Goal: Task Accomplishment & Management: Manage account settings

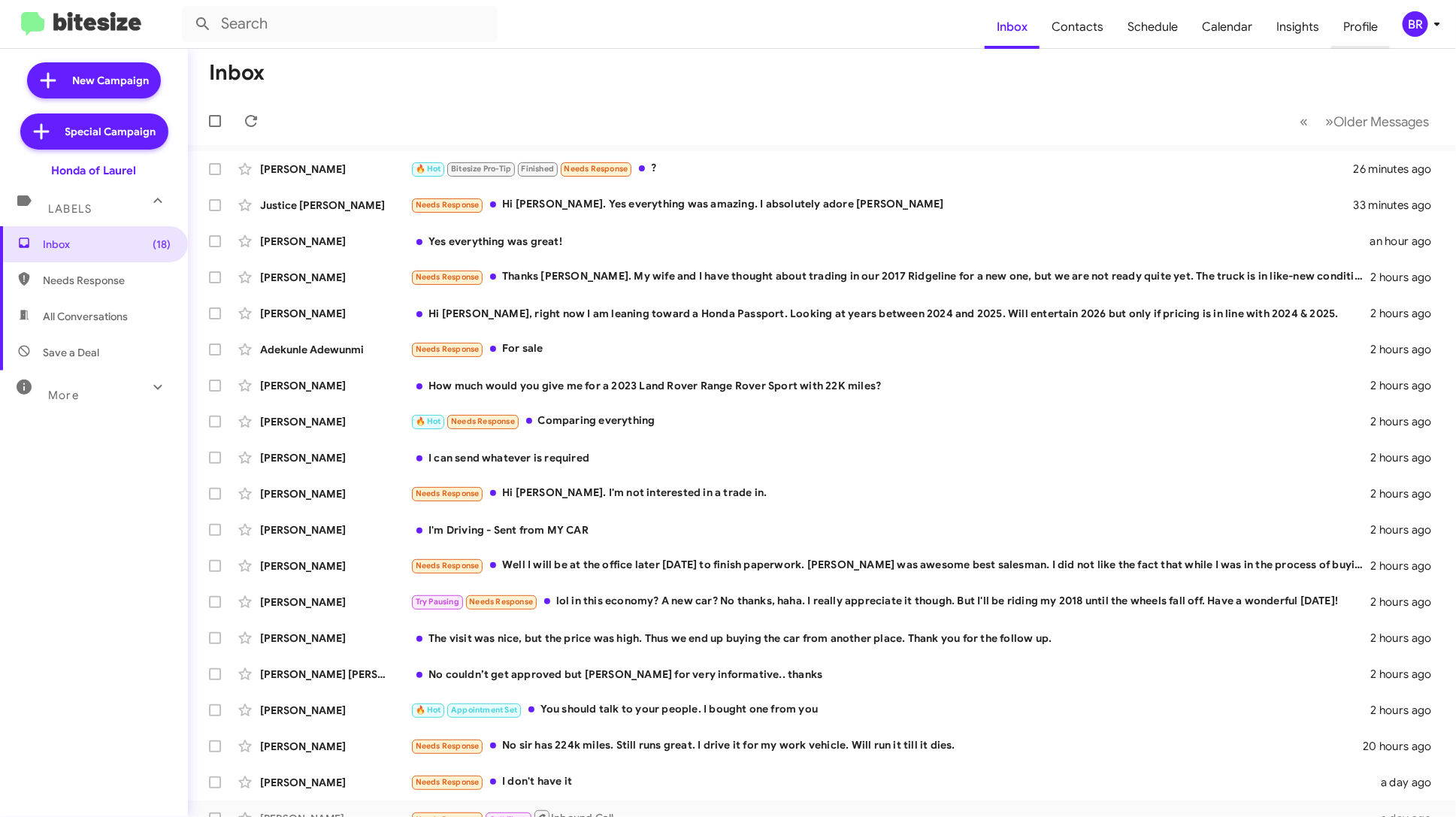
click at [1354, 36] on span "Profile" at bounding box center [1360, 26] width 58 height 43
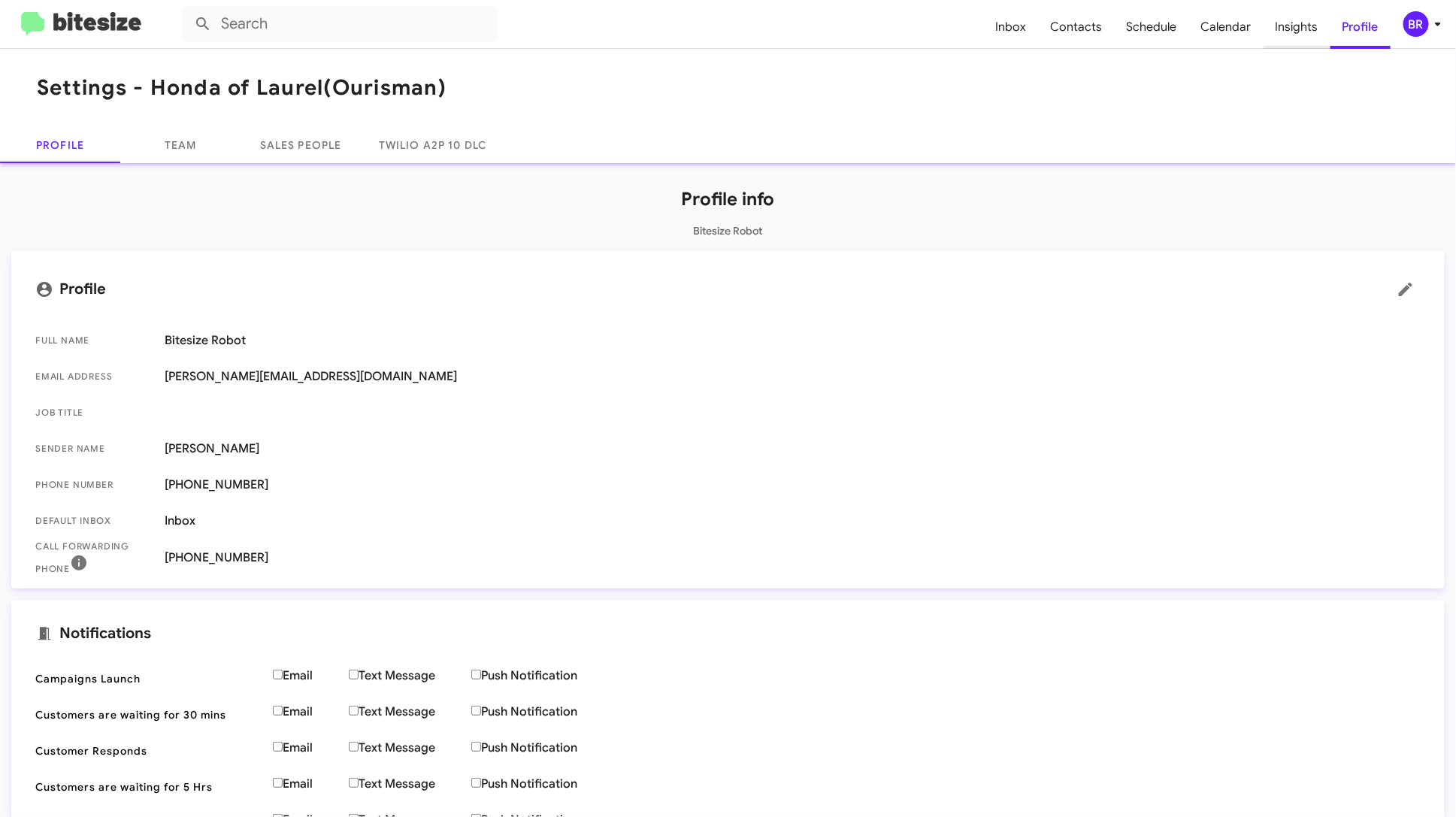
click at [1299, 38] on span "Insights" at bounding box center [1297, 26] width 67 height 43
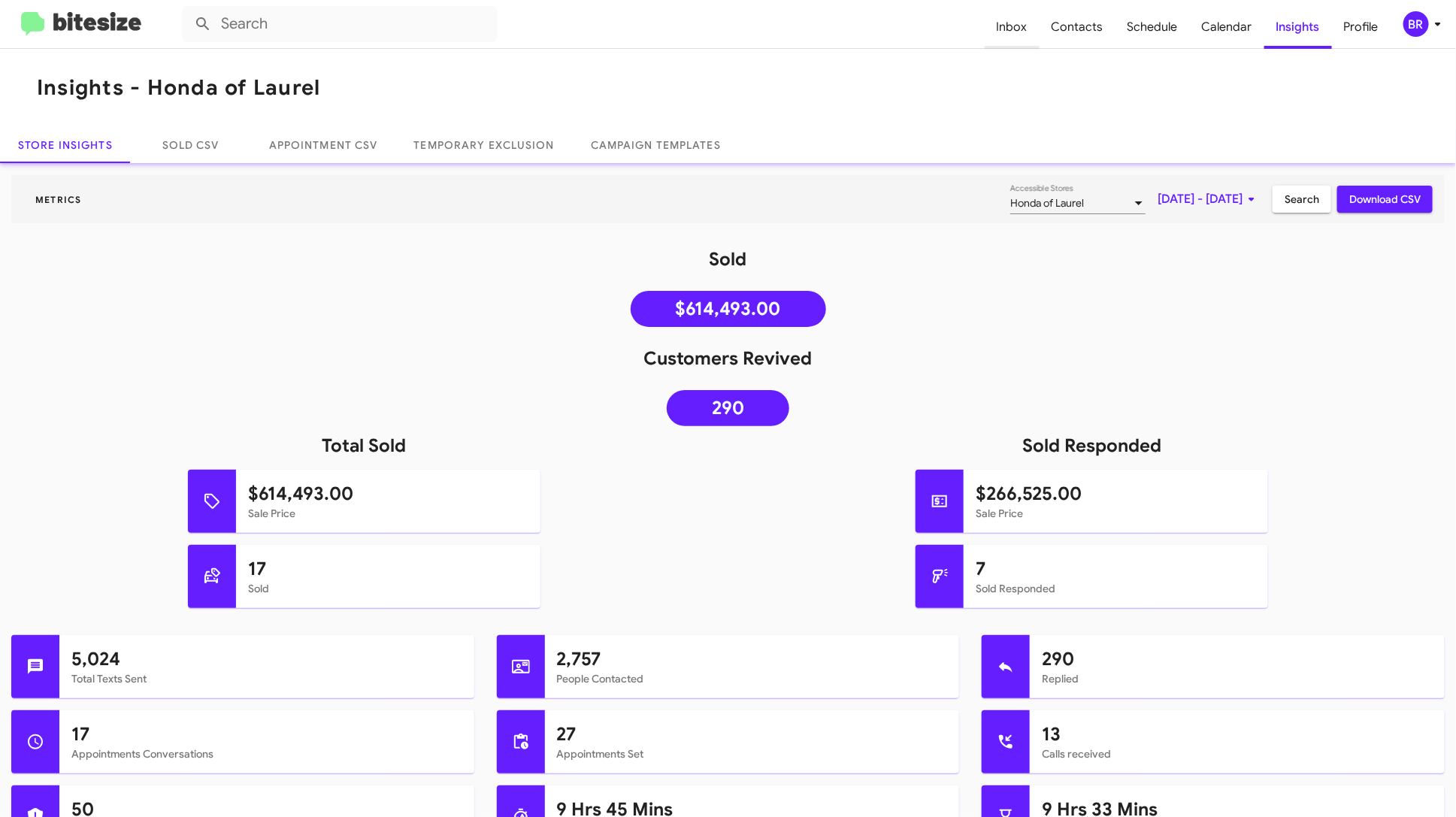
click at [1018, 14] on span "Inbox" at bounding box center [1012, 26] width 55 height 43
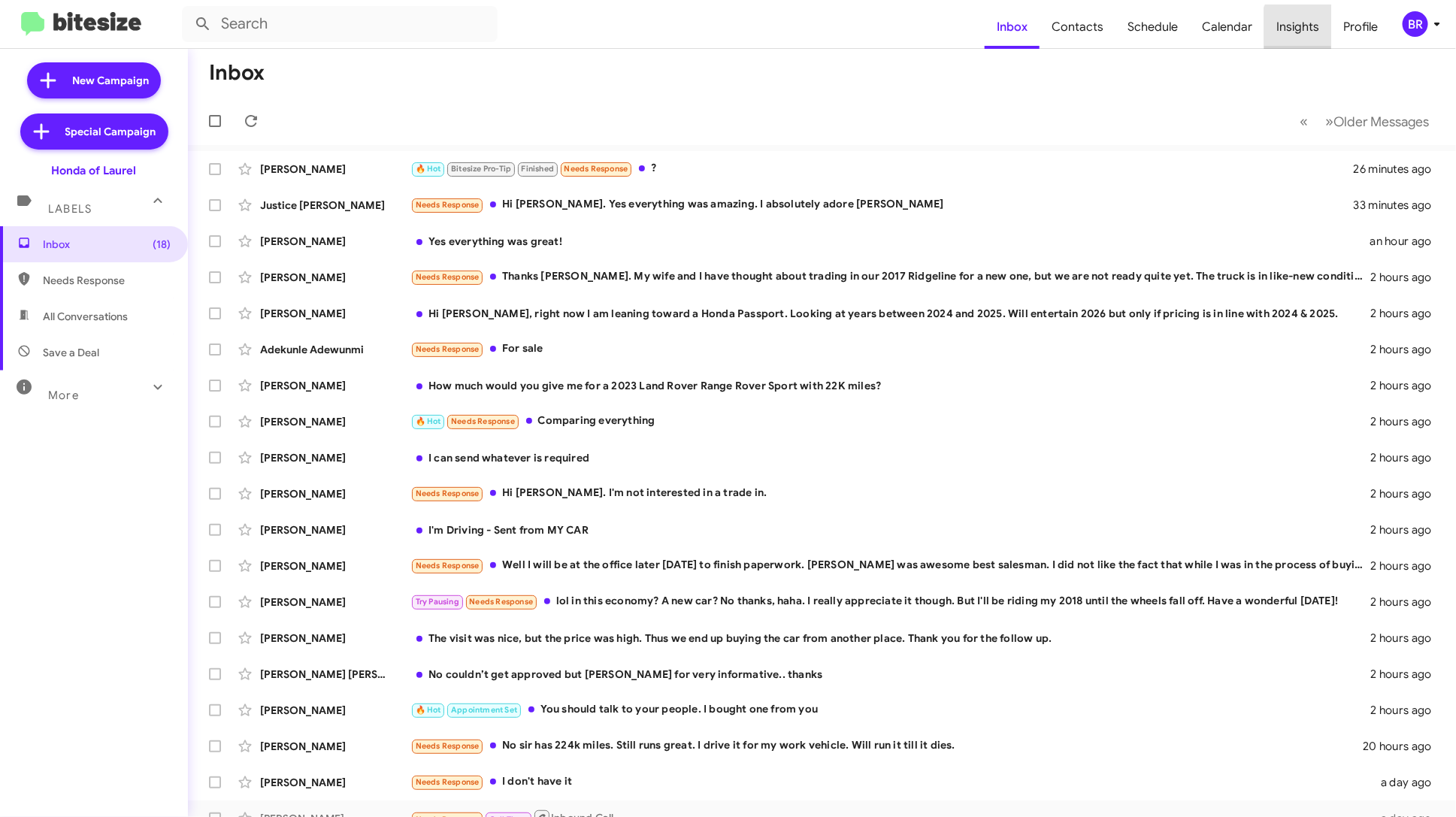
click at [1319, 32] on span "Insights" at bounding box center [1298, 26] width 67 height 43
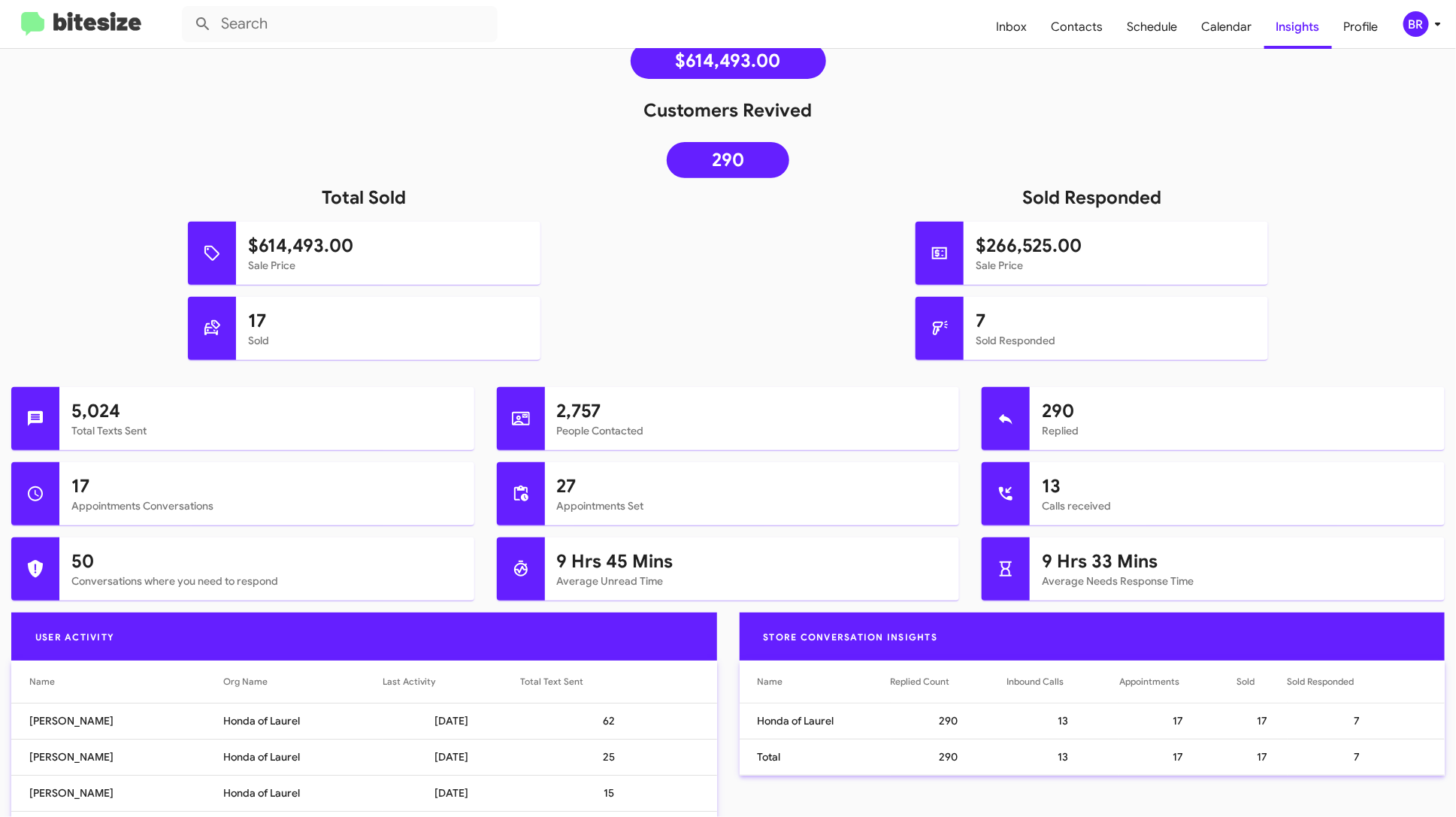
scroll to position [253, 0]
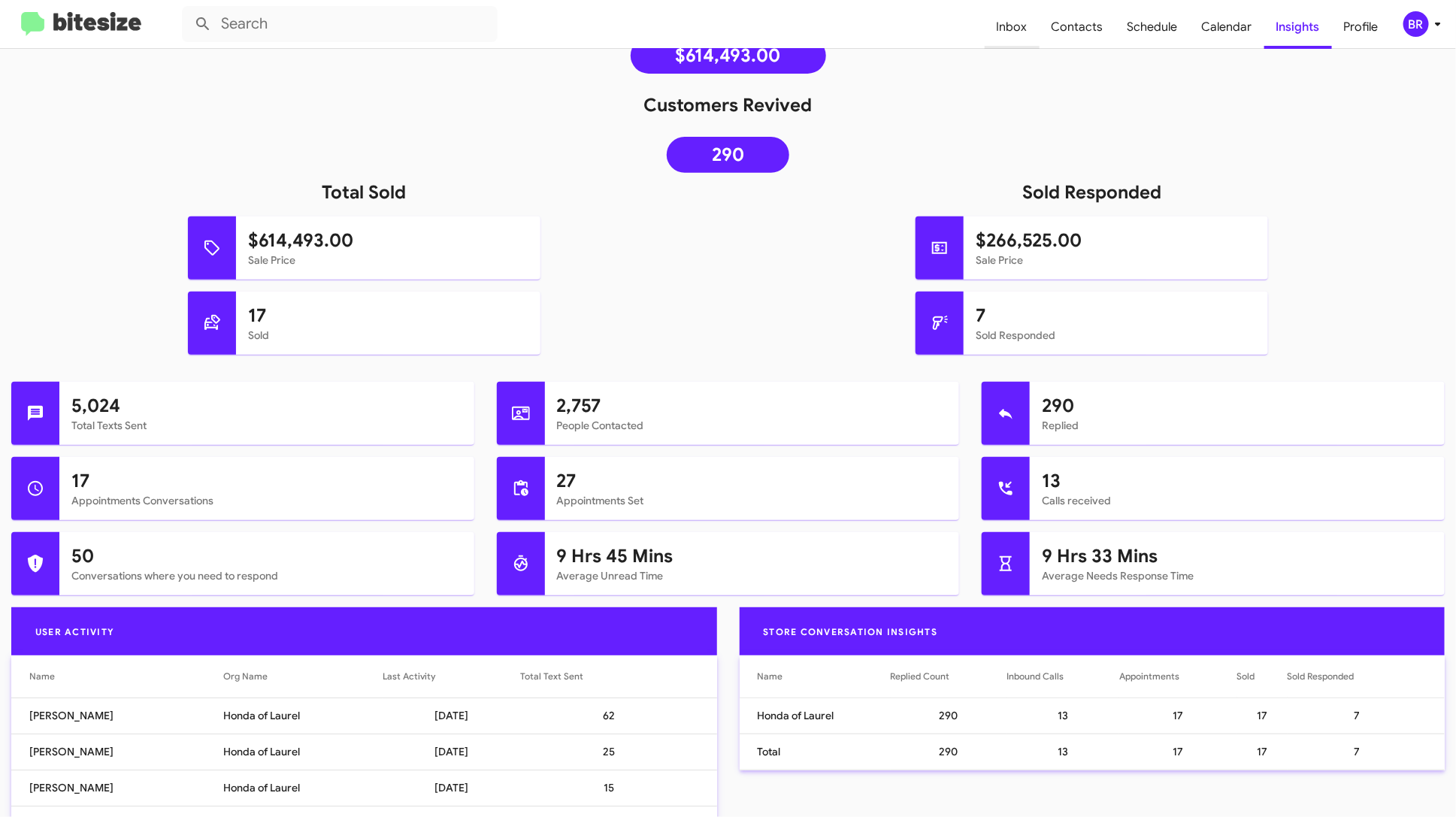
click at [1016, 21] on span "Inbox" at bounding box center [1012, 26] width 55 height 43
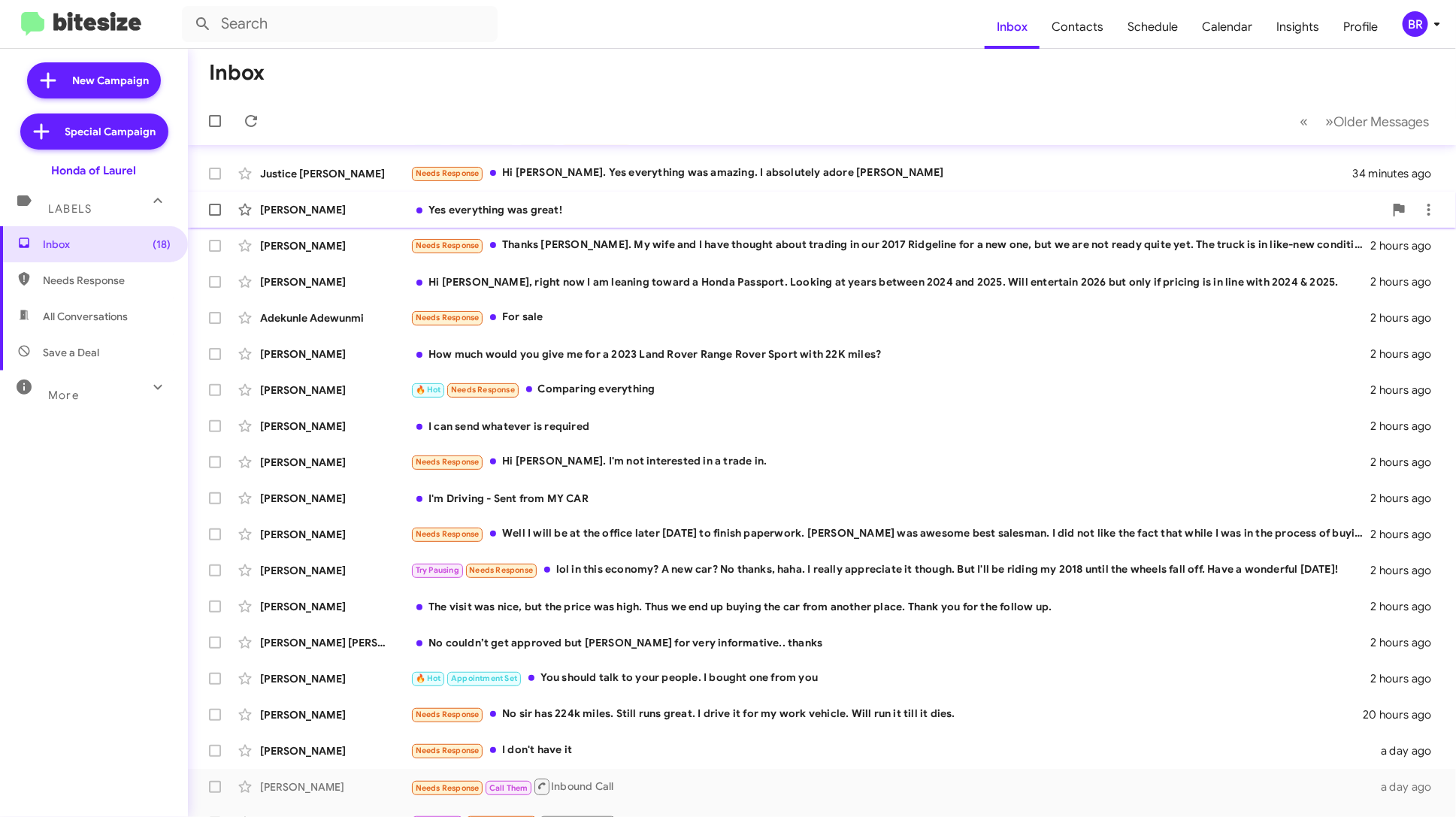
scroll to position [55, 0]
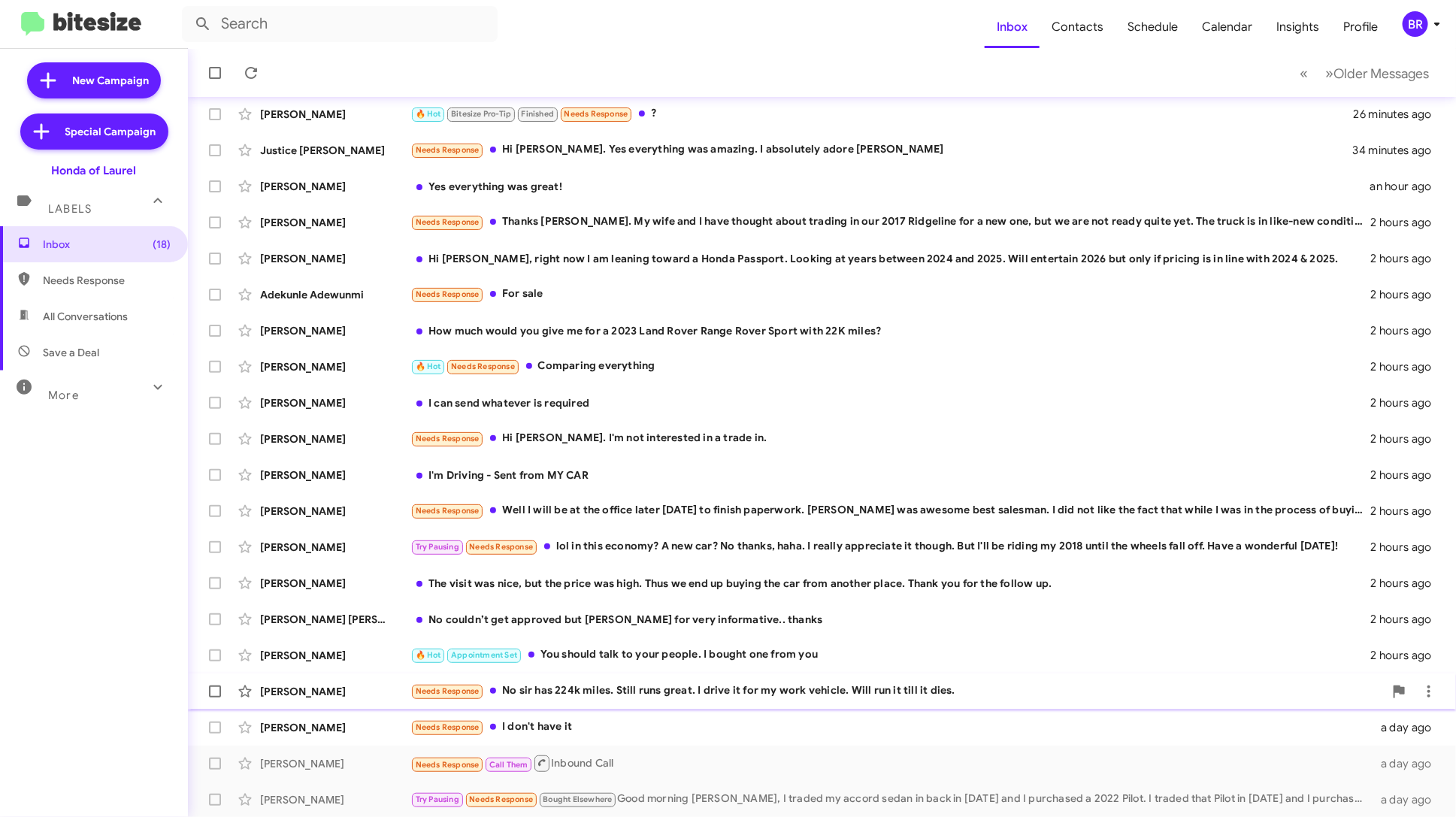
click at [885, 683] on div "Needs Response No sir has 224k miles. Still runs great. I drive it for my work …" at bounding box center [897, 691] width 973 height 17
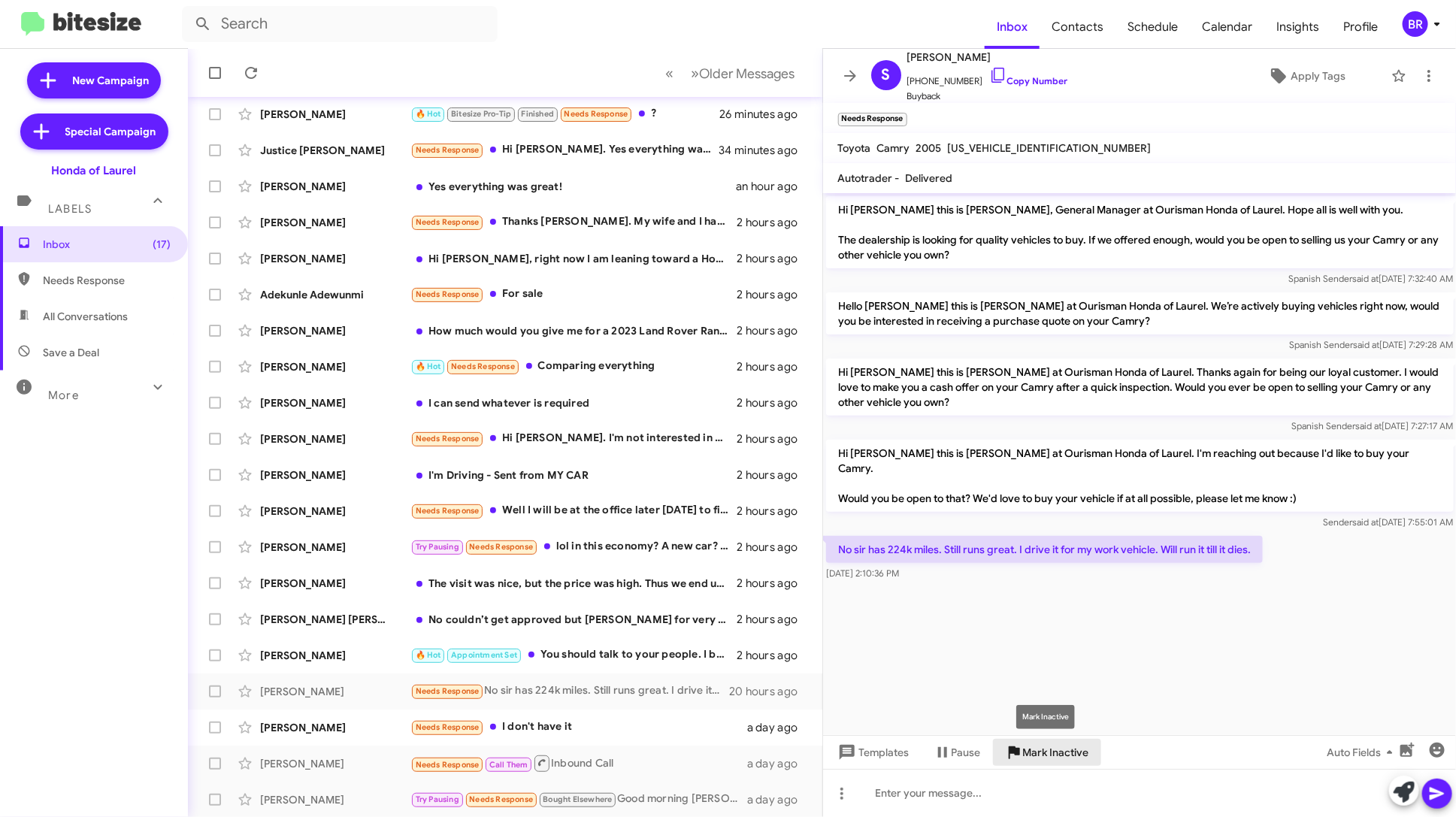
click at [1074, 751] on span "Mark Inactive" at bounding box center [1056, 752] width 66 height 27
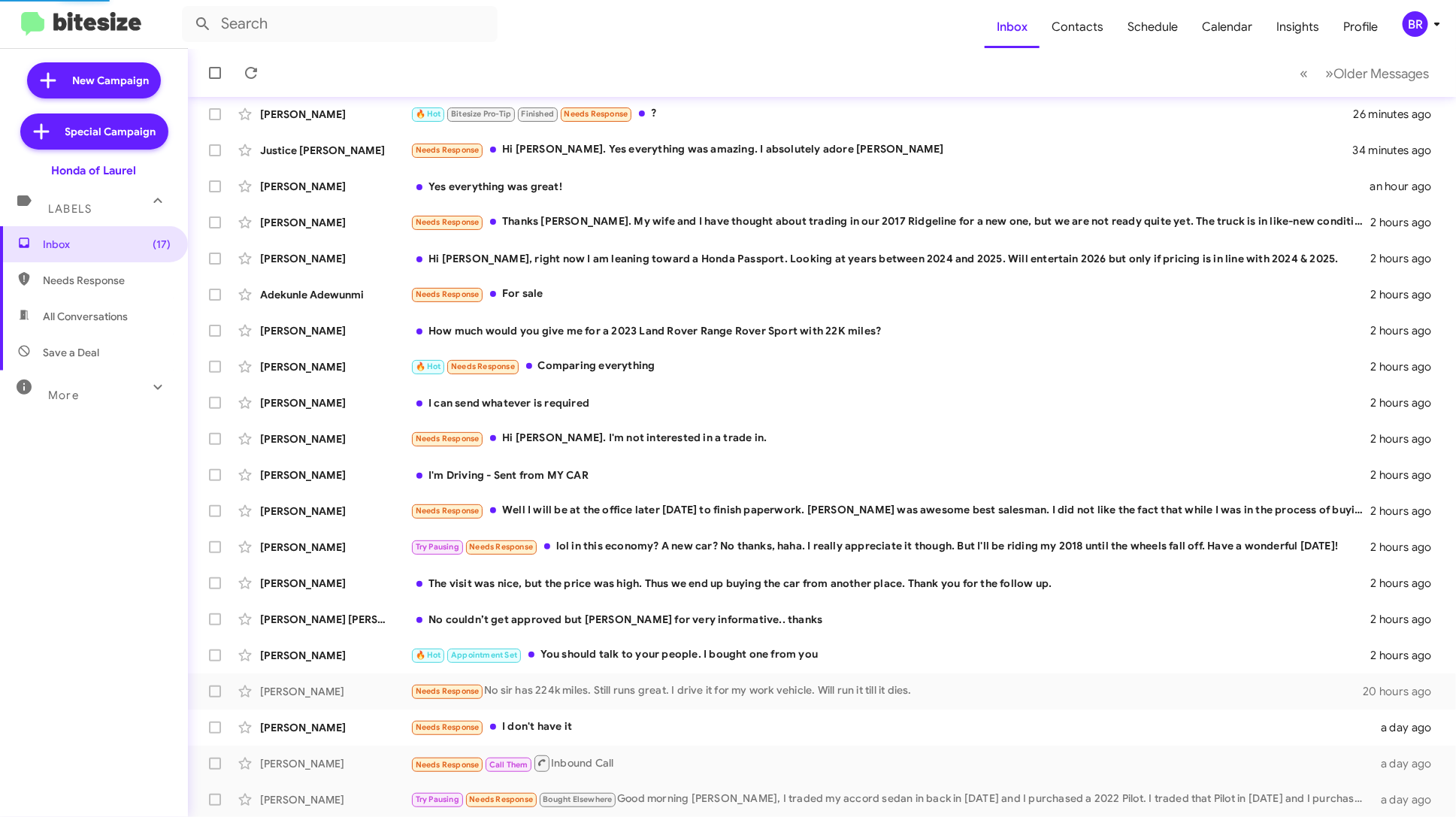
scroll to position [19, 0]
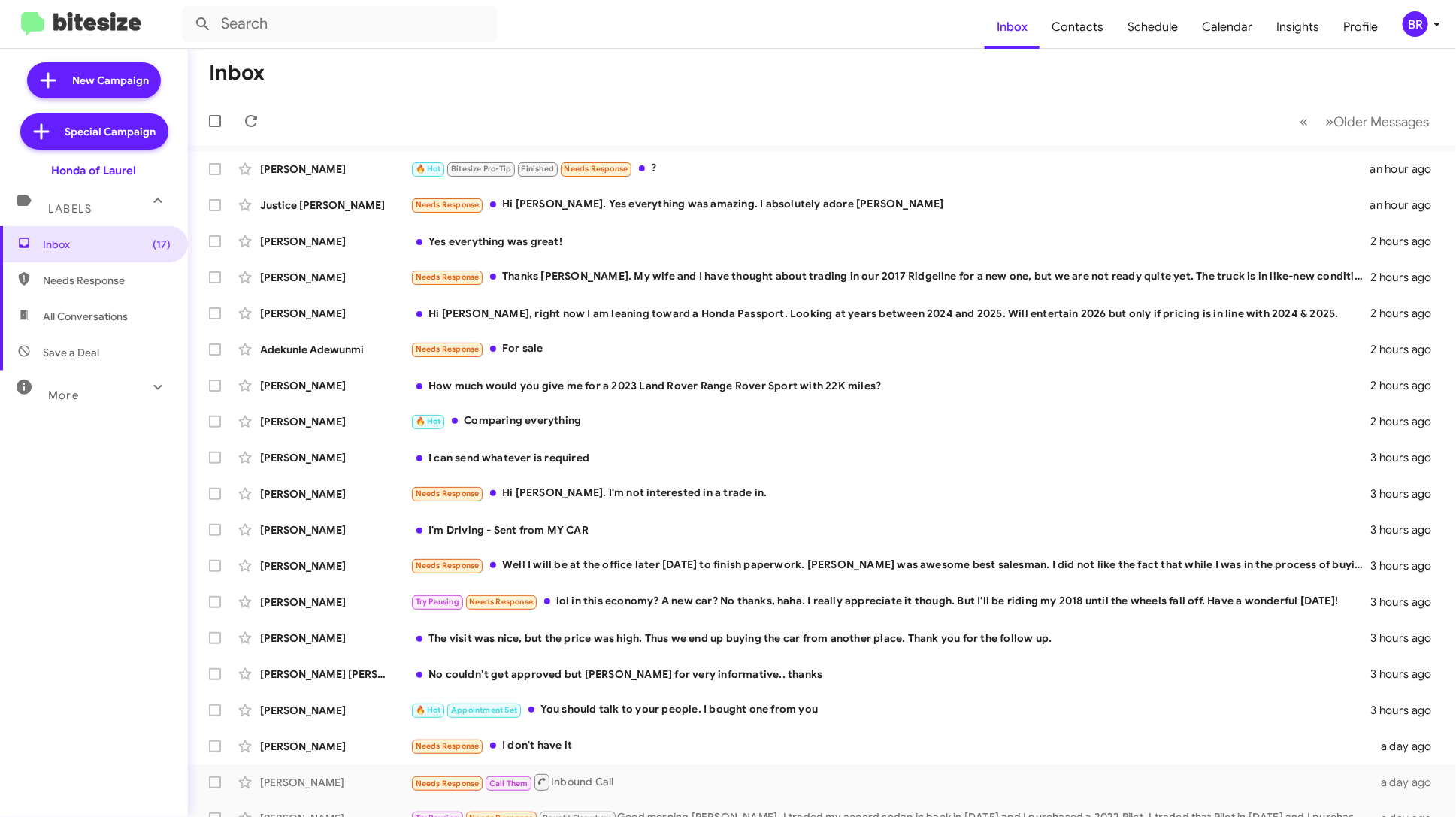
click at [1420, 25] on div "BR" at bounding box center [1415, 24] width 25 height 25
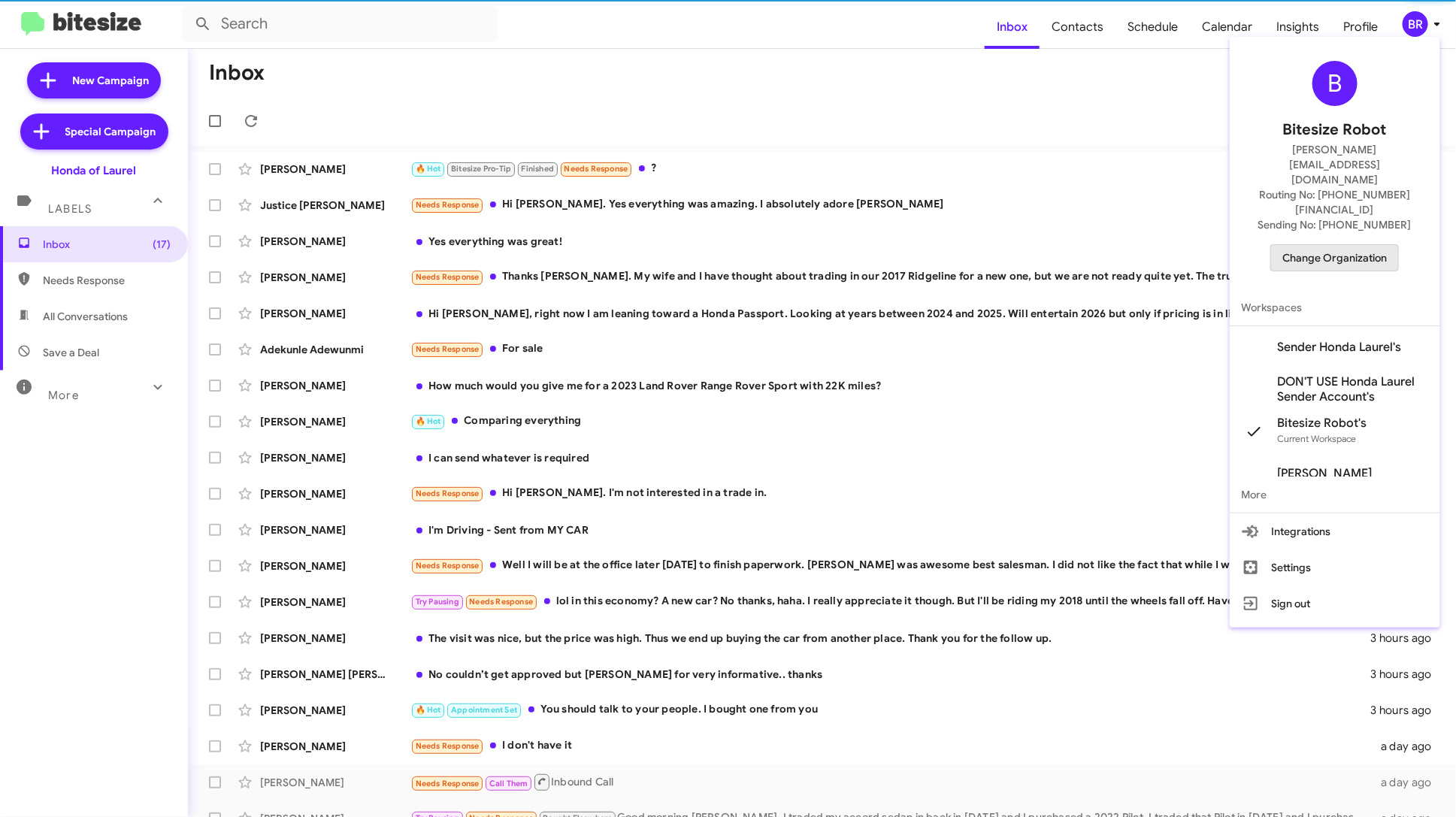
click at [1346, 245] on span "Change Organization" at bounding box center [1334, 257] width 104 height 25
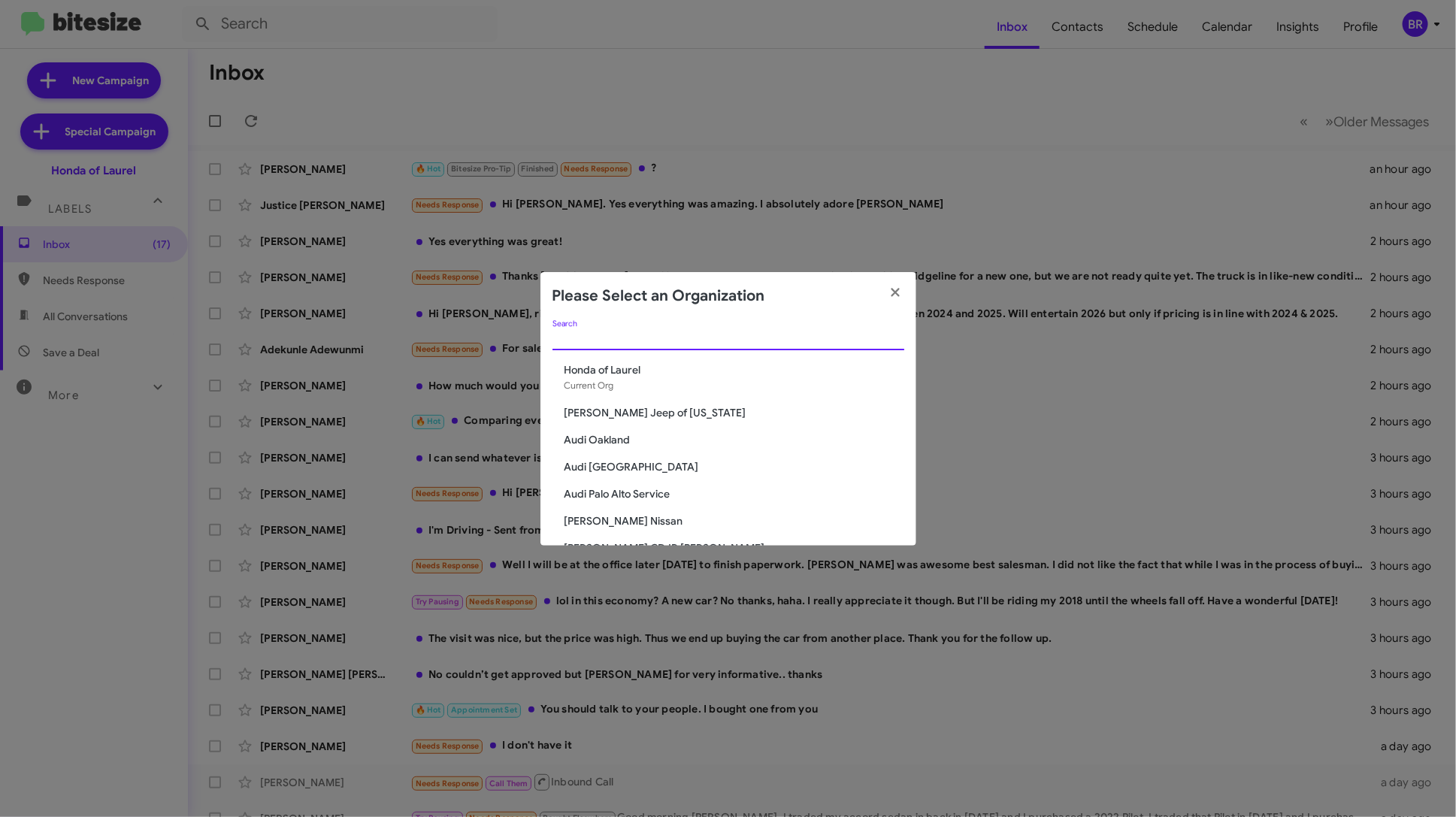
click at [773, 339] on input "Search" at bounding box center [728, 339] width 352 height 12
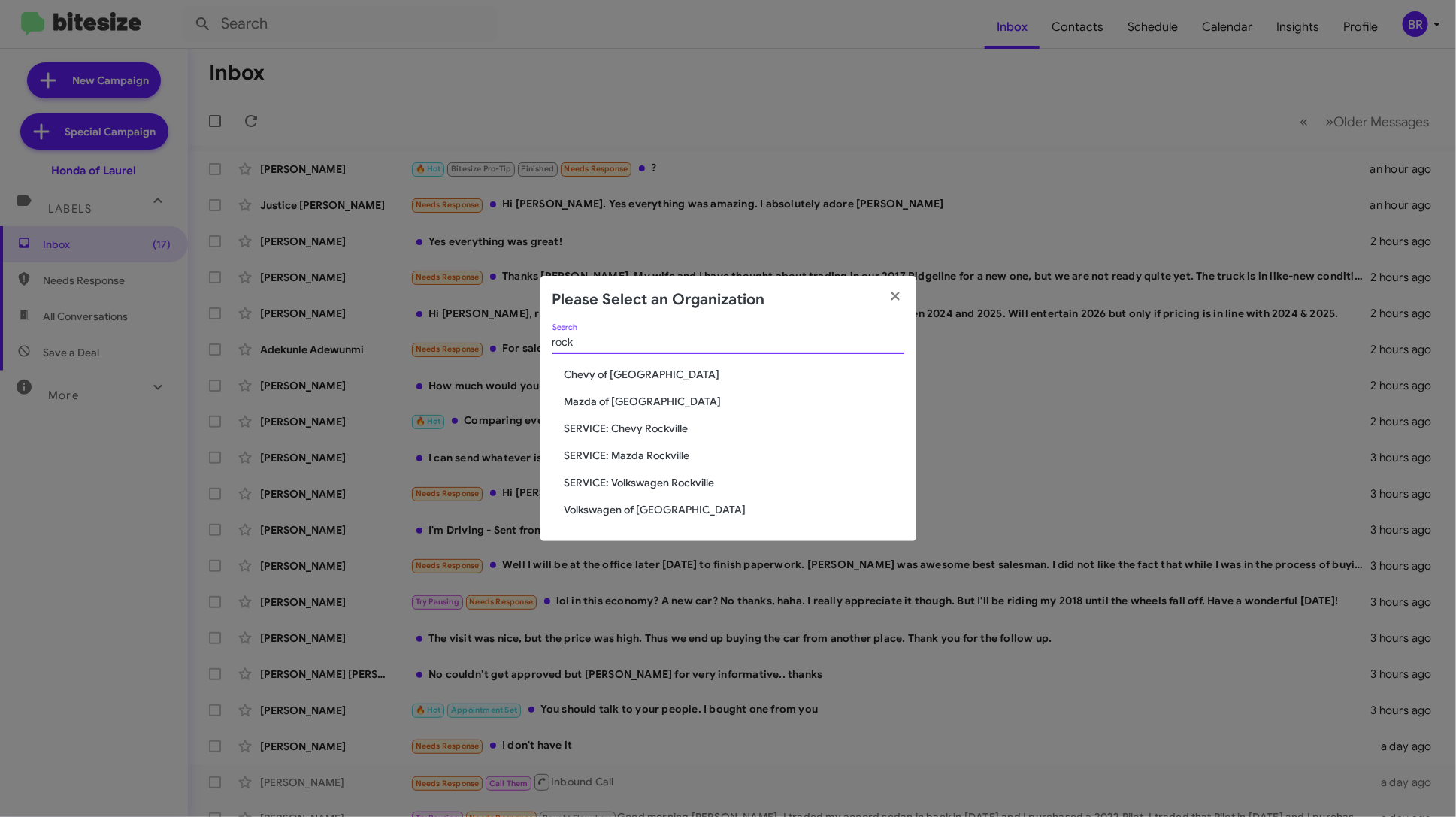
type input "rock"
click at [662, 382] on div "rock Search Chevy of Rockville Mazda of Rockville SERVICE: Chevy Rockville SERV…" at bounding box center [728, 432] width 376 height 217
click at [638, 380] on span "Chevy of [GEOGRAPHIC_DATA]" at bounding box center [734, 374] width 340 height 15
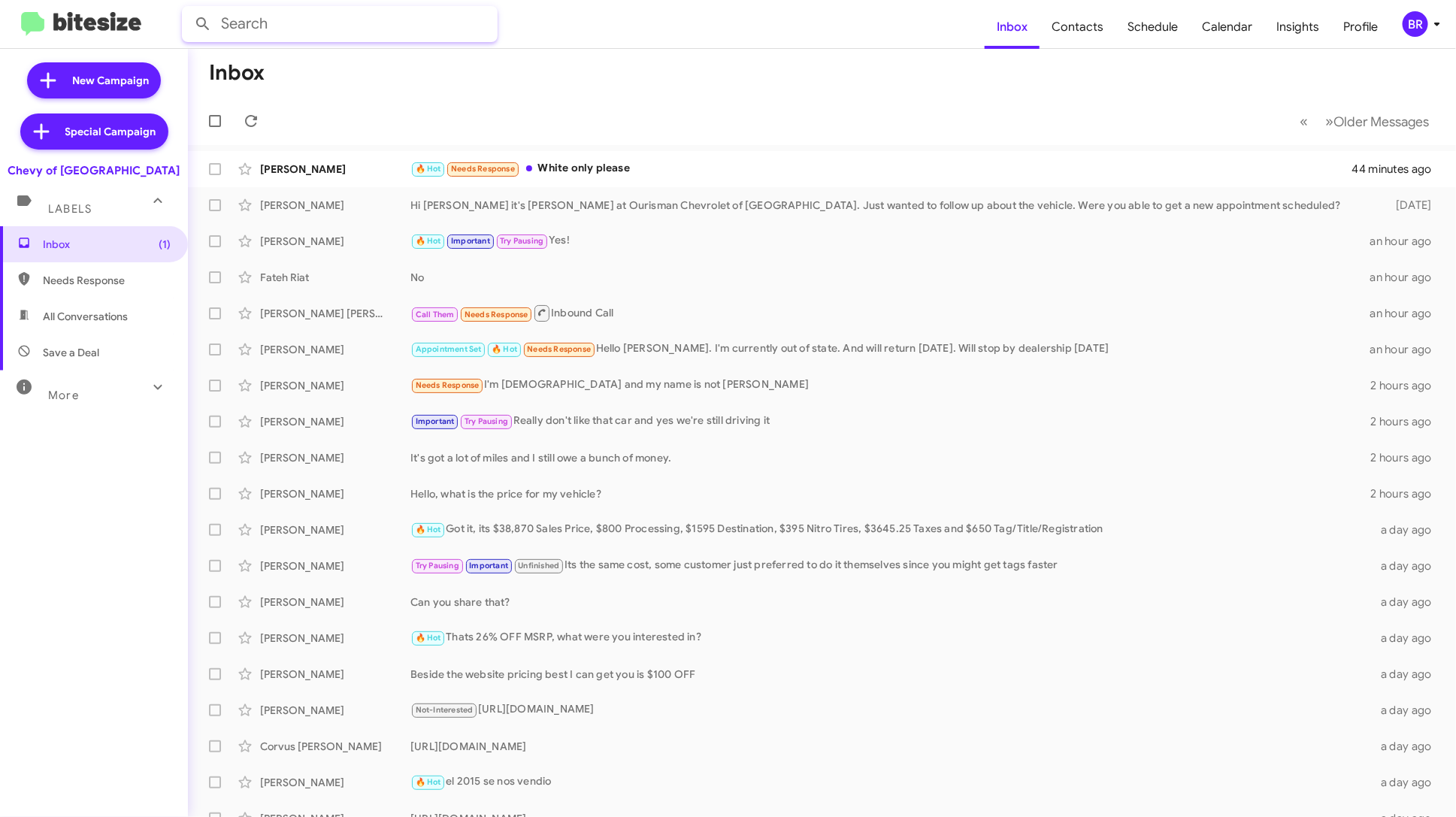
click at [333, 35] on input "text" at bounding box center [340, 24] width 316 height 36
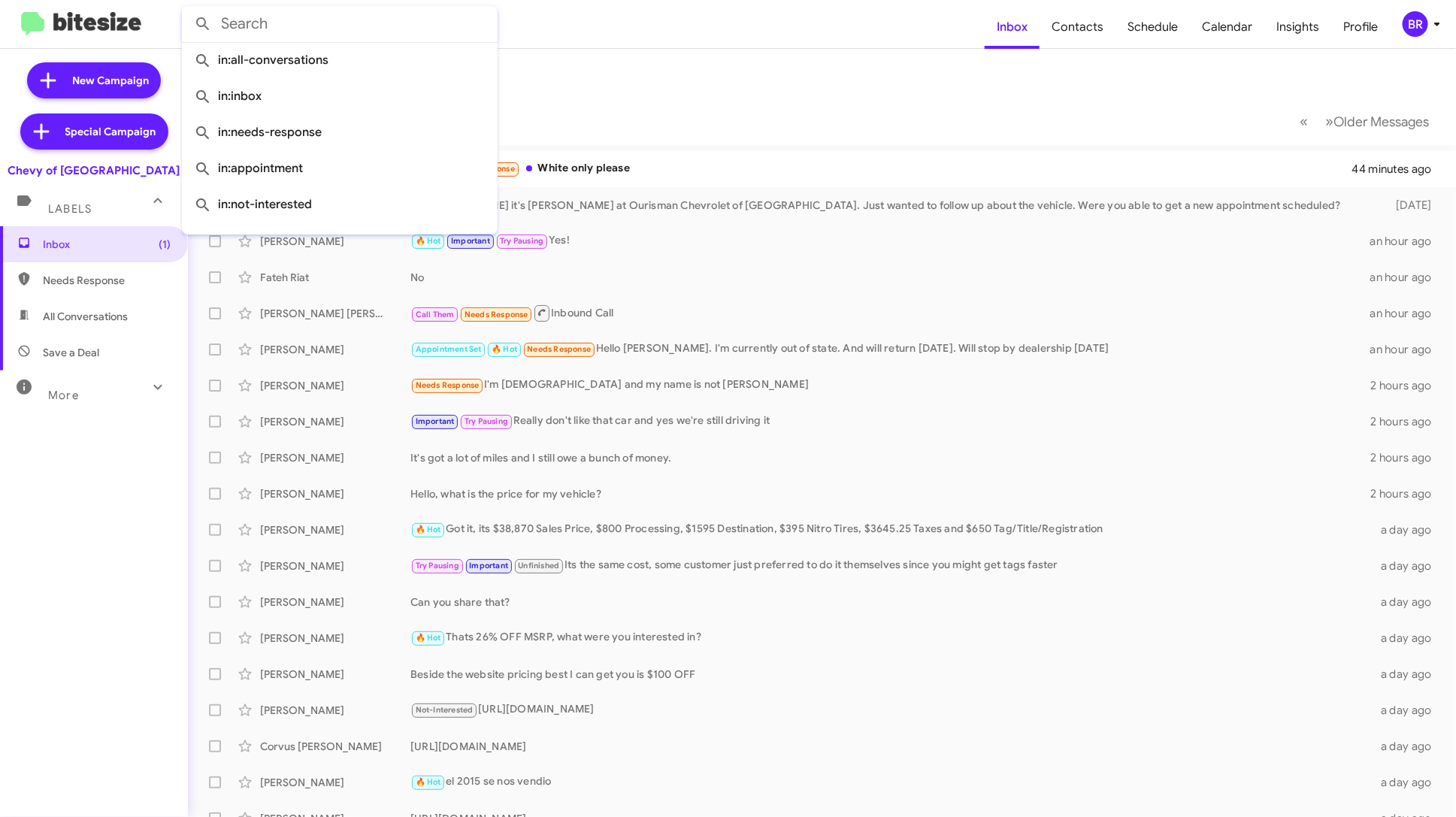
paste input "2403930317"
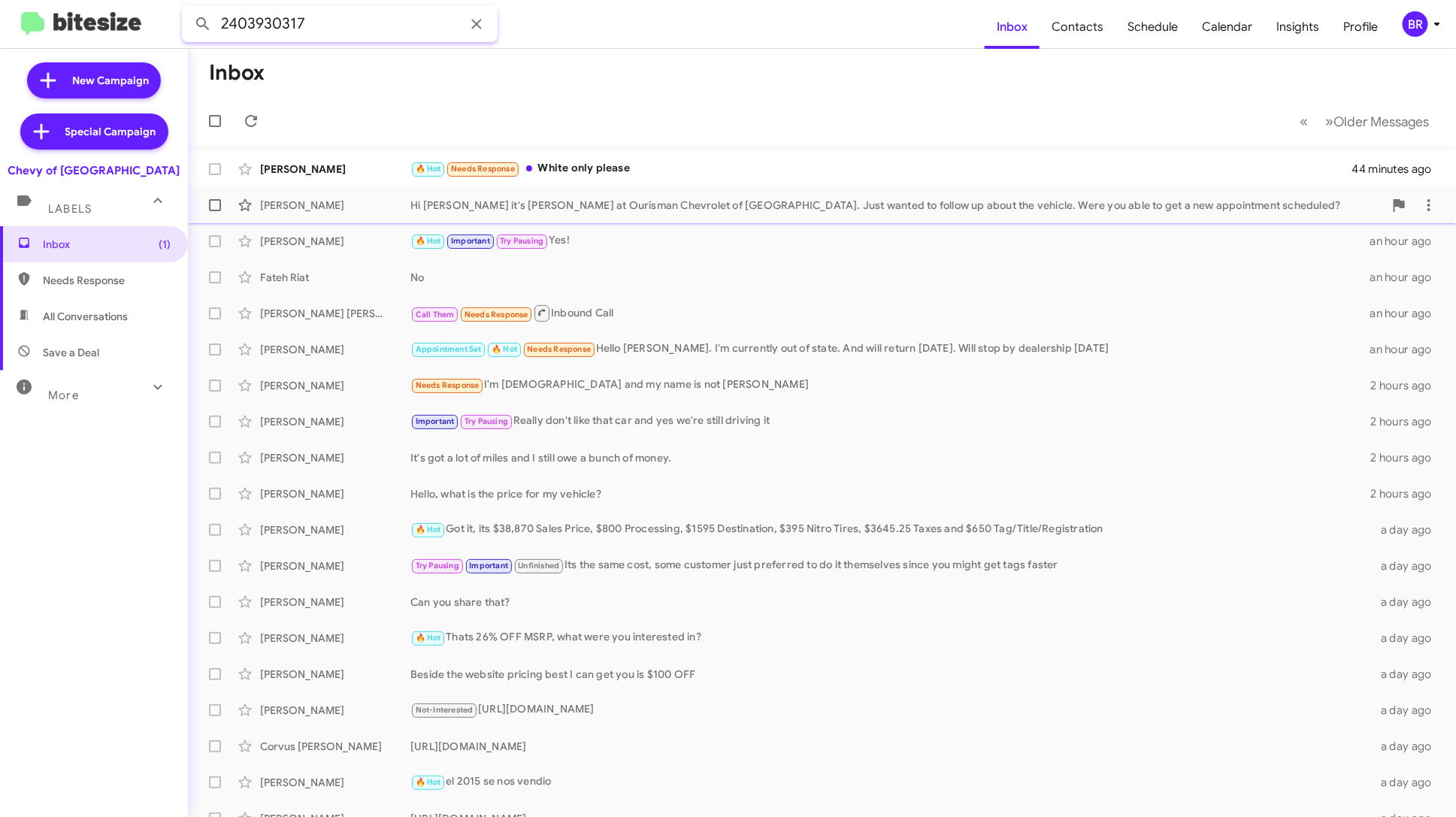
type input "2403930317"
click at [188, 9] on button at bounding box center [202, 24] width 30 height 30
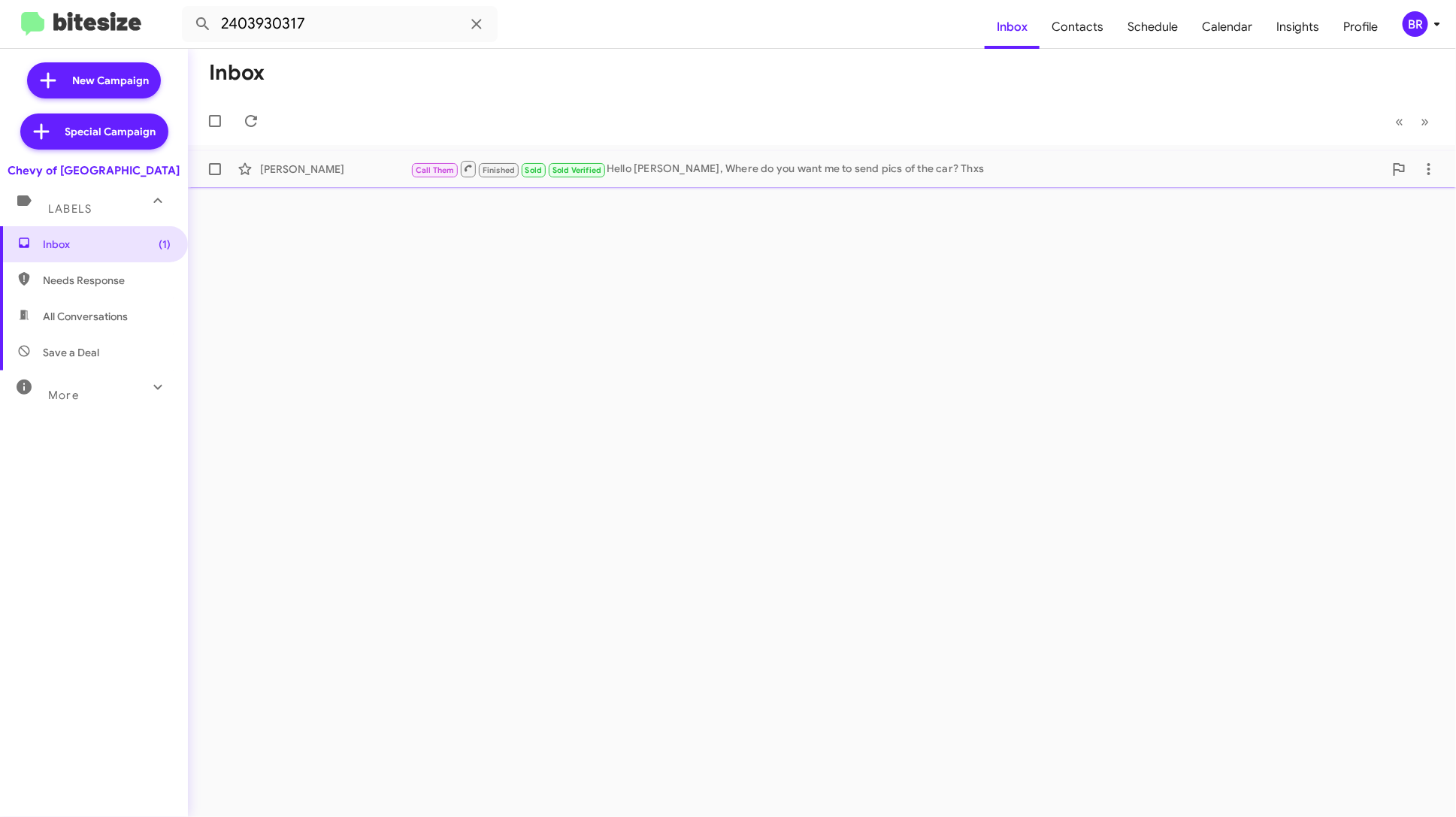
click at [662, 163] on div "Call Them Finished Sold Sold Verified Hello David, Where do you want me to send…" at bounding box center [897, 168] width 973 height 19
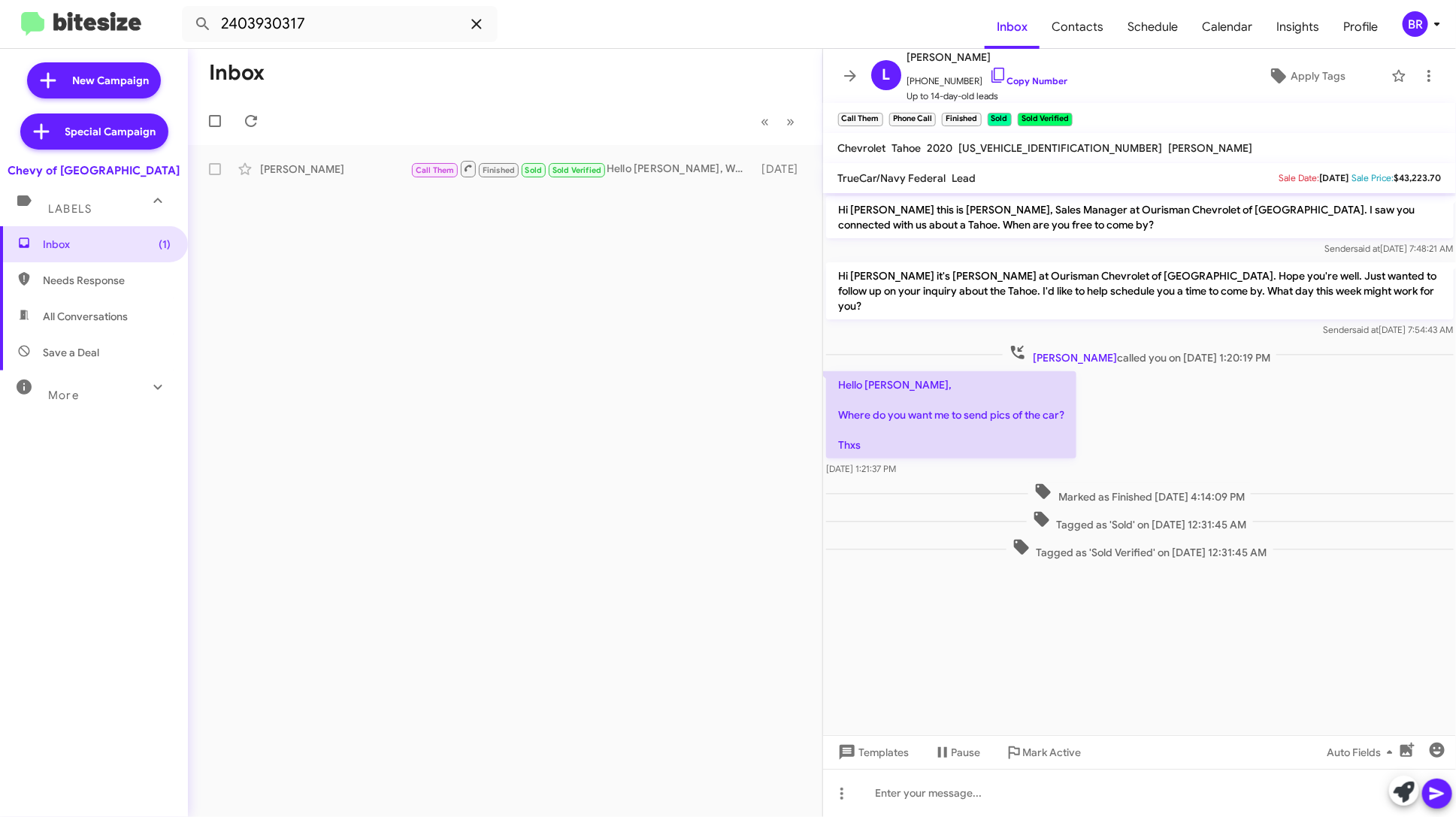
click at [475, 30] on icon at bounding box center [476, 24] width 18 height 18
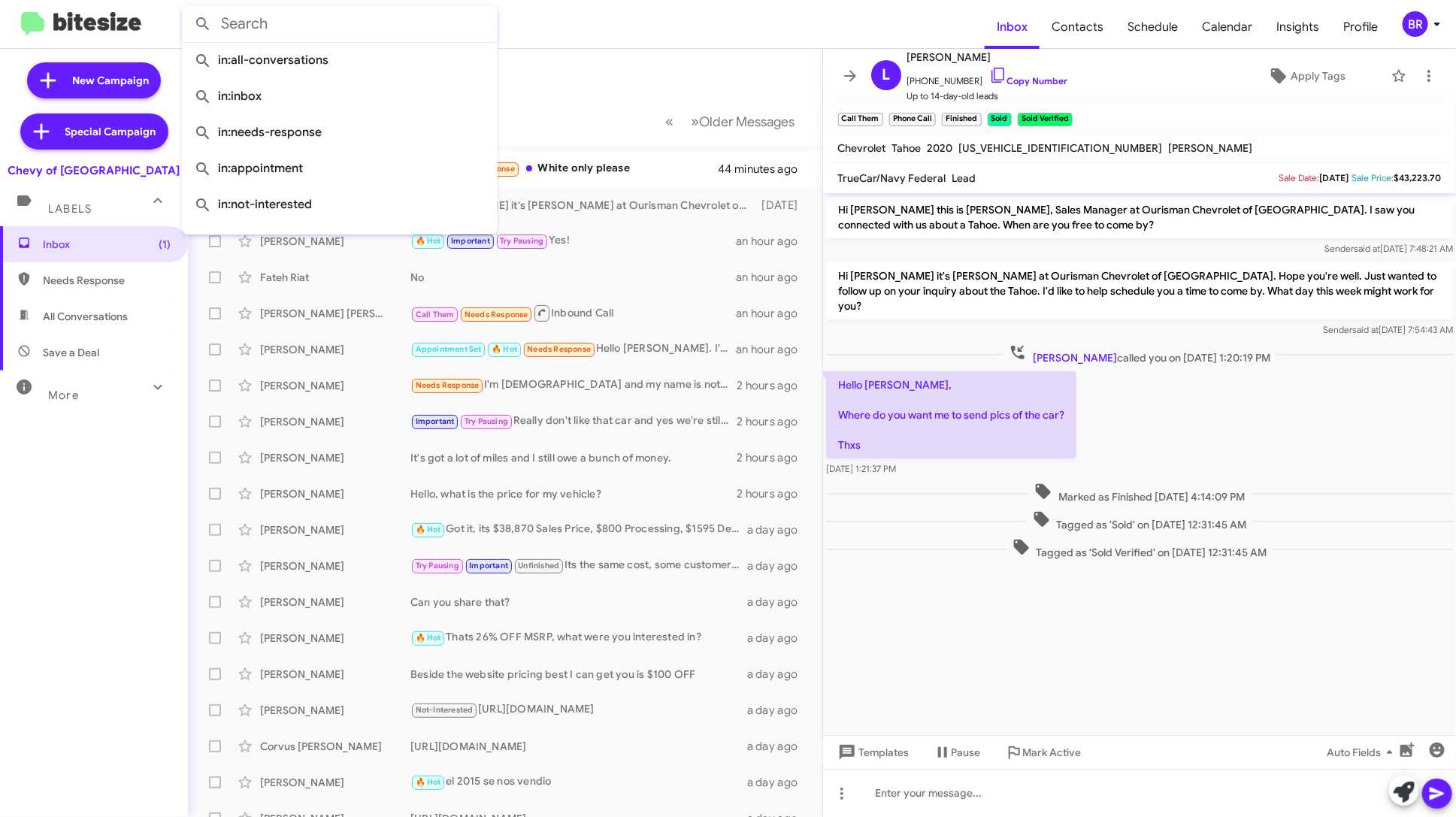
click at [685, 54] on mat-toolbar-row "Inbox" at bounding box center [505, 73] width 634 height 48
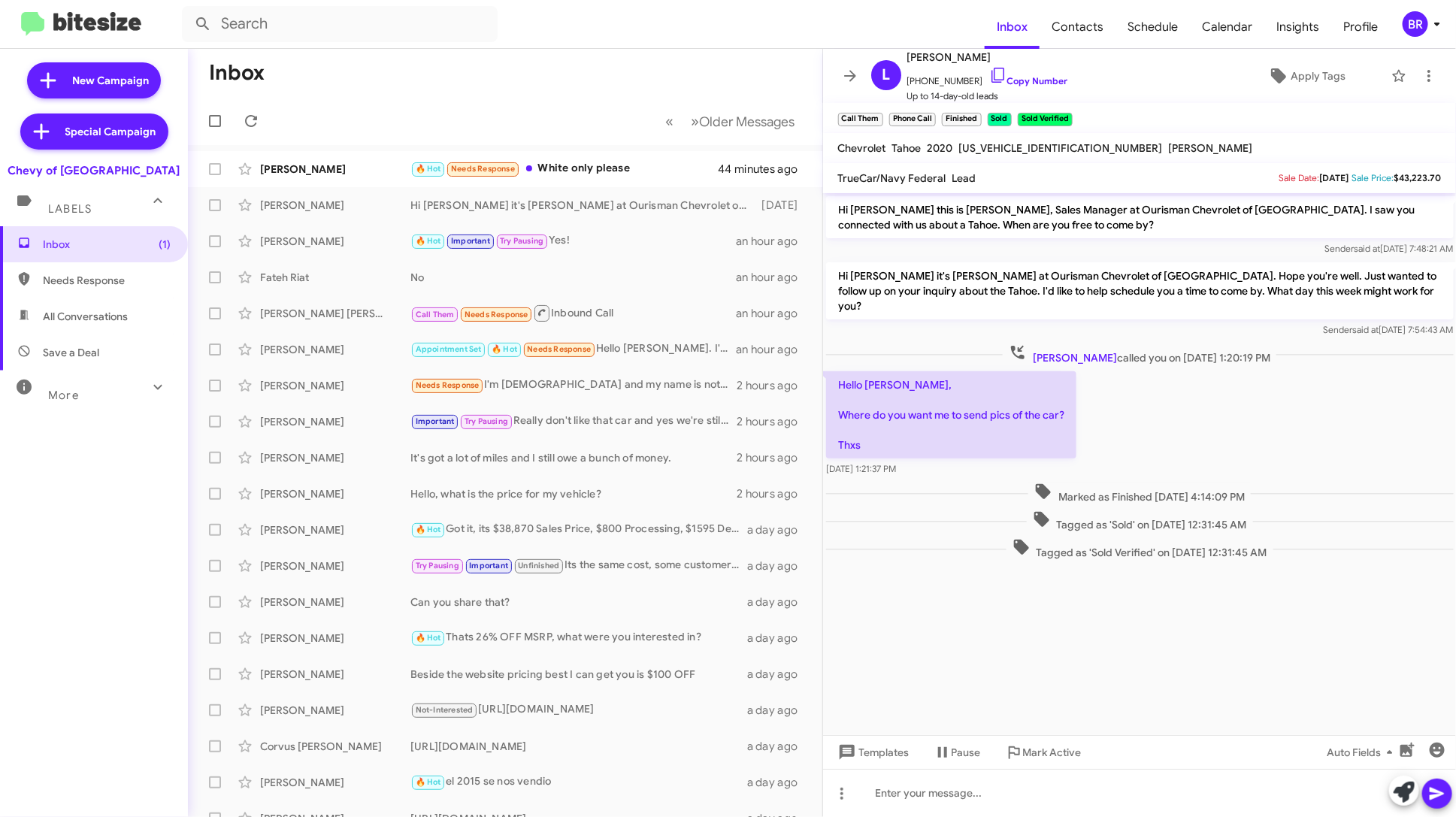
click at [1432, 3] on mat-toolbar "Inbox Contacts Schedule Calendar Insights Profile BR" at bounding box center [728, 24] width 1456 height 48
click at [1432, 16] on icon at bounding box center [1437, 24] width 18 height 18
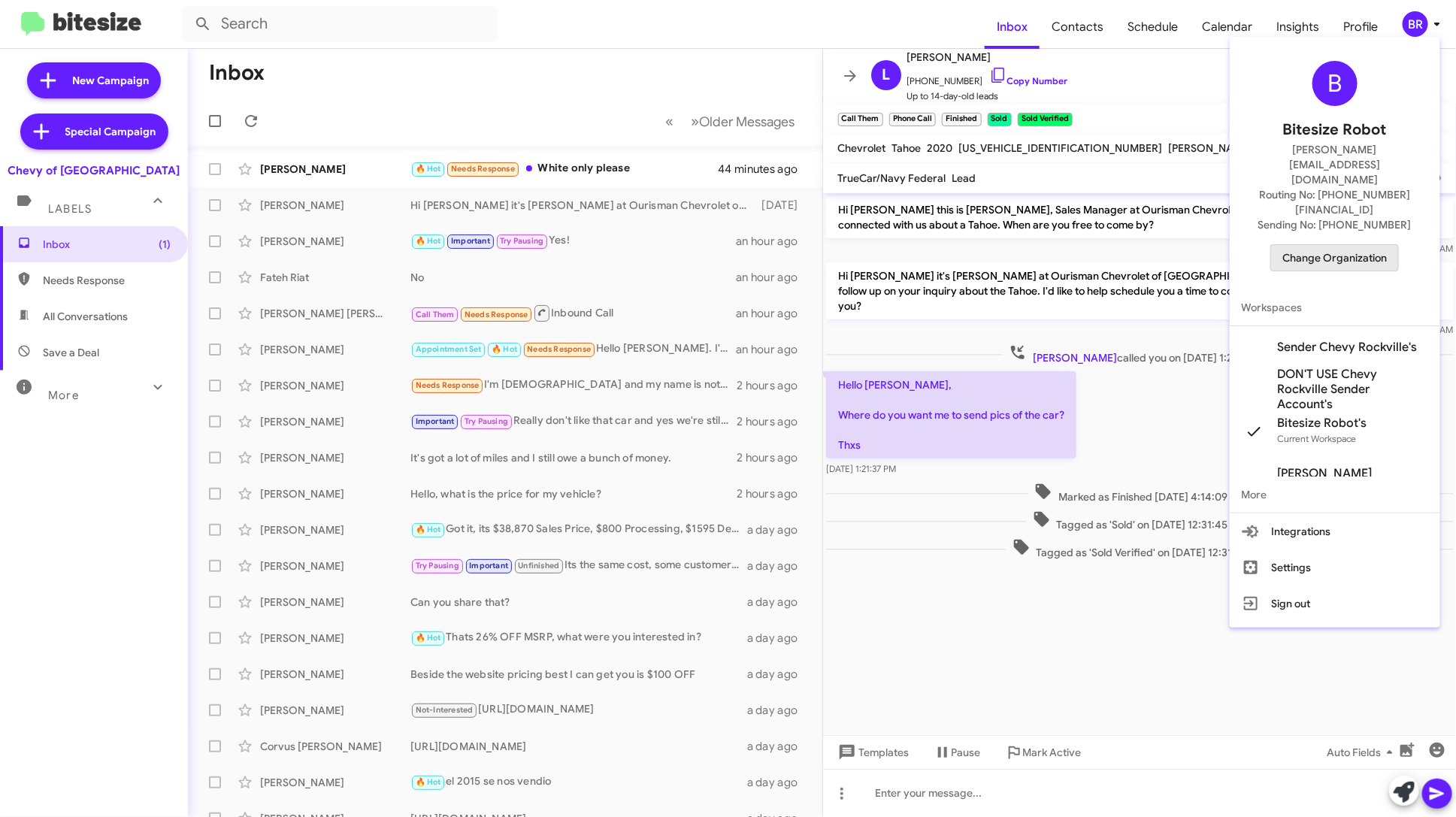
click at [1348, 245] on span "Change Organization" at bounding box center [1334, 257] width 104 height 25
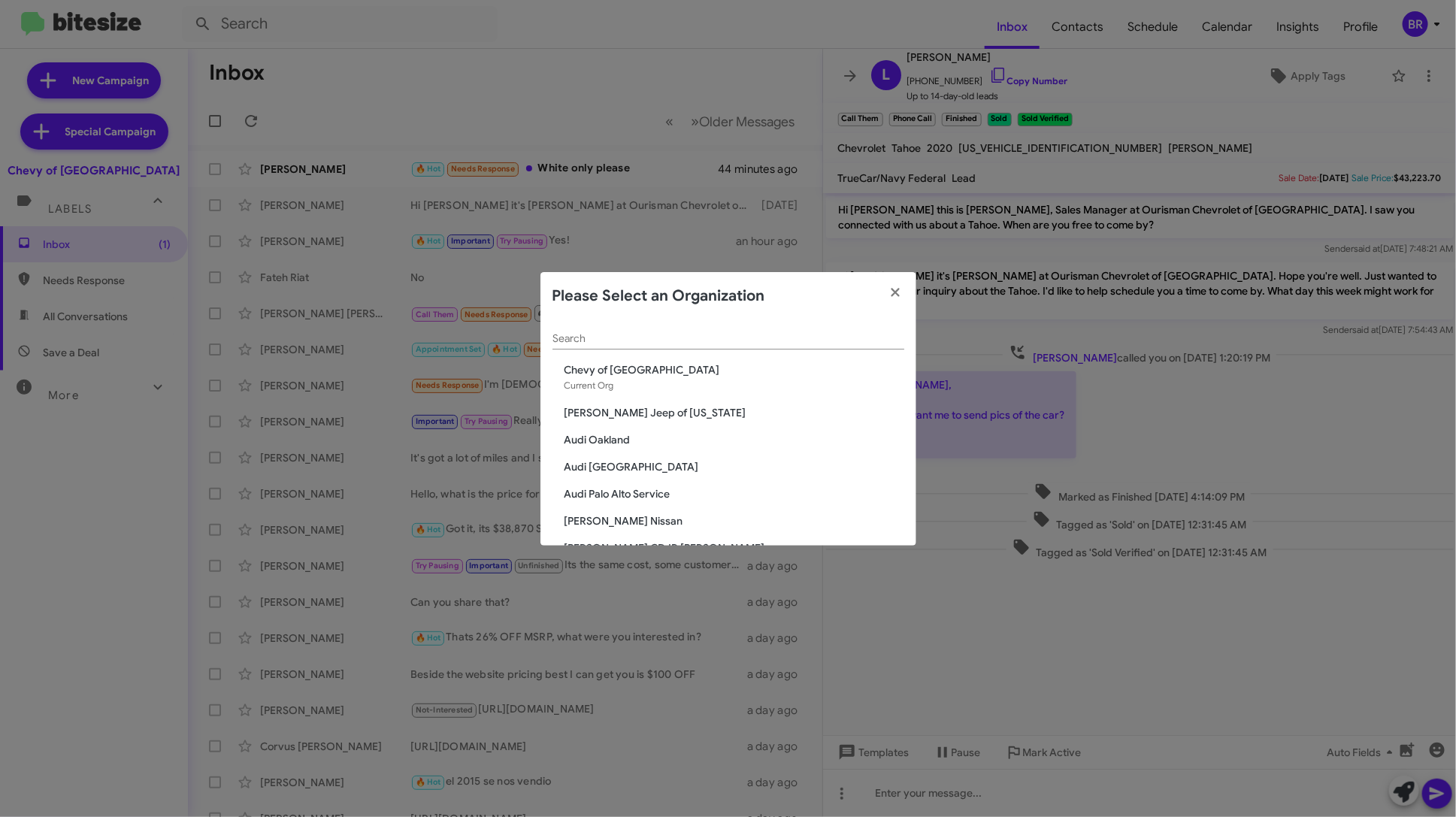
click at [772, 328] on div "Search" at bounding box center [728, 334] width 352 height 30
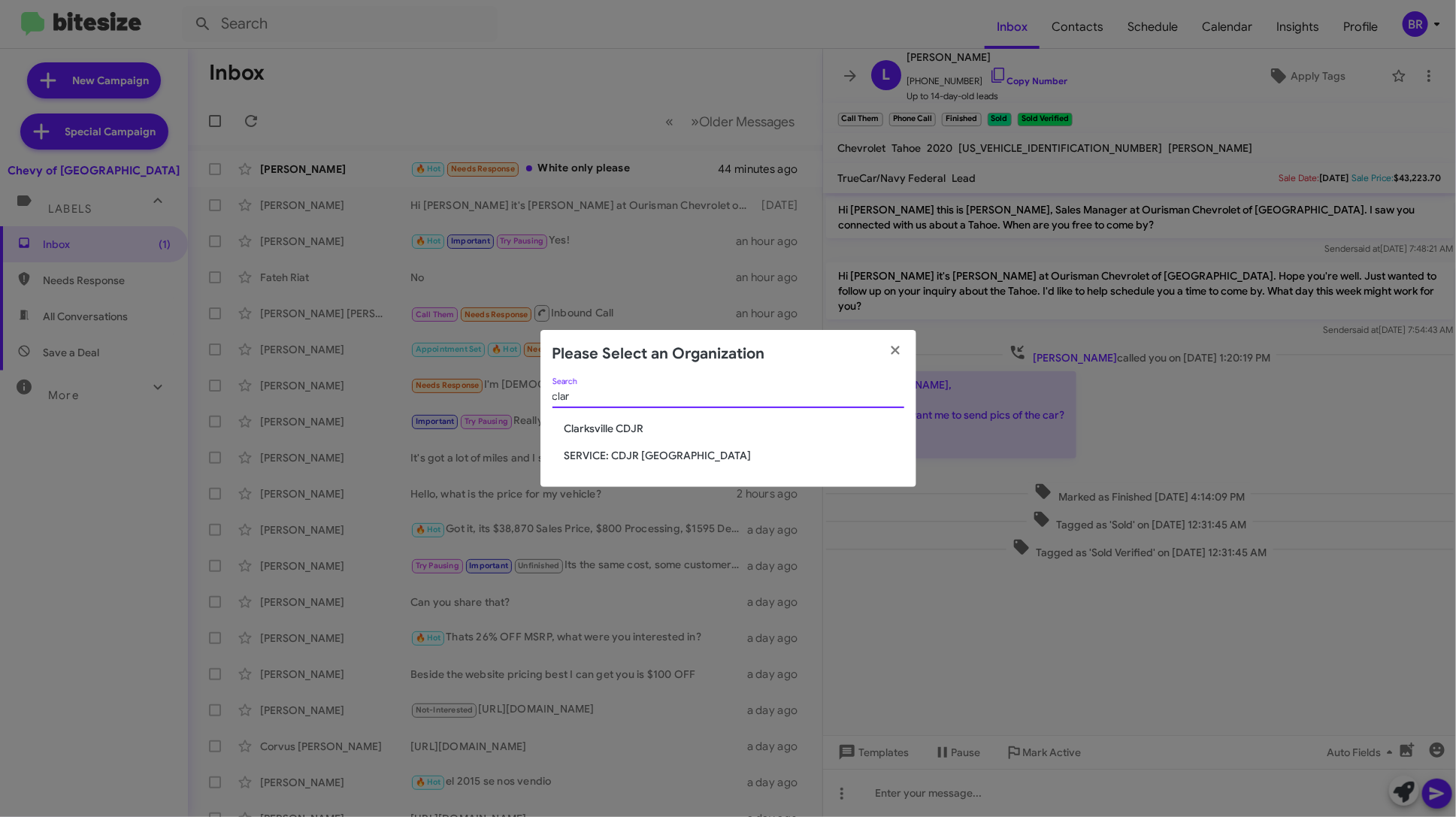
type input "clar"
click at [617, 431] on span "Clarksville CDJR" at bounding box center [734, 428] width 340 height 15
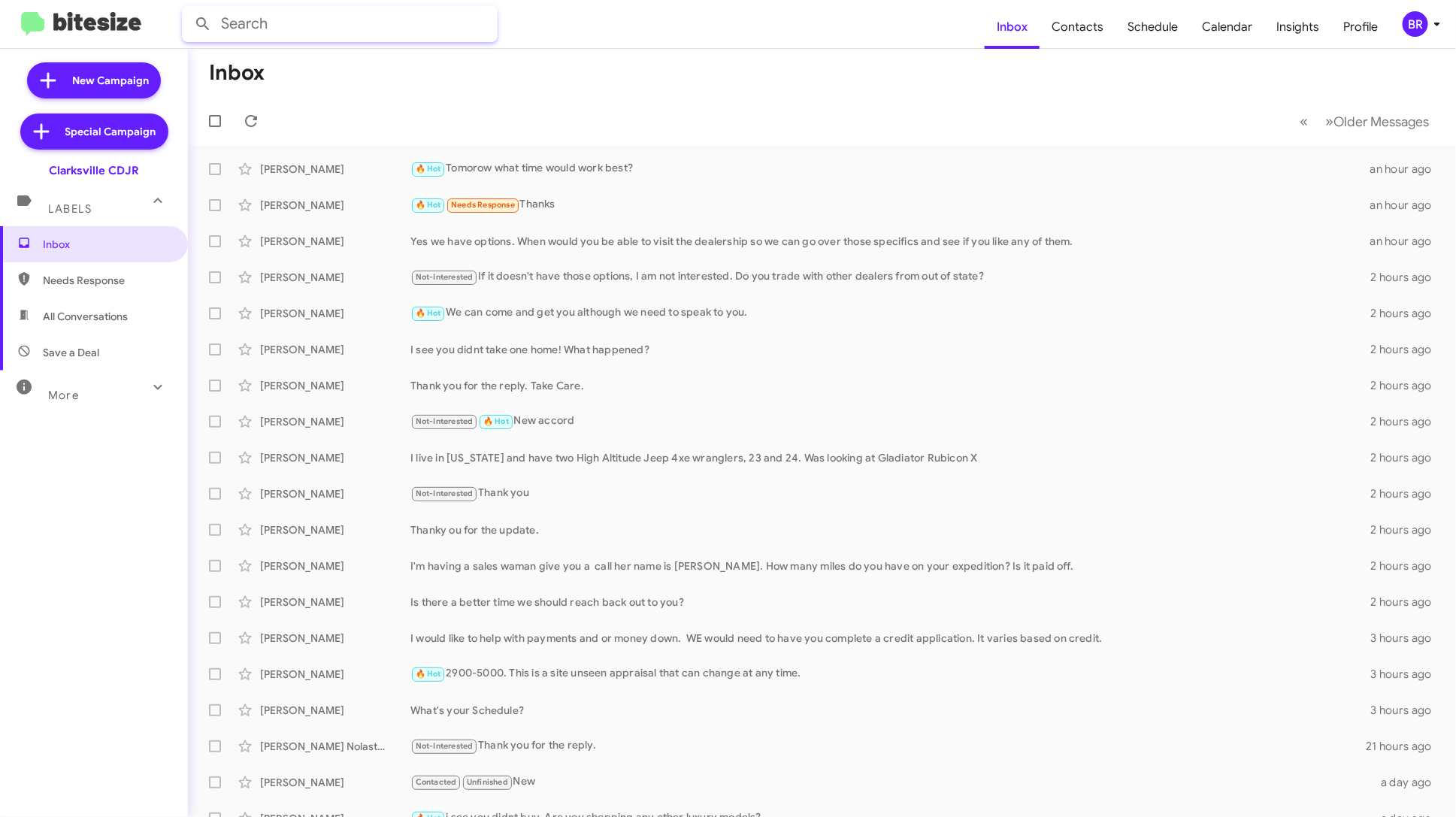
click at [293, 25] on input "text" at bounding box center [340, 24] width 316 height 36
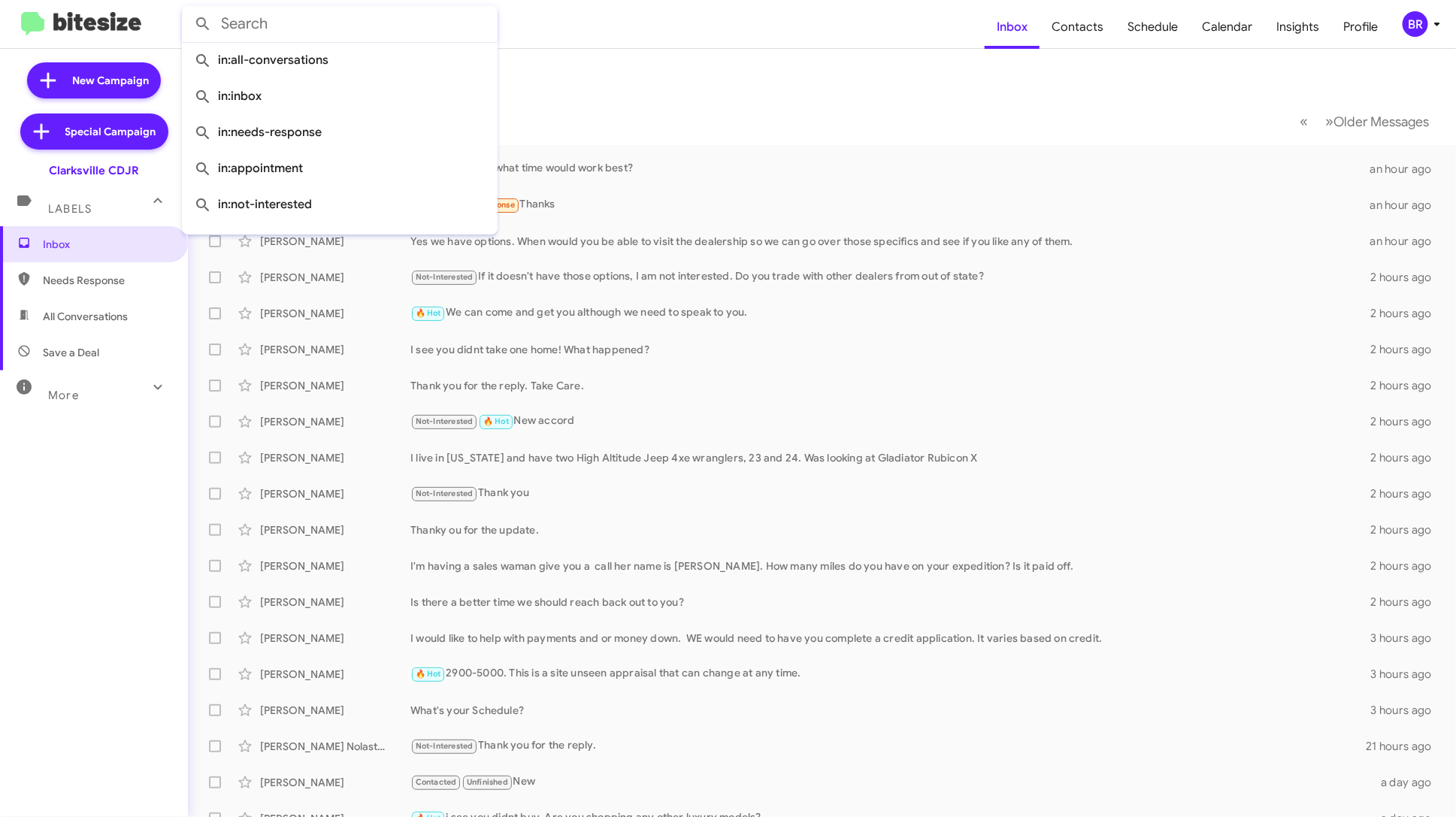
paste input "4437660988"
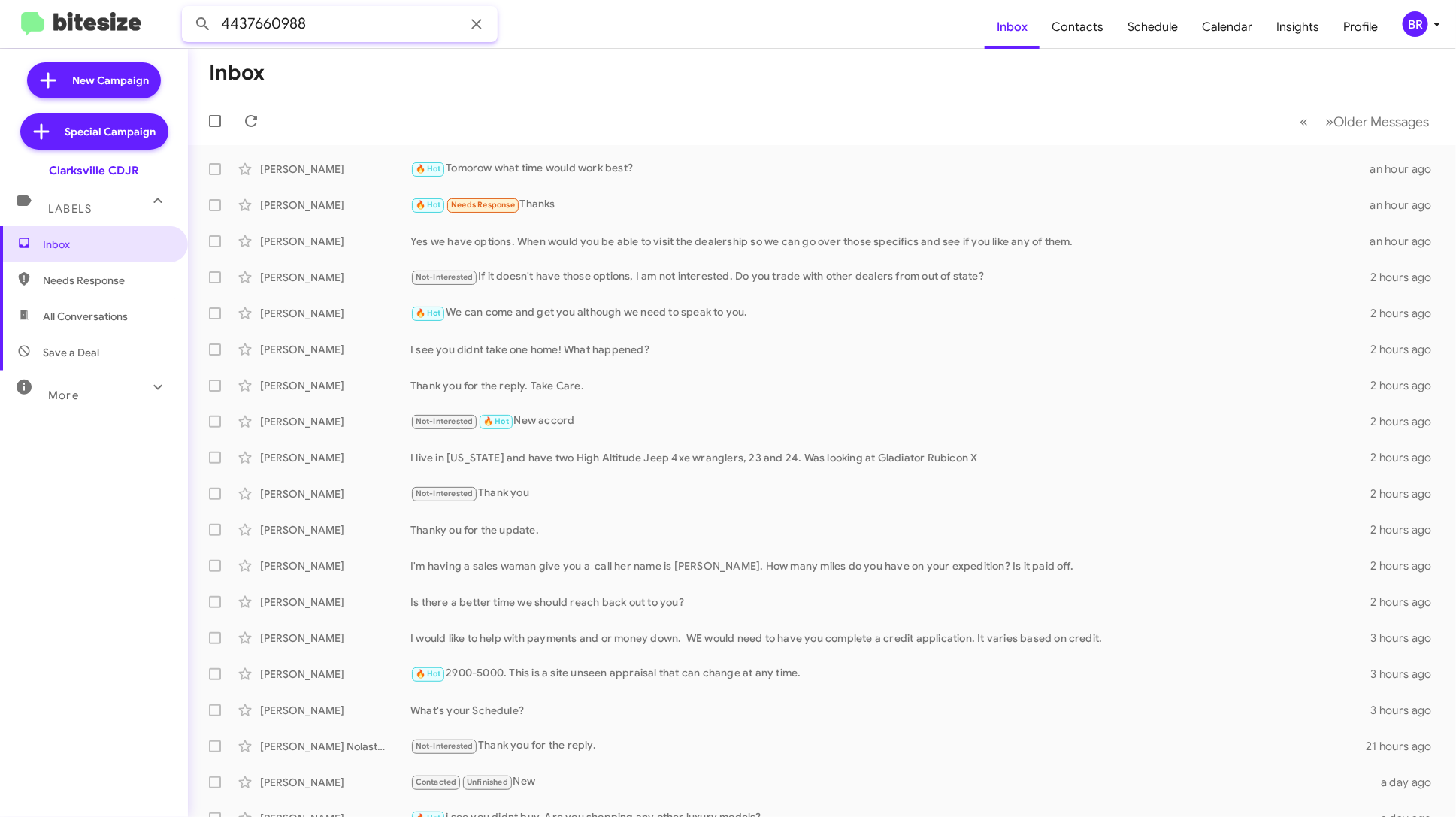
type input "4437660988"
click at [188, 9] on button at bounding box center [202, 24] width 30 height 30
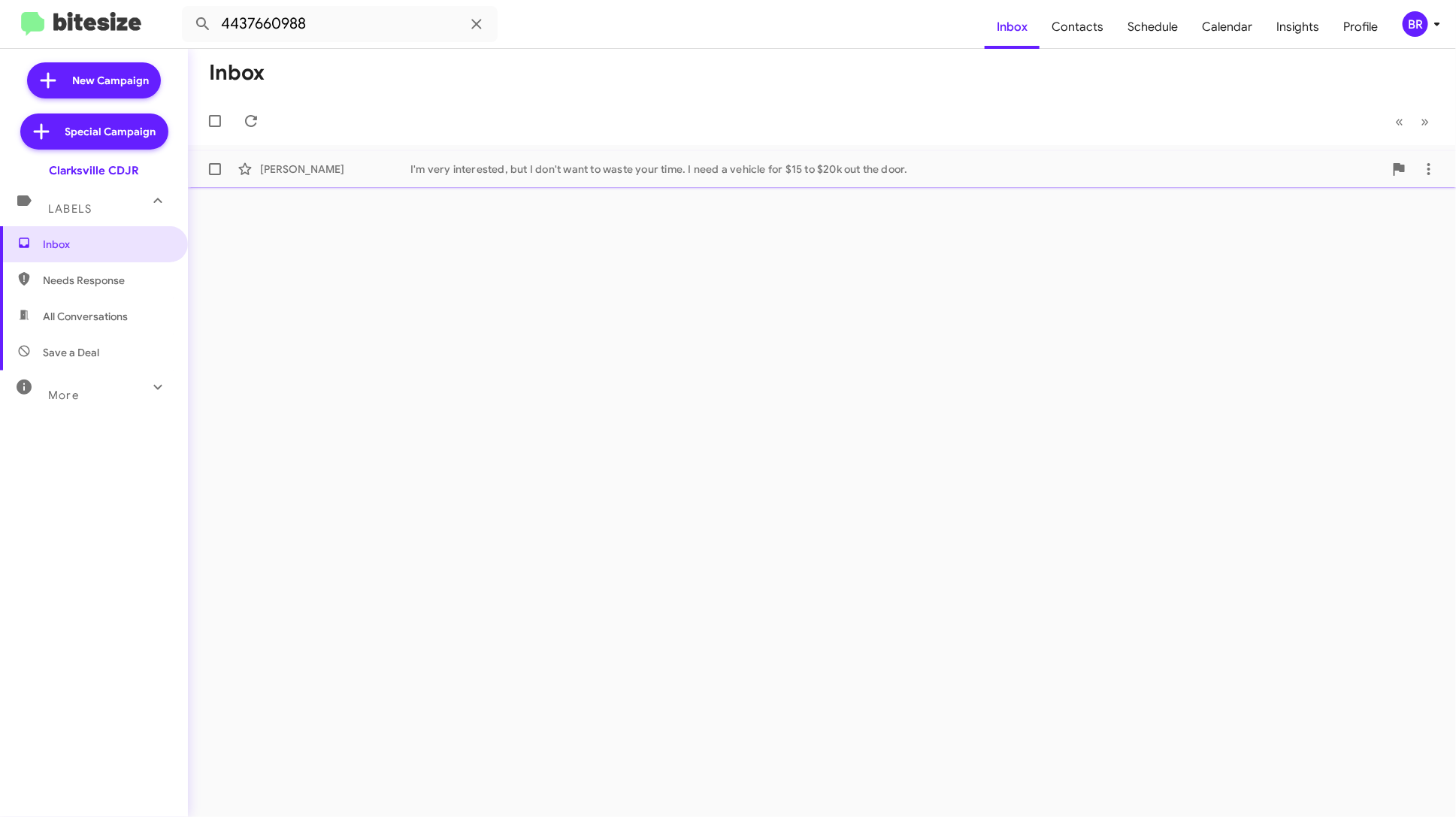
click at [553, 177] on div "[PERSON_NAME] I'm very interested, but I don't want to waste your time. I need …" at bounding box center [822, 168] width 1244 height 30
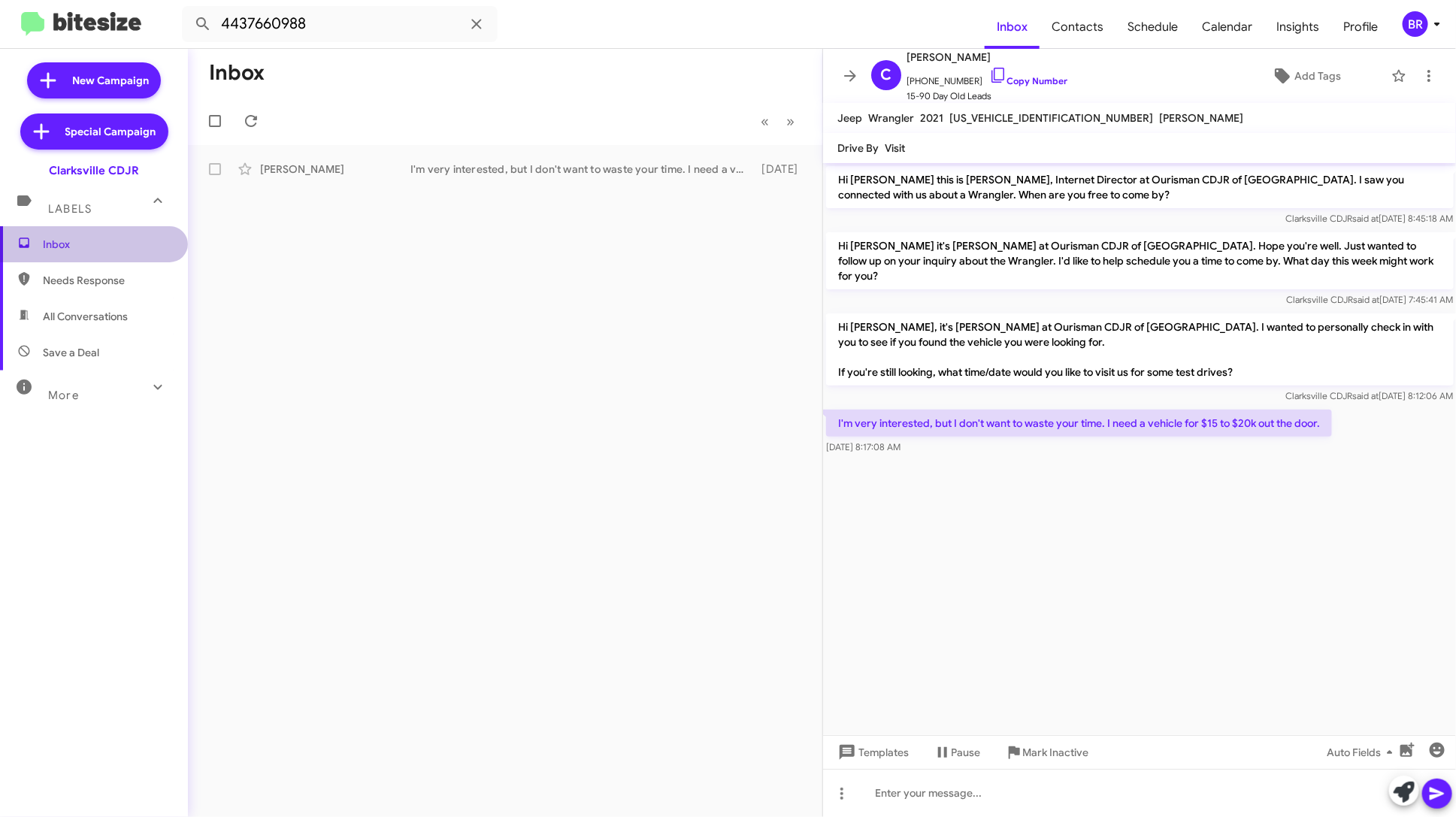
click at [146, 237] on span "Inbox" at bounding box center [107, 245] width 128 height 15
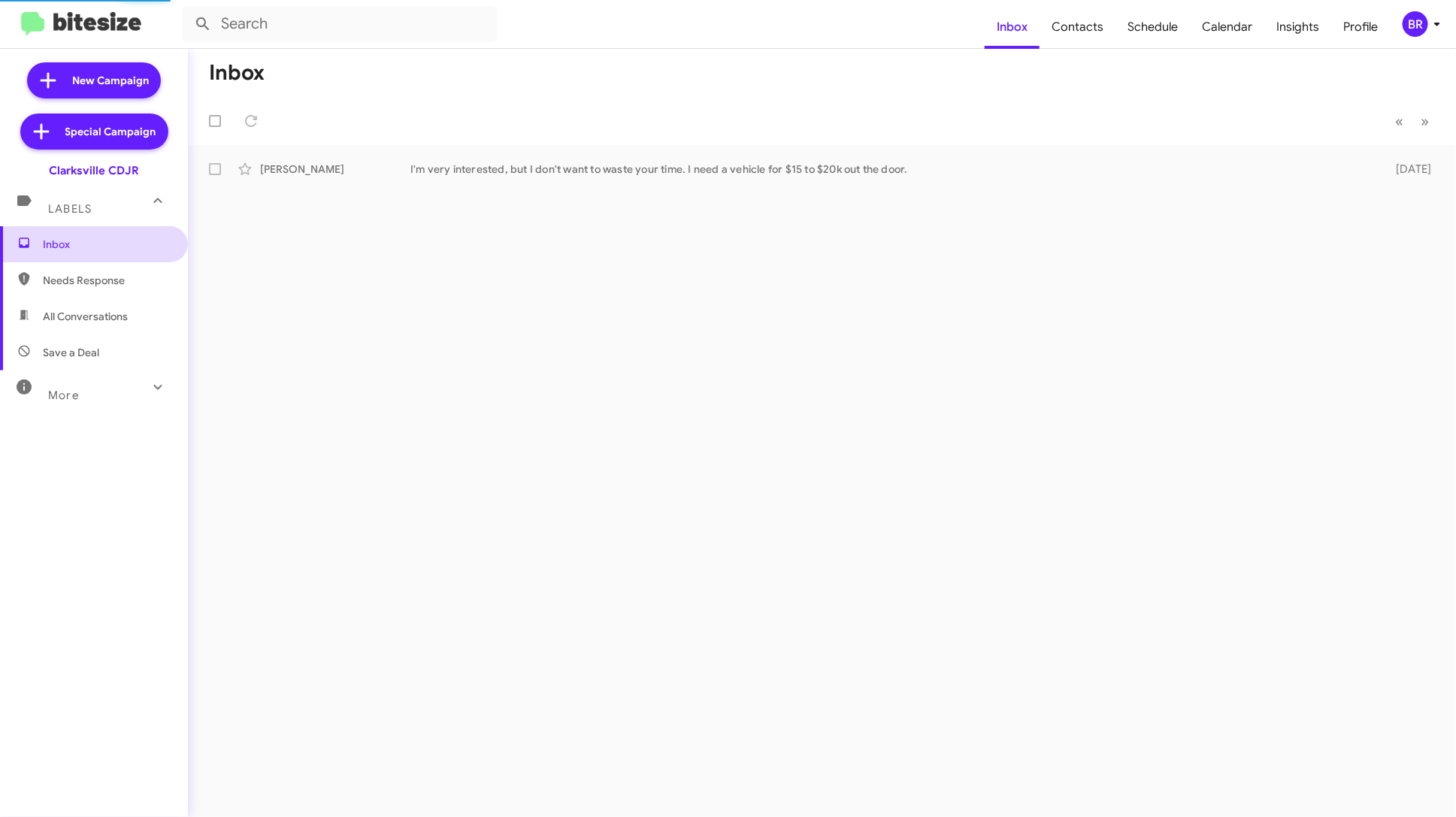
click at [146, 237] on span "Inbox" at bounding box center [107, 245] width 128 height 15
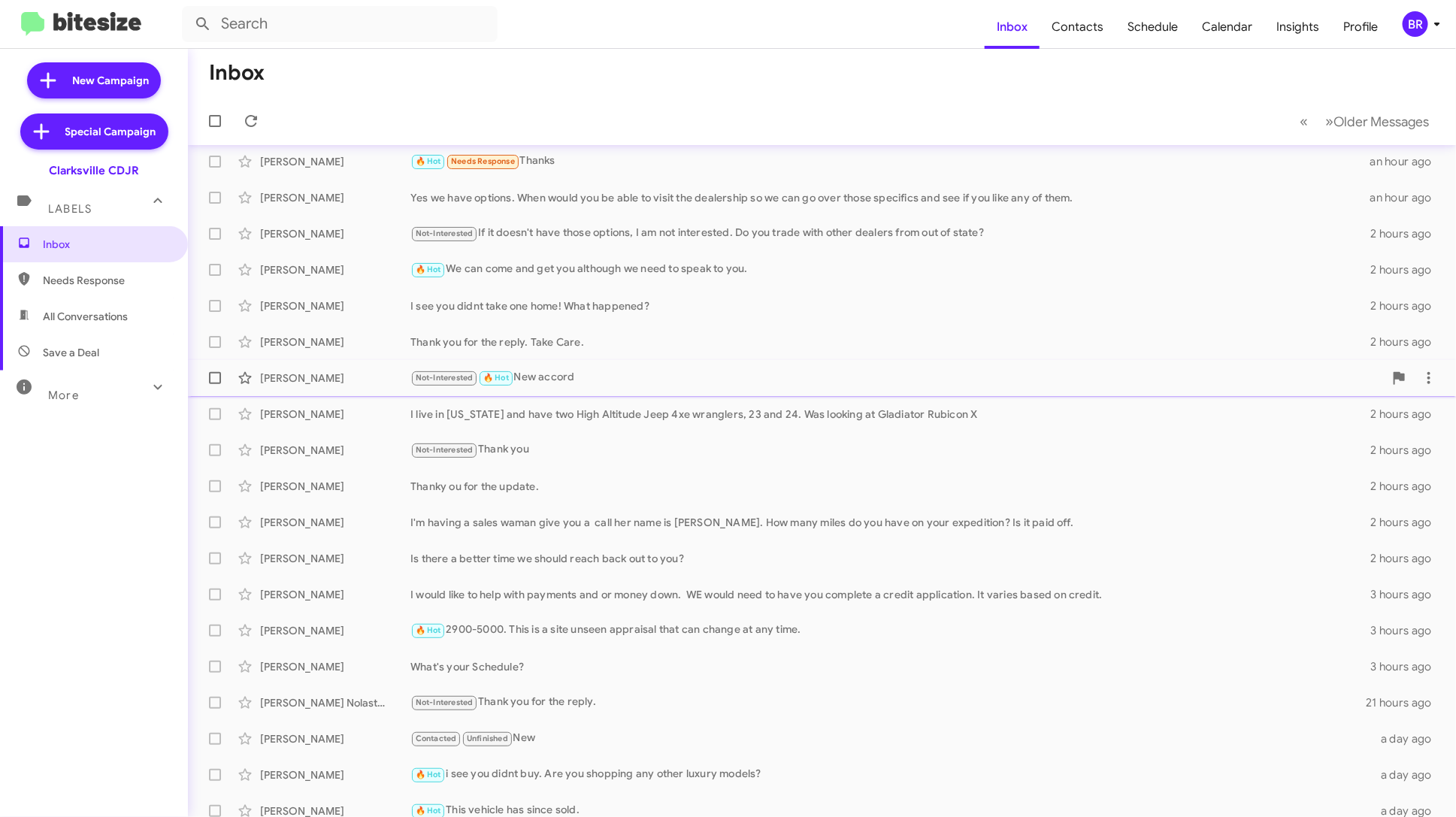
scroll to position [55, 0]
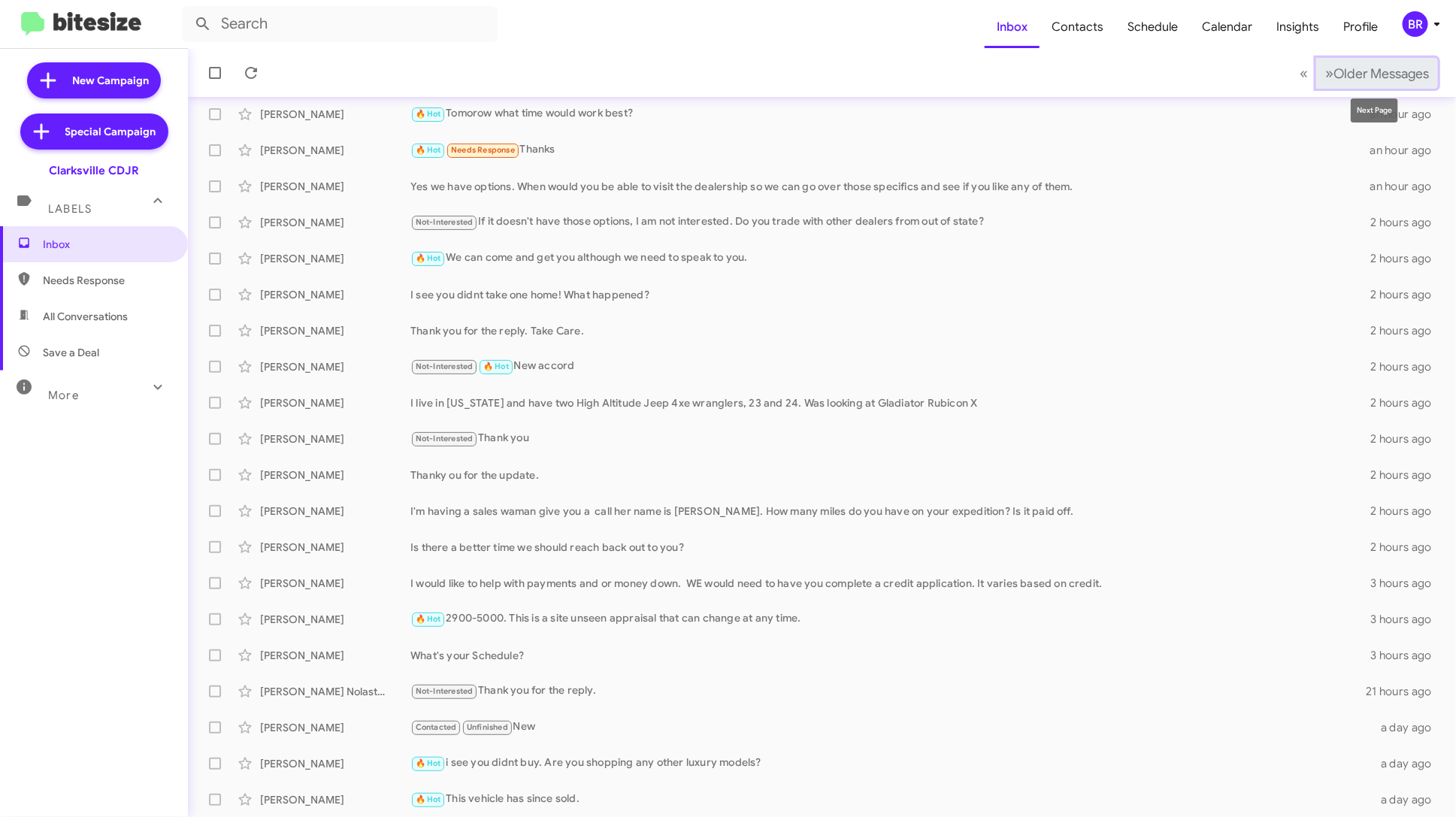
click at [1373, 75] on span "Older Messages" at bounding box center [1381, 74] width 96 height 17
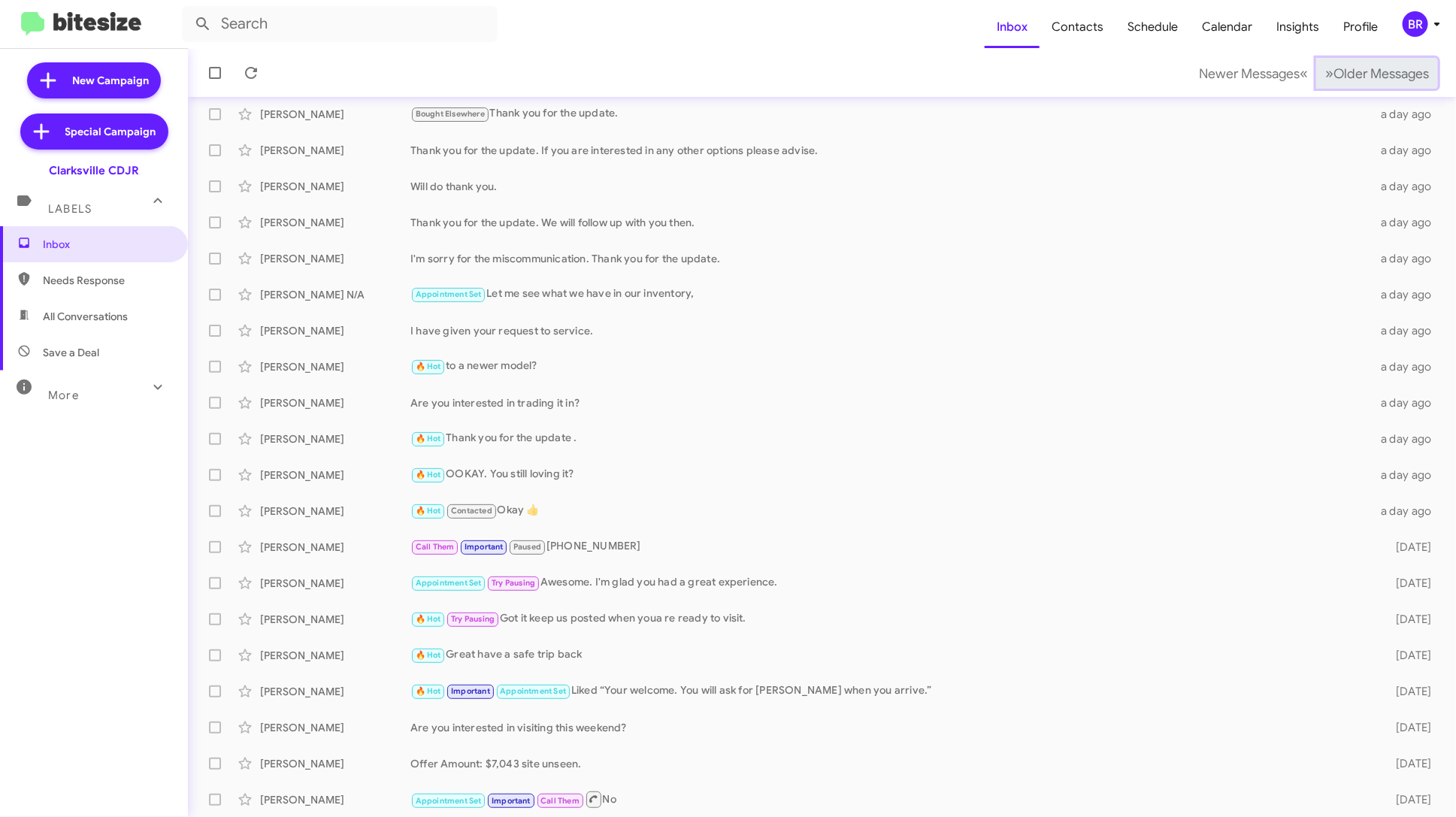
click at [1373, 75] on span "Older Messages" at bounding box center [1381, 74] width 96 height 17
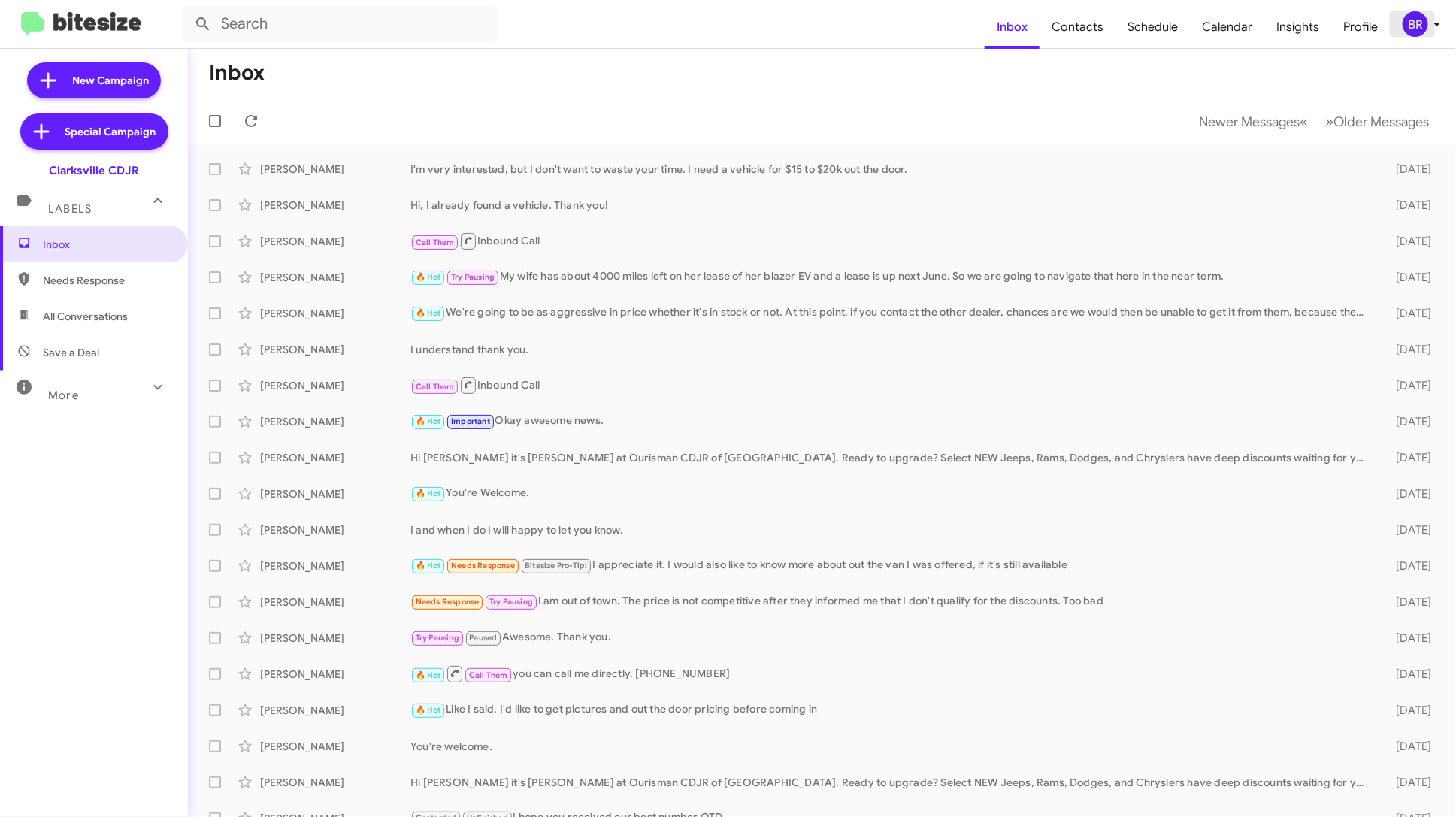
click at [1416, 20] on div "BR" at bounding box center [1415, 24] width 25 height 25
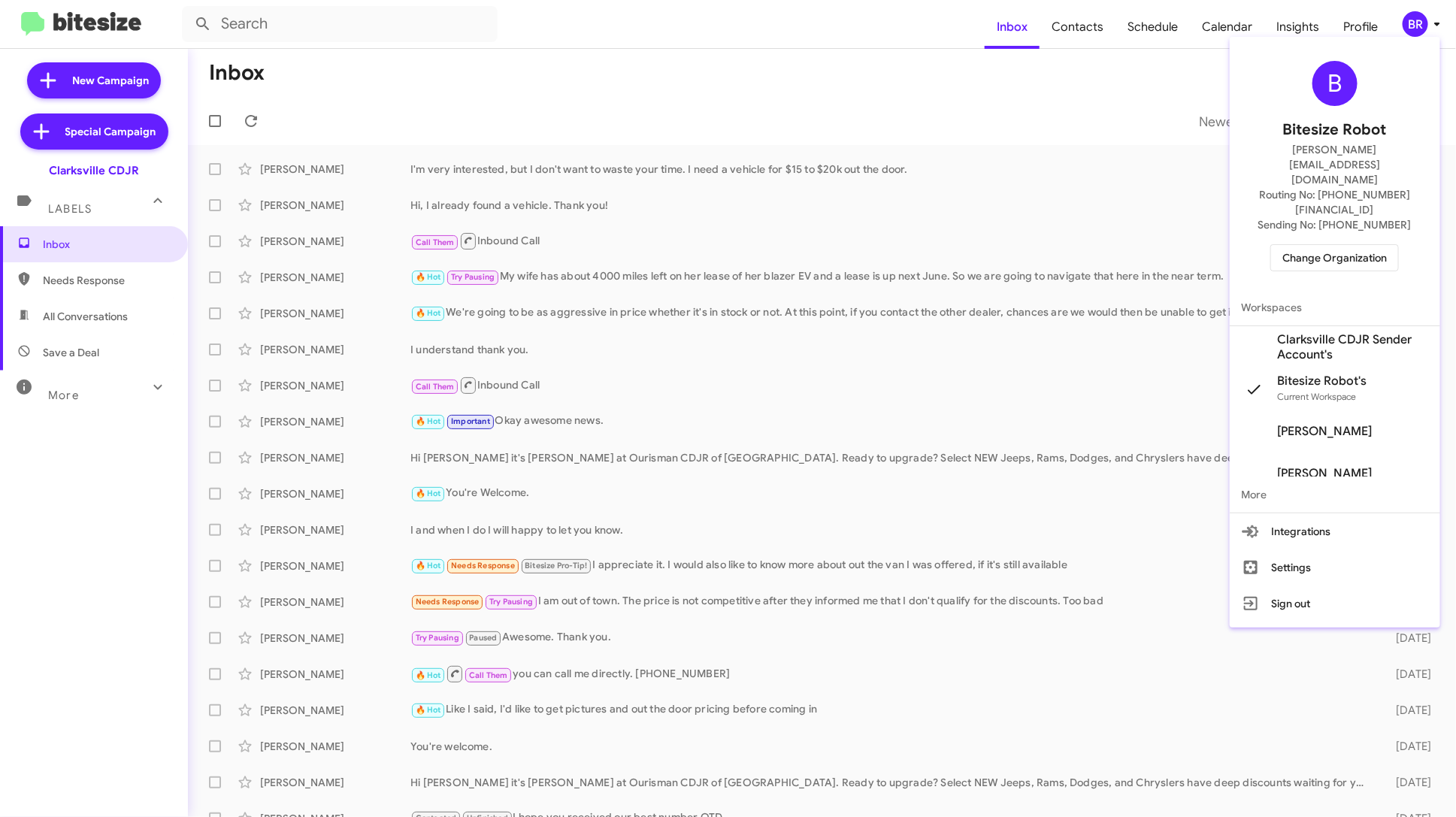
click at [1342, 245] on span "Change Organization" at bounding box center [1334, 257] width 104 height 25
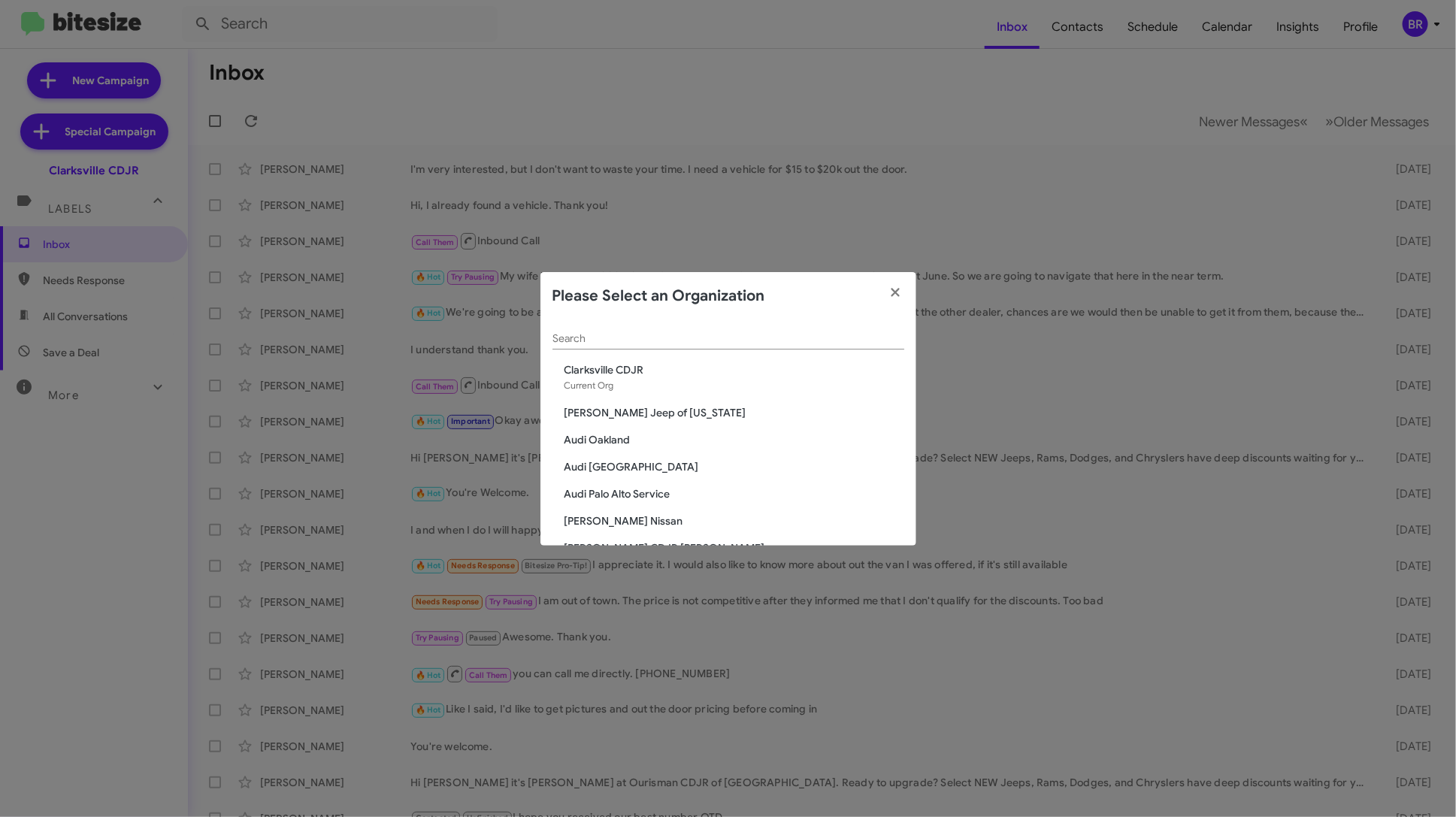
click at [844, 324] on div "Search" at bounding box center [728, 334] width 352 height 30
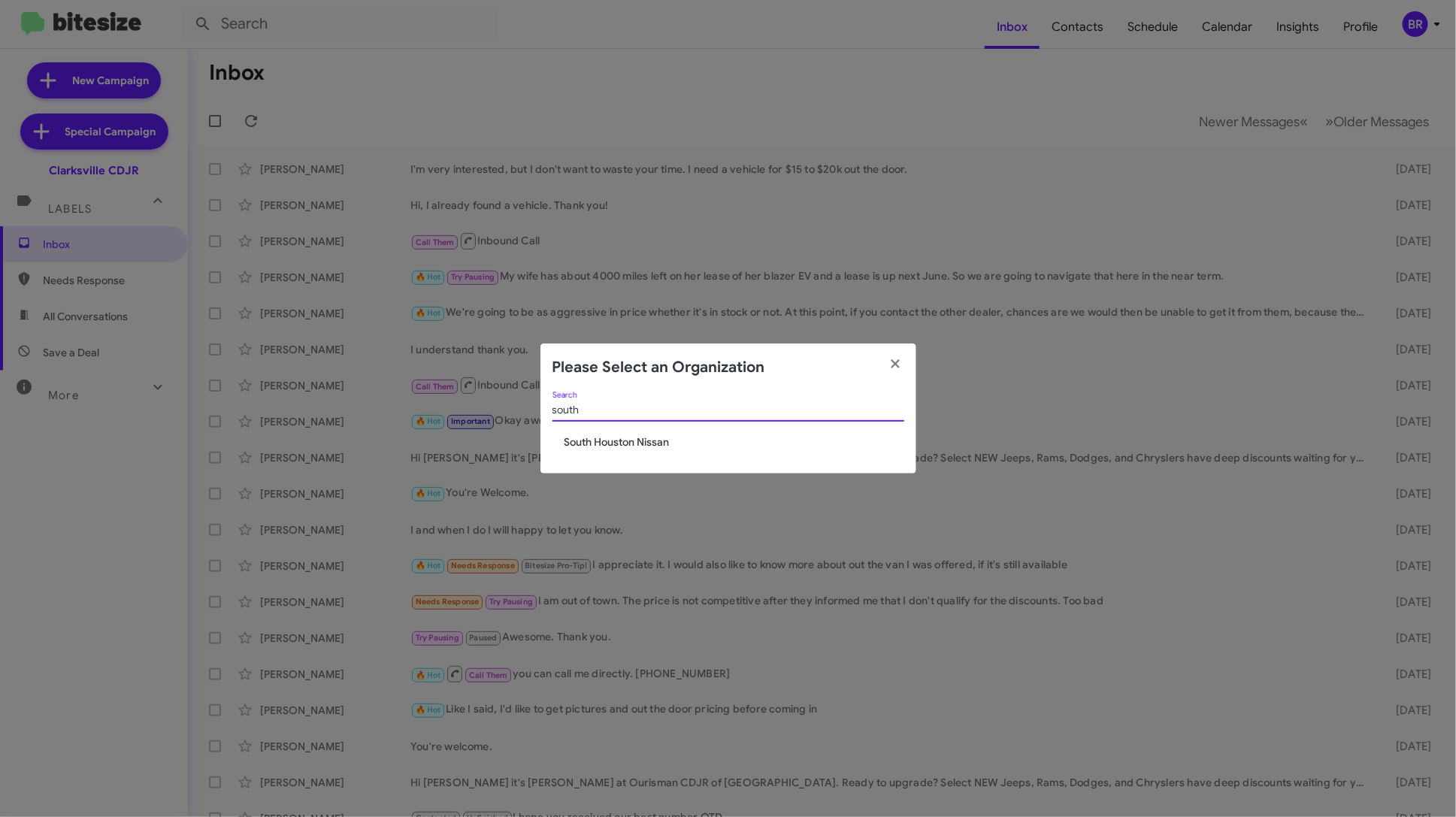
type input "south"
click at [662, 442] on span "South Houston Nissan" at bounding box center [734, 442] width 340 height 15
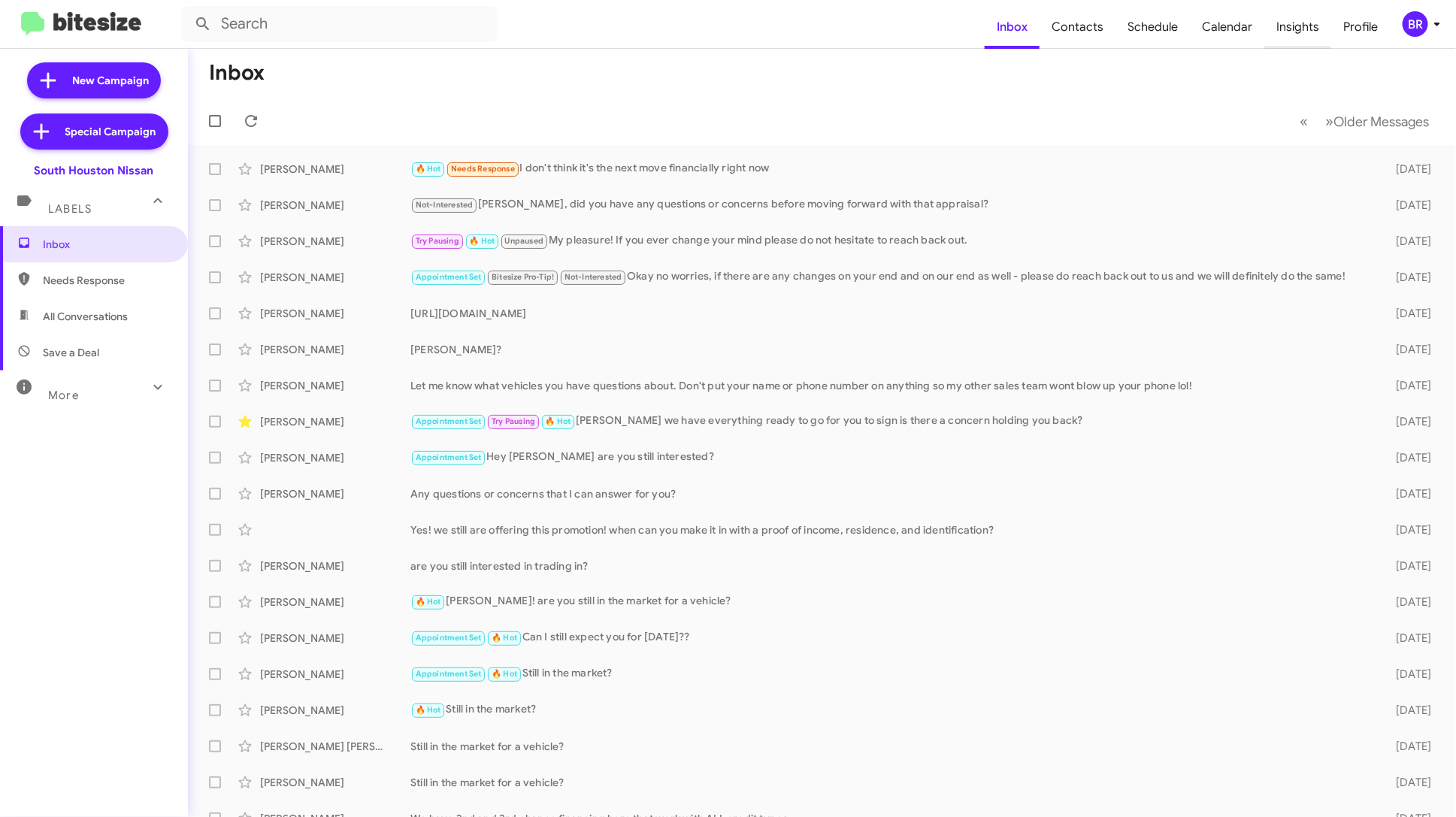
click at [1306, 38] on span "Insights" at bounding box center [1298, 26] width 67 height 43
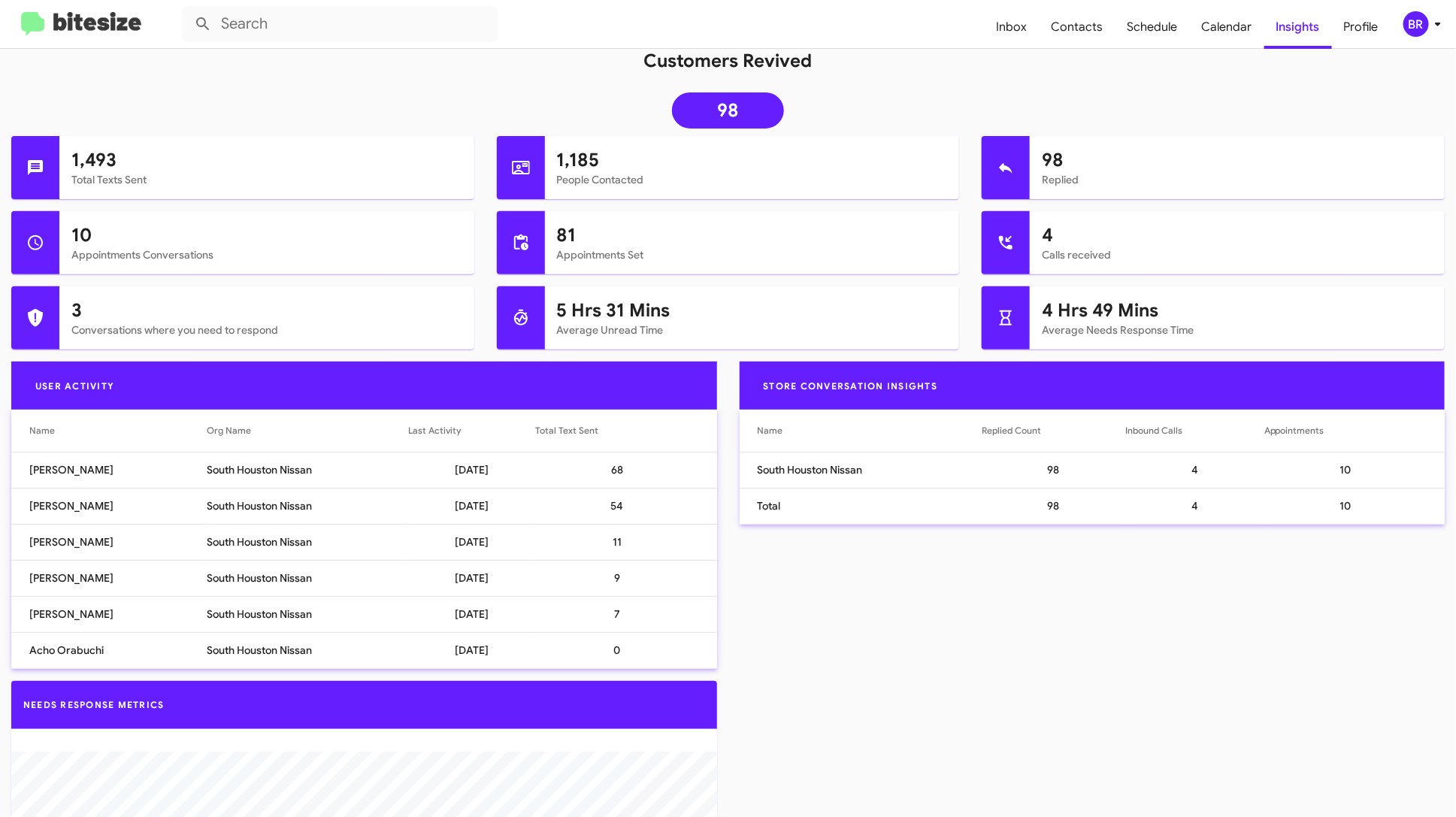
scroll to position [216, 0]
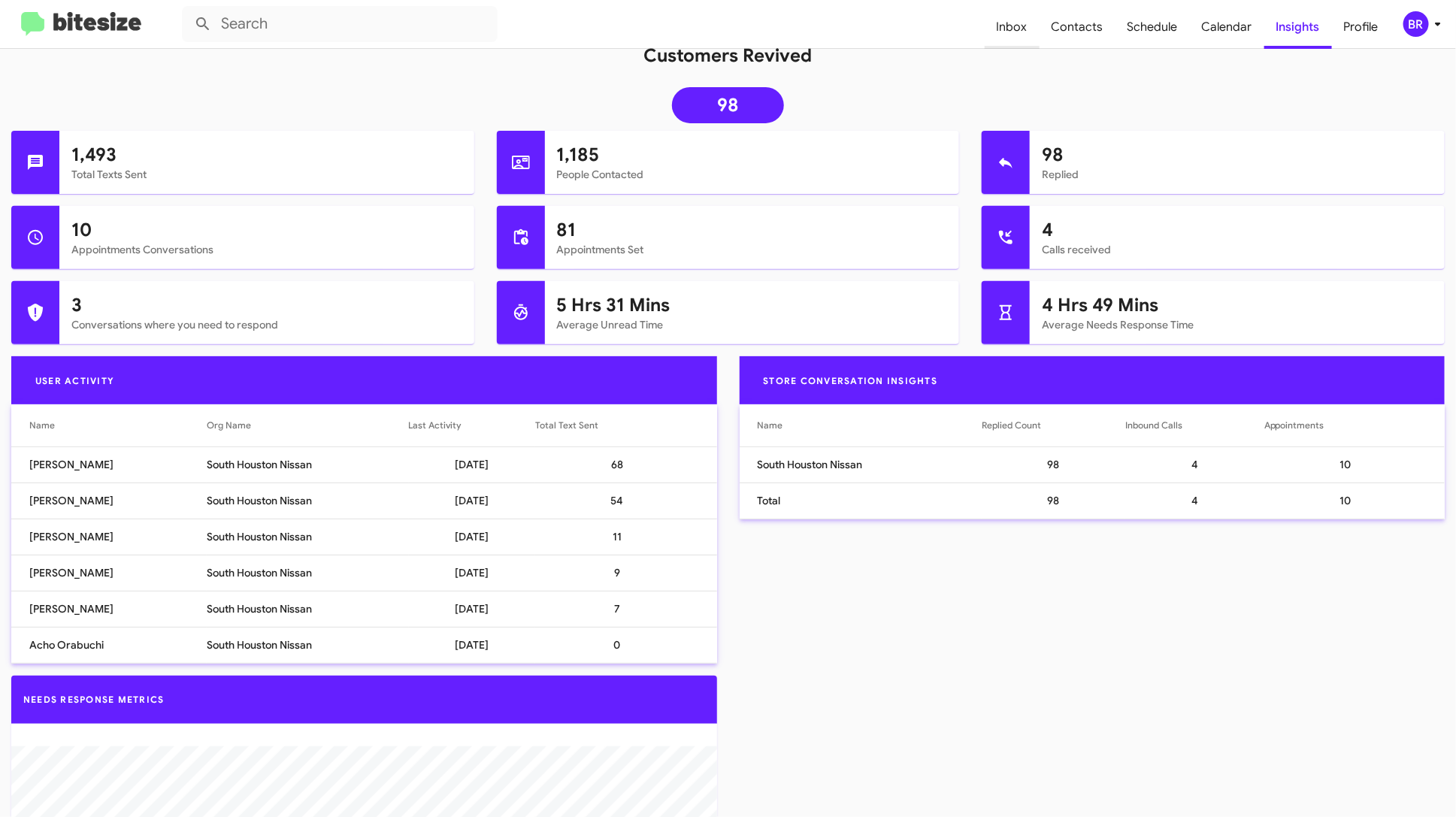
click at [1019, 29] on span "Inbox" at bounding box center [1012, 26] width 55 height 43
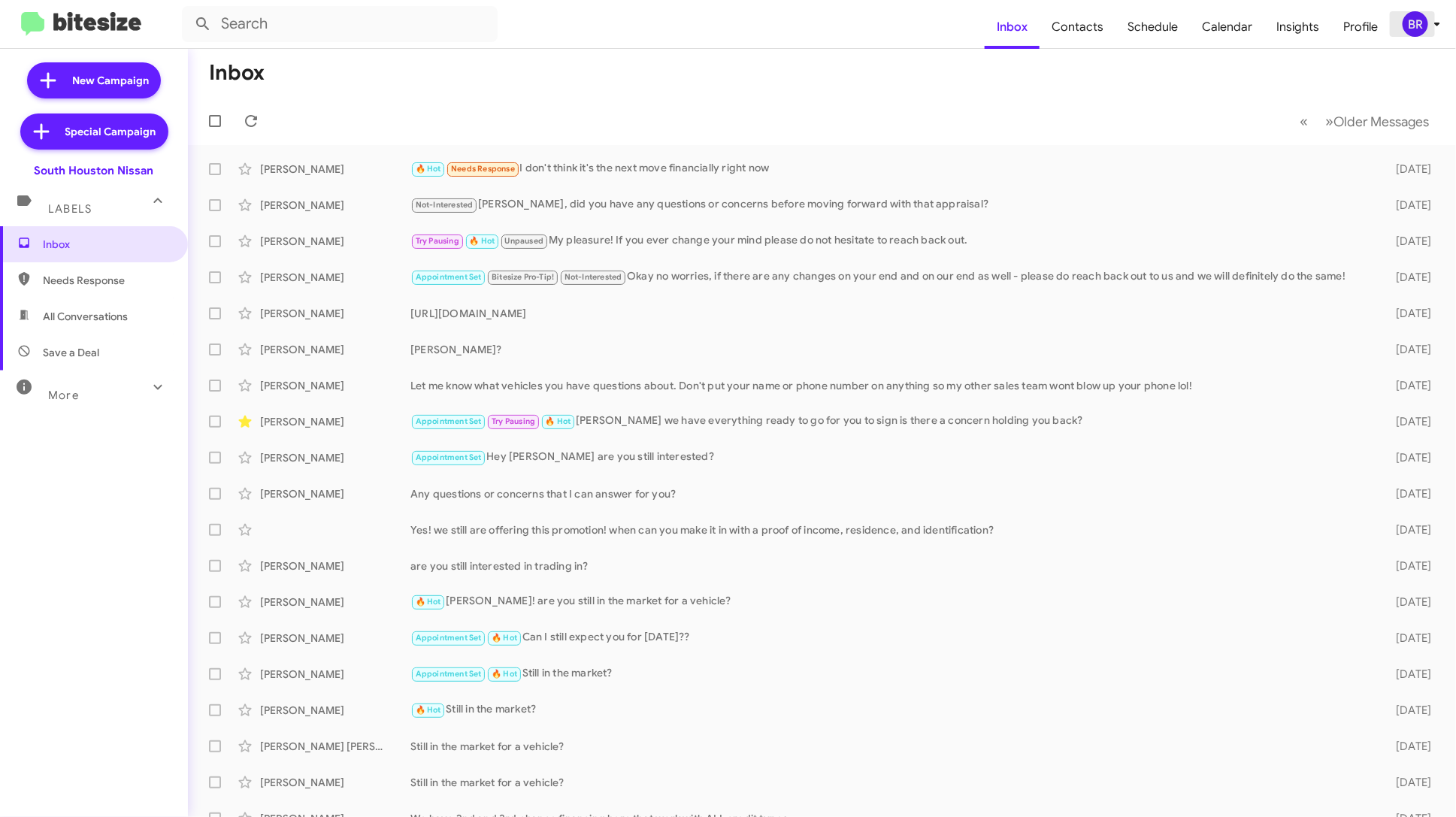
click at [1417, 17] on div "BR" at bounding box center [1415, 24] width 25 height 25
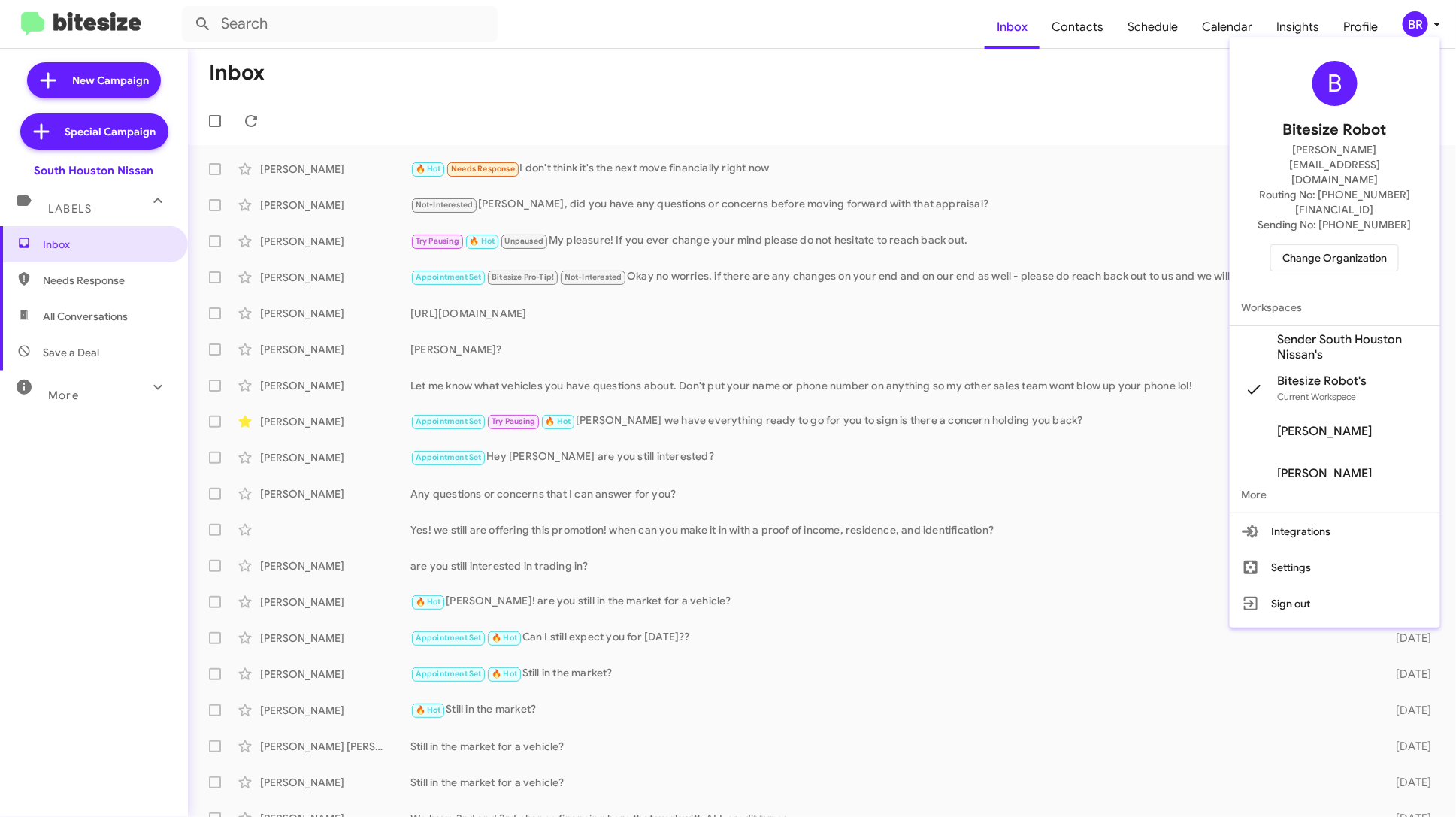
click at [1371, 245] on span "Change Organization" at bounding box center [1334, 257] width 104 height 25
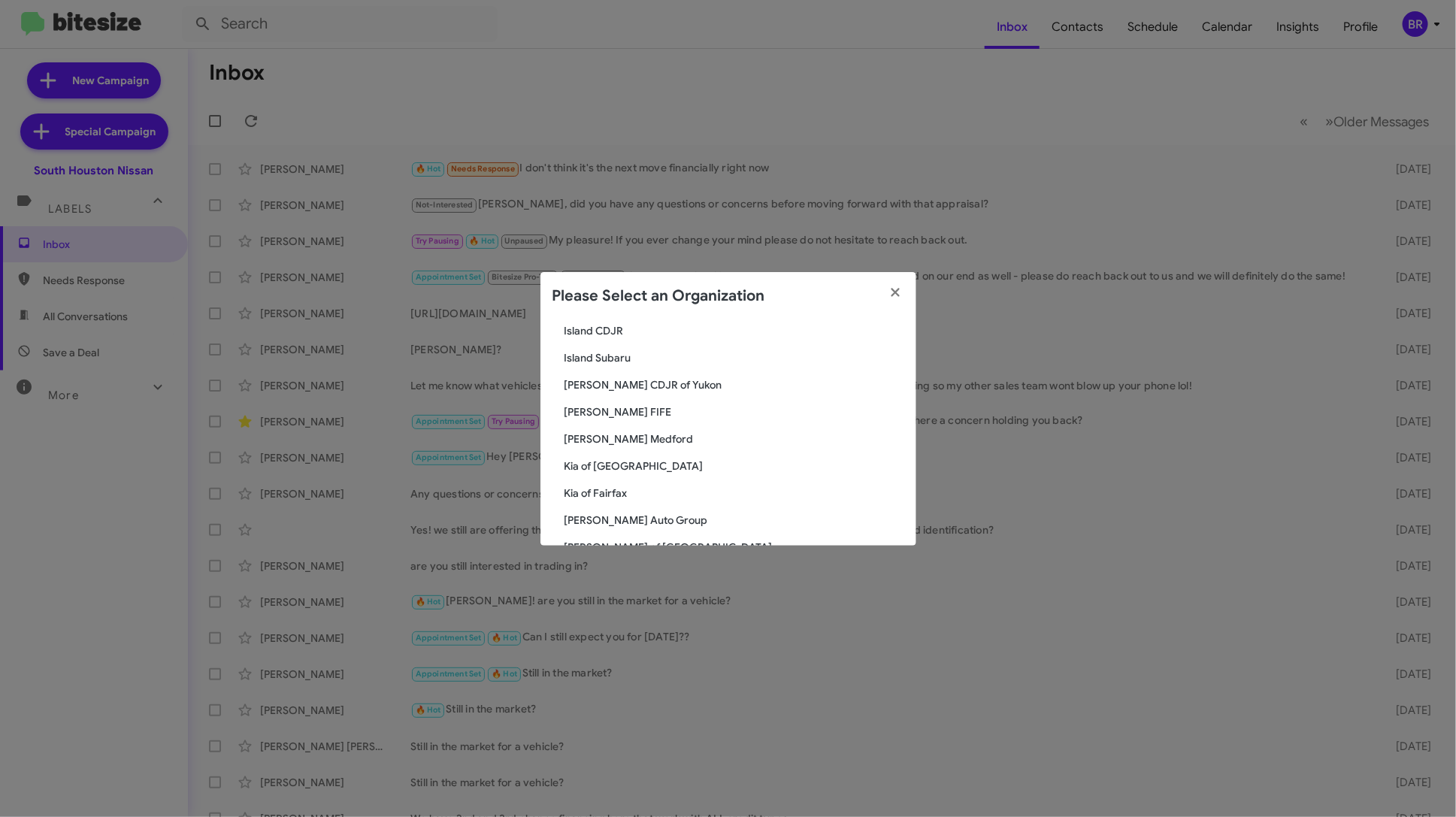
scroll to position [982, 0]
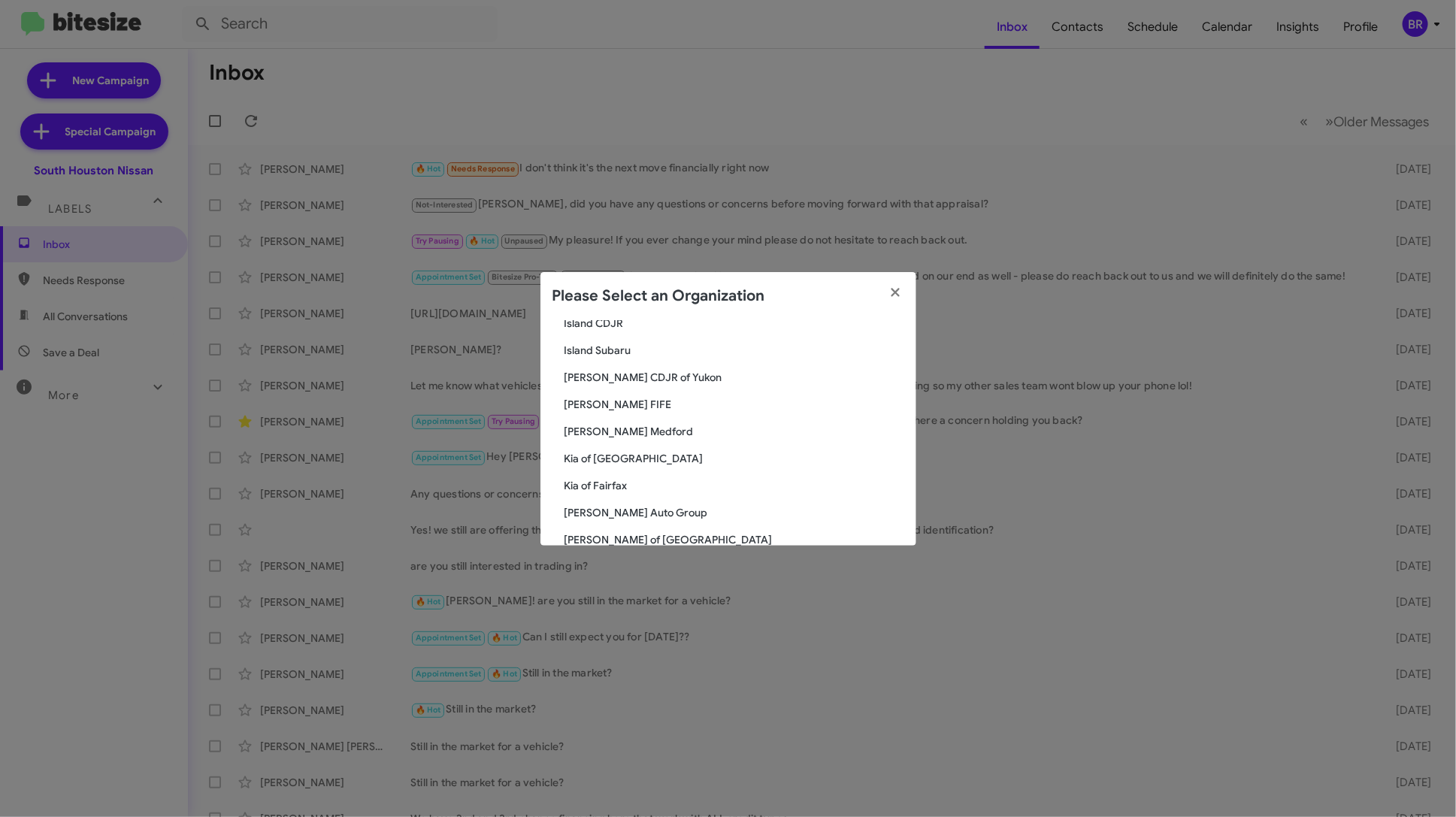
click at [632, 397] on span "[PERSON_NAME] FIFE" at bounding box center [734, 405] width 340 height 15
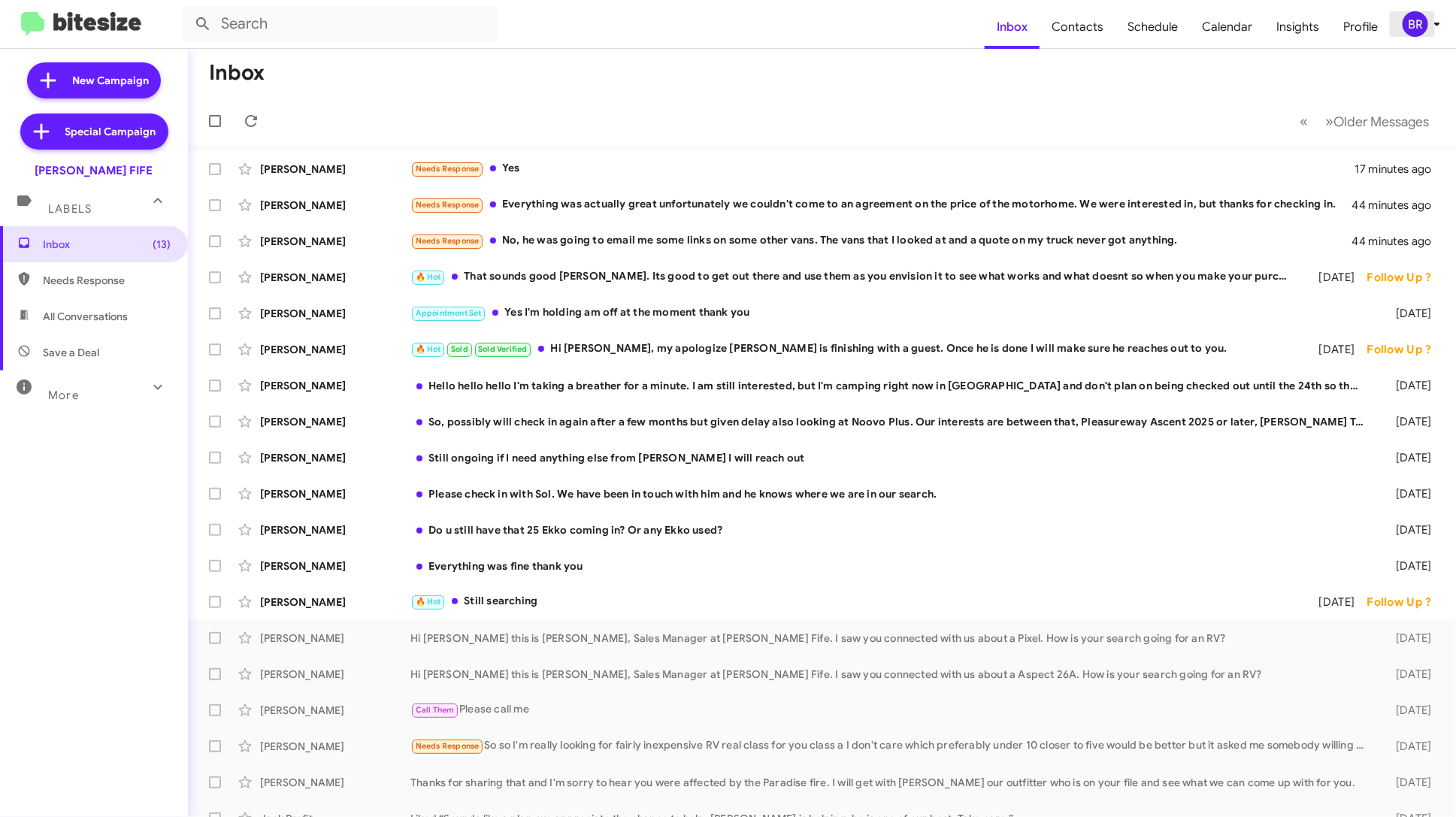
click at [1410, 22] on div "BR" at bounding box center [1415, 24] width 25 height 25
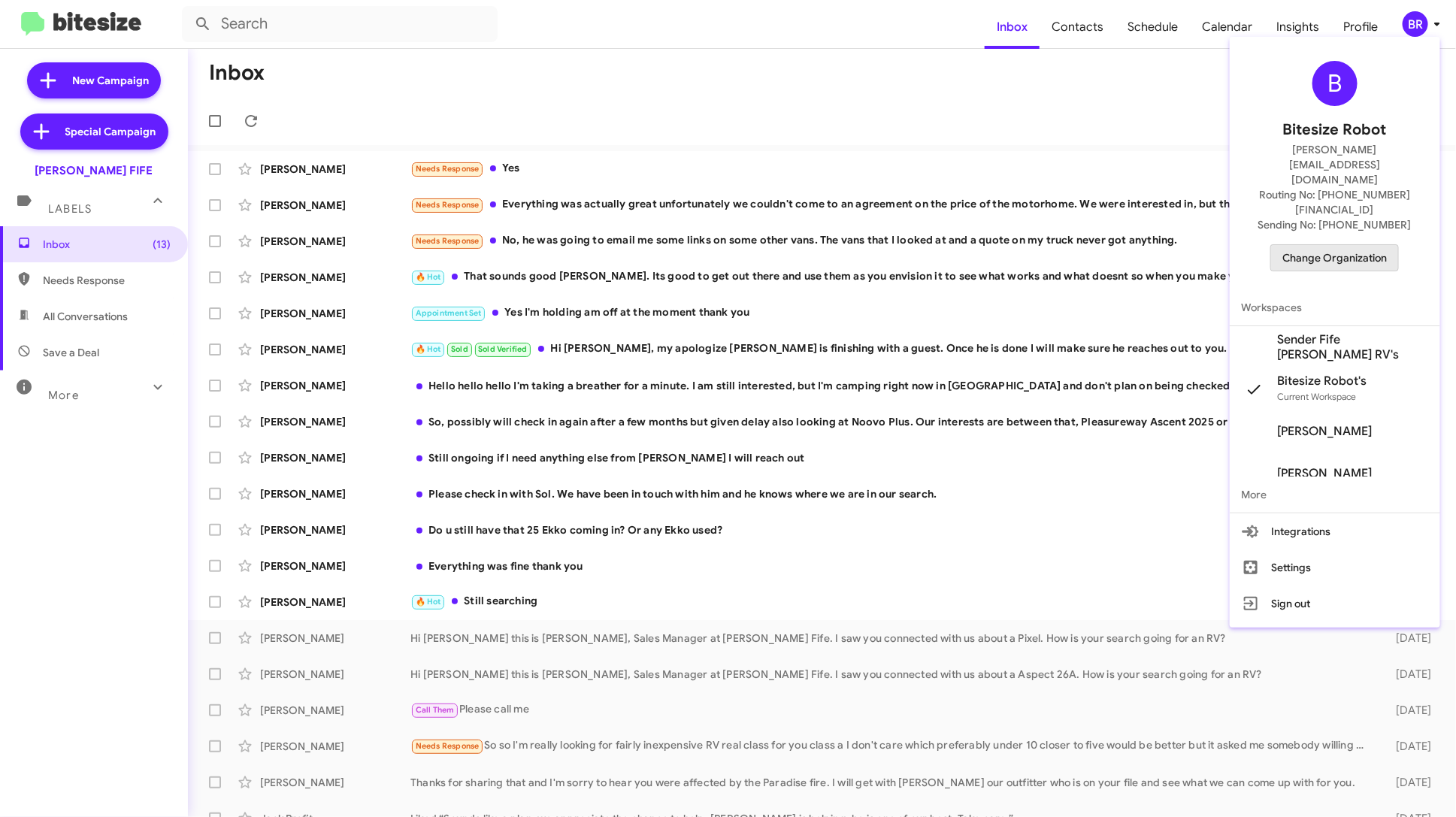
click at [1371, 245] on span "Change Organization" at bounding box center [1334, 257] width 104 height 25
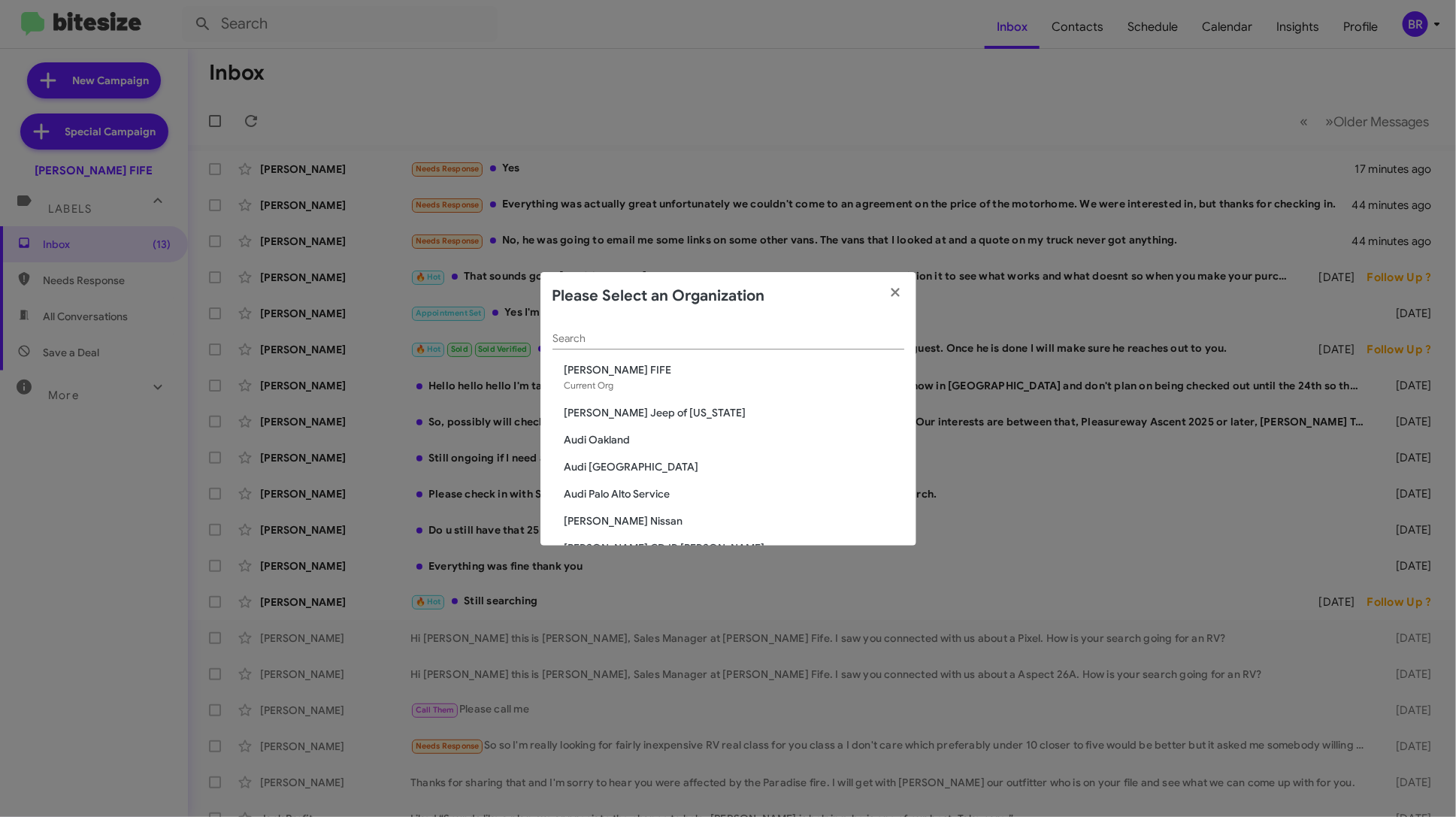
click at [745, 327] on div "Search" at bounding box center [728, 334] width 352 height 30
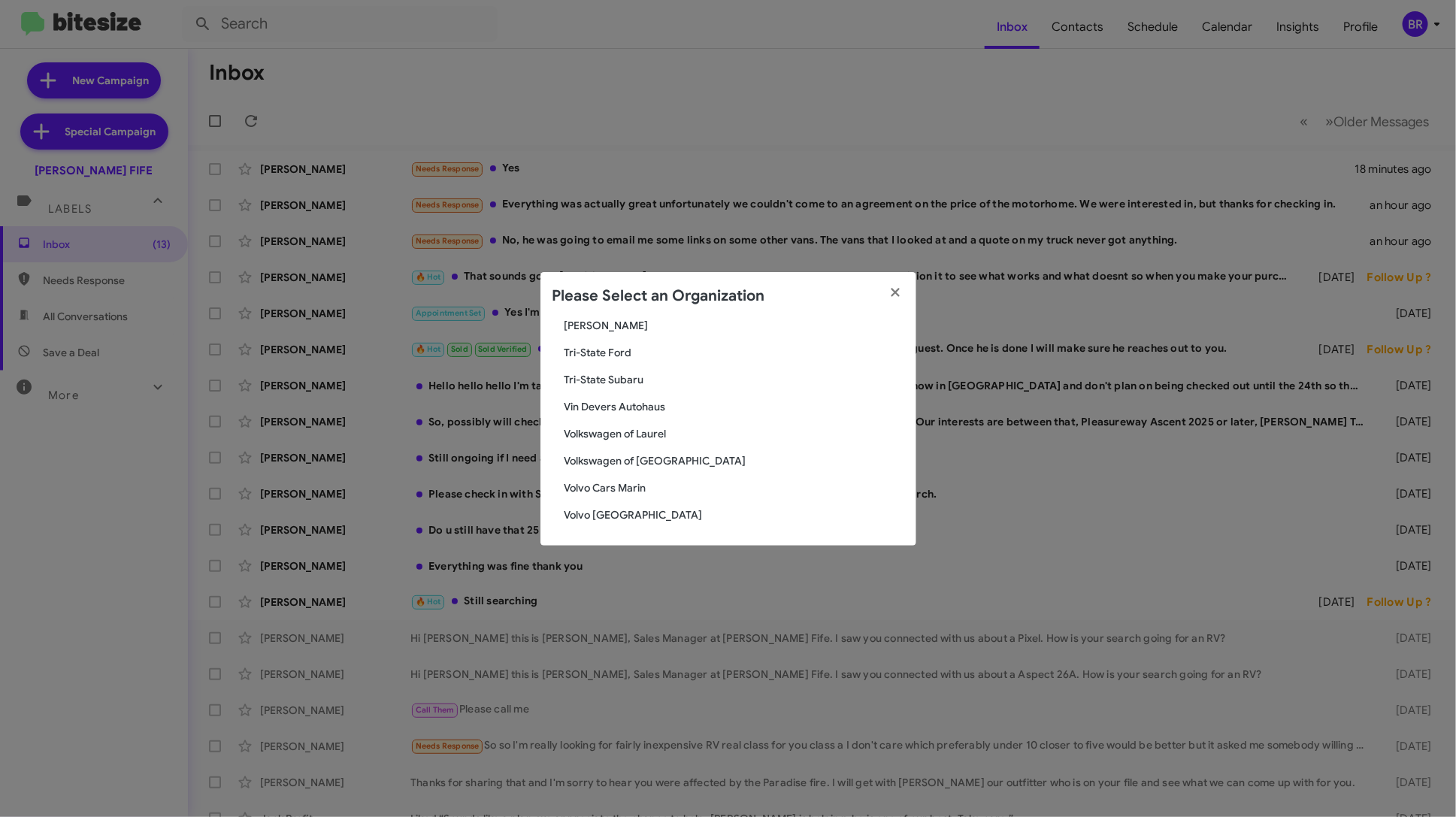
click at [639, 491] on span "Volvo Cars Marin" at bounding box center [734, 488] width 340 height 15
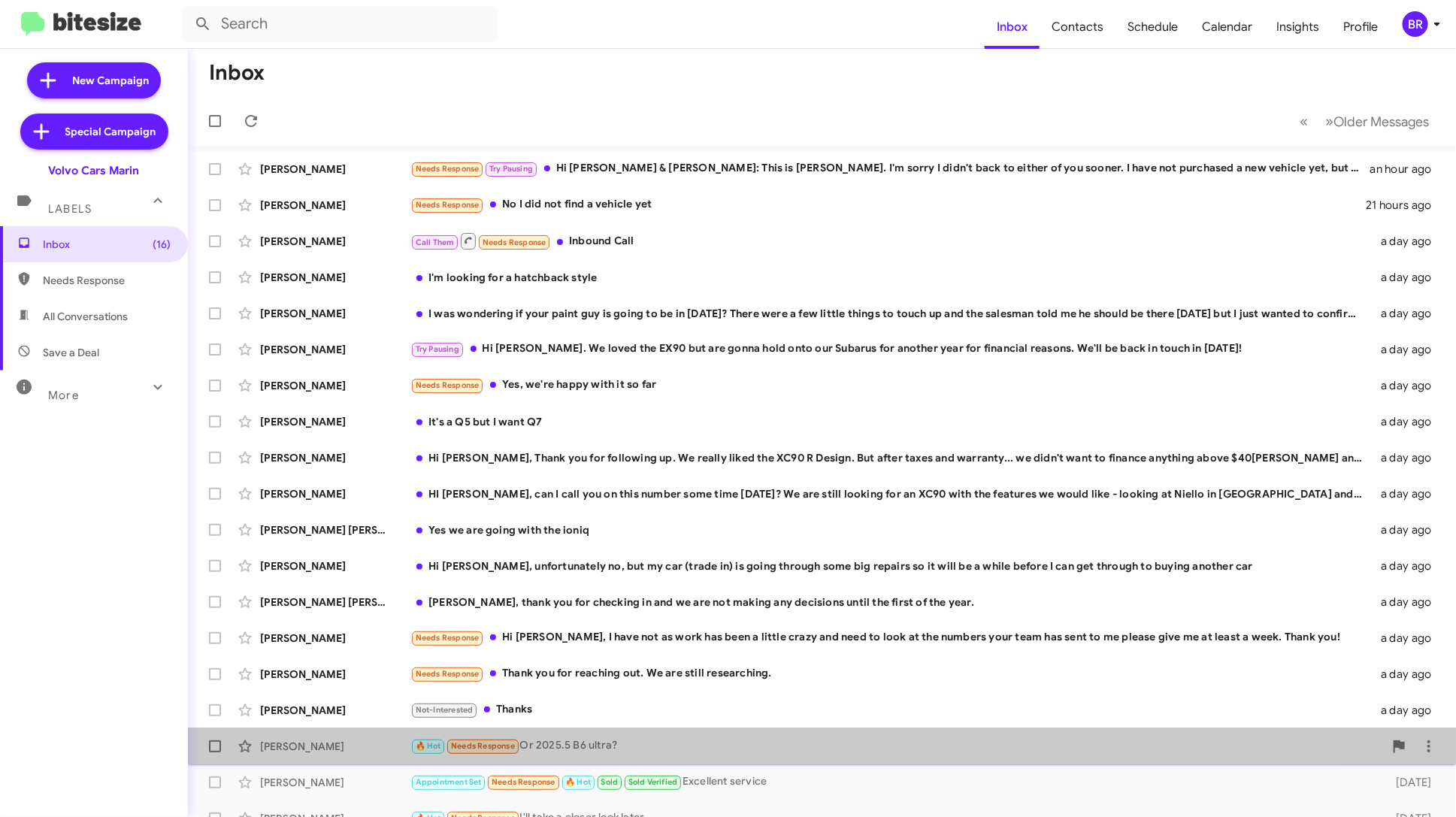
click at [731, 740] on div "🔥 Hot Needs Response Or 2025.5 B6 ultra?" at bounding box center [897, 746] width 973 height 17
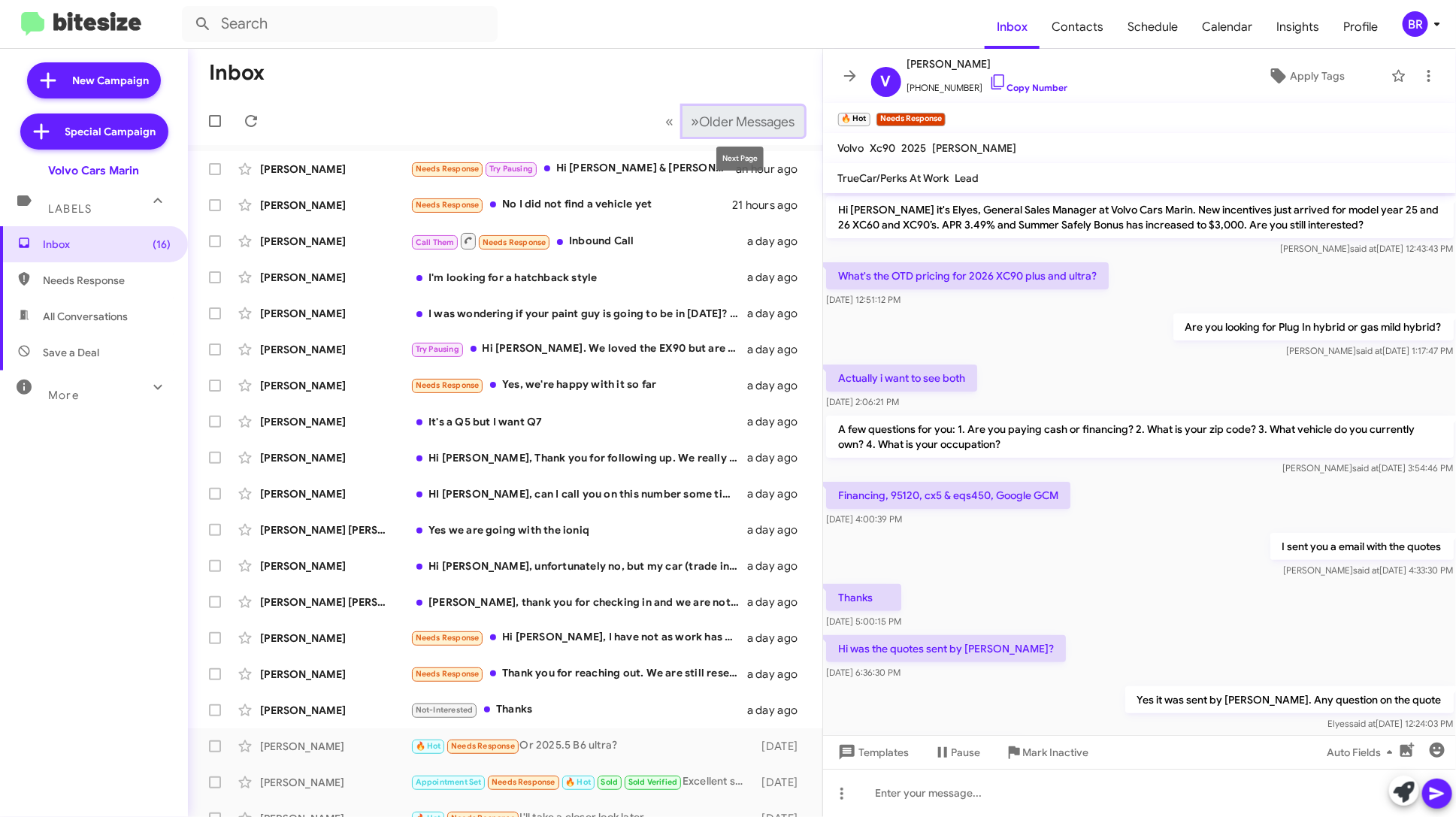
click at [710, 126] on span "Older Messages" at bounding box center [747, 122] width 96 height 17
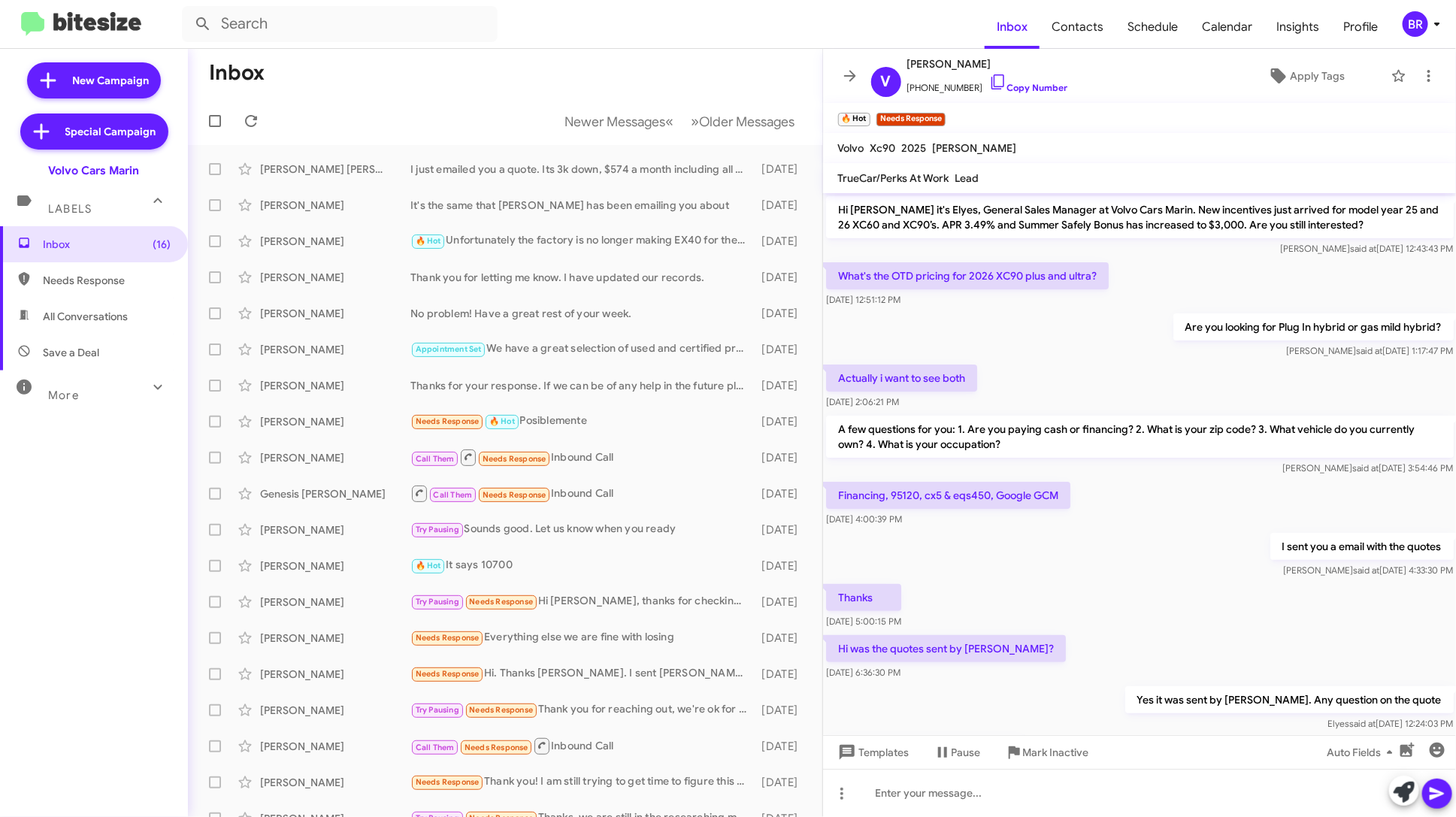
click at [1419, 25] on div "BR" at bounding box center [1415, 24] width 25 height 25
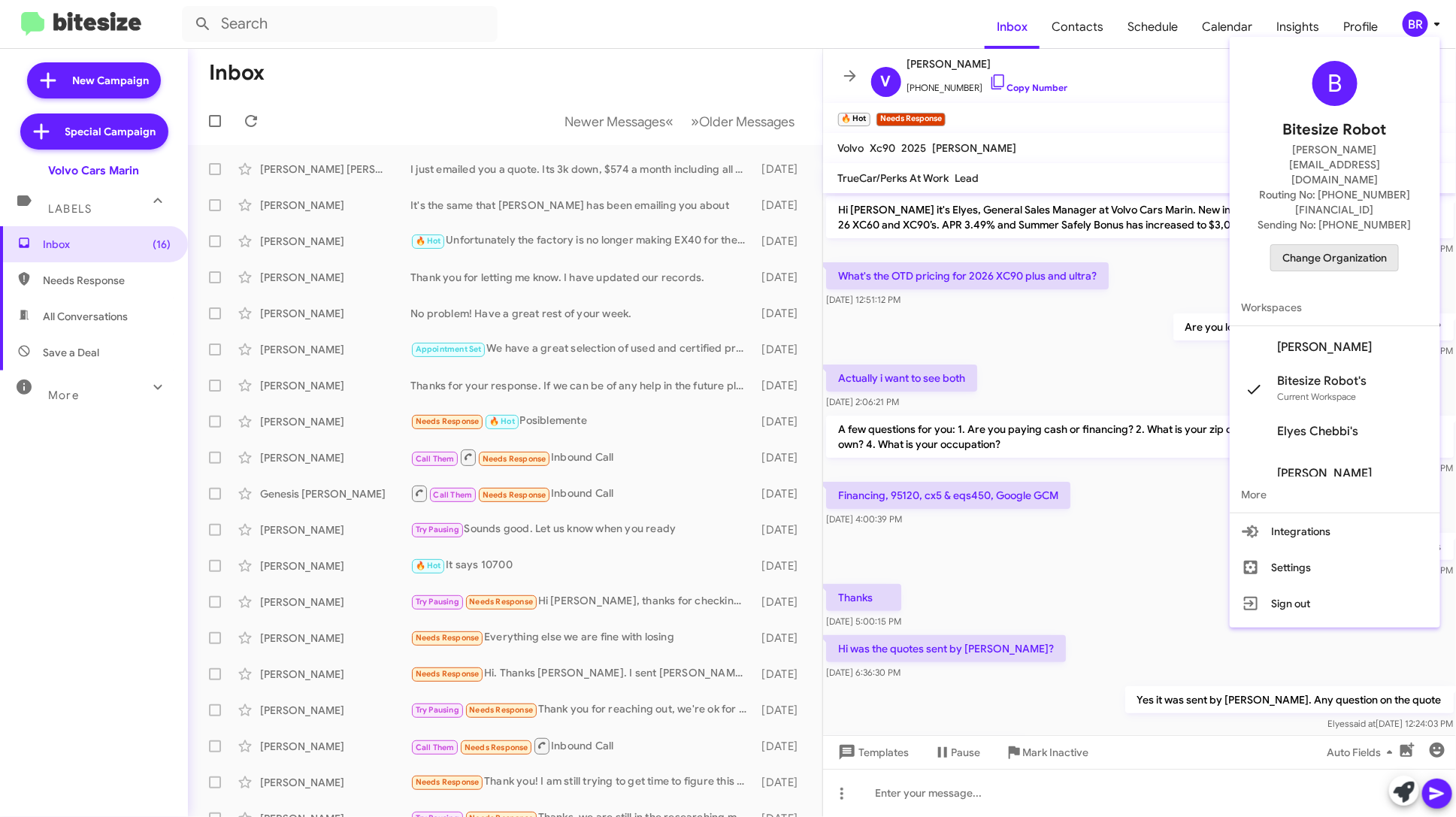
click at [1371, 245] on span "Change Organization" at bounding box center [1334, 257] width 104 height 25
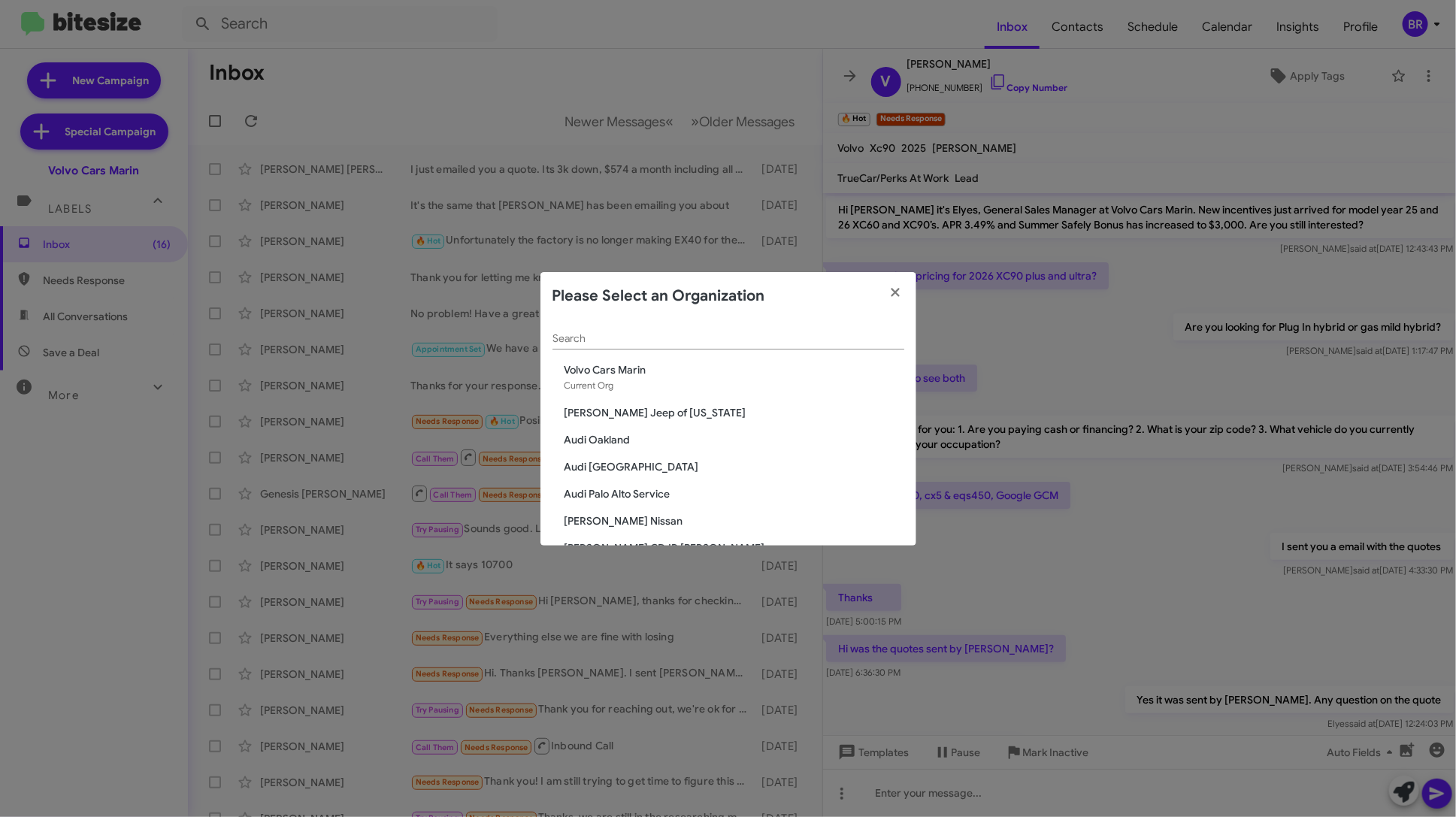
click at [612, 441] on span "Audi Oakland" at bounding box center [734, 439] width 340 height 15
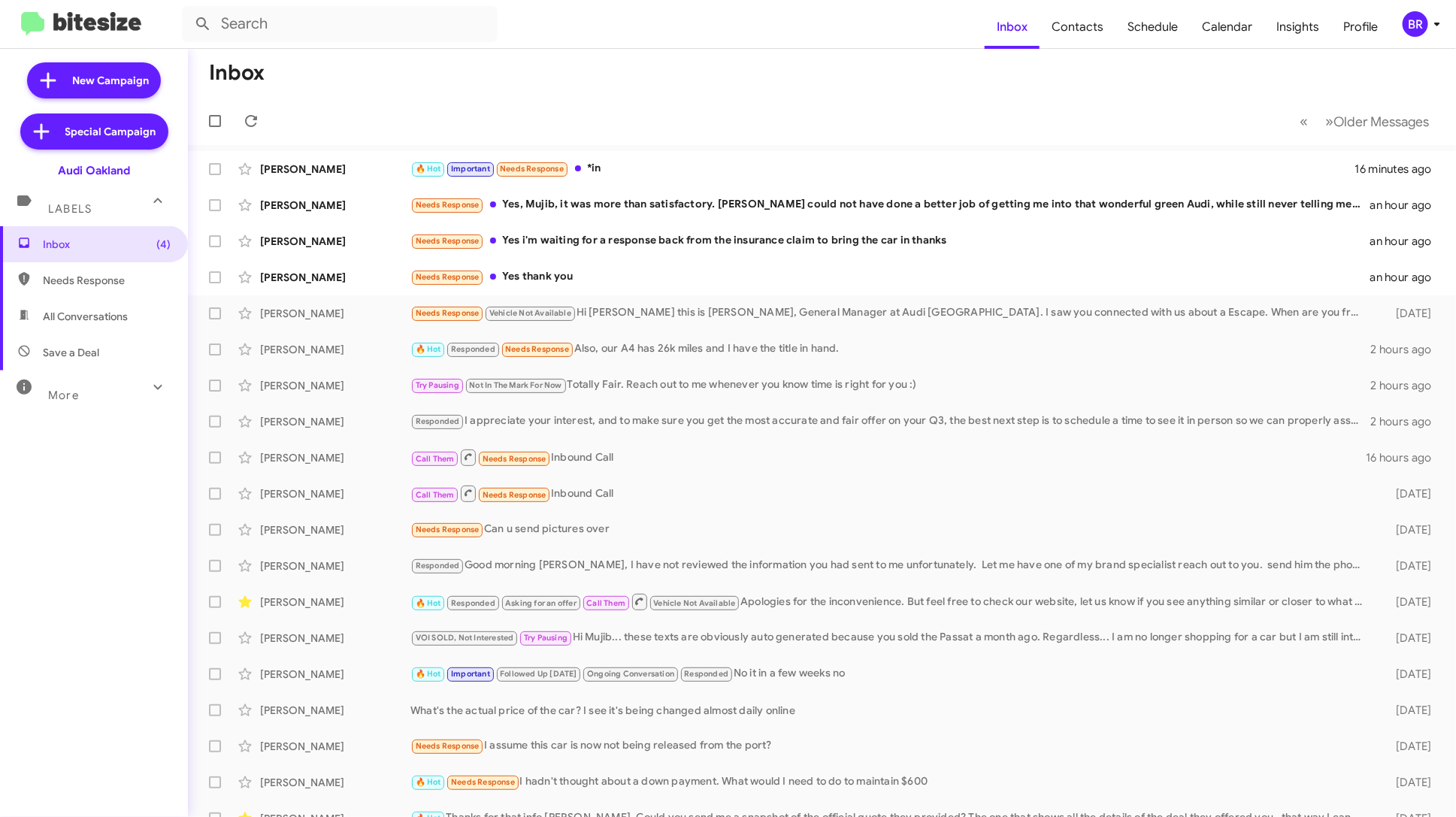
click at [95, 397] on div "More" at bounding box center [79, 389] width 134 height 28
click at [837, 681] on div "🔥 Hot Important Followed Up Today Ongoing Conversation Responded No it in a few…" at bounding box center [897, 673] width 973 height 17
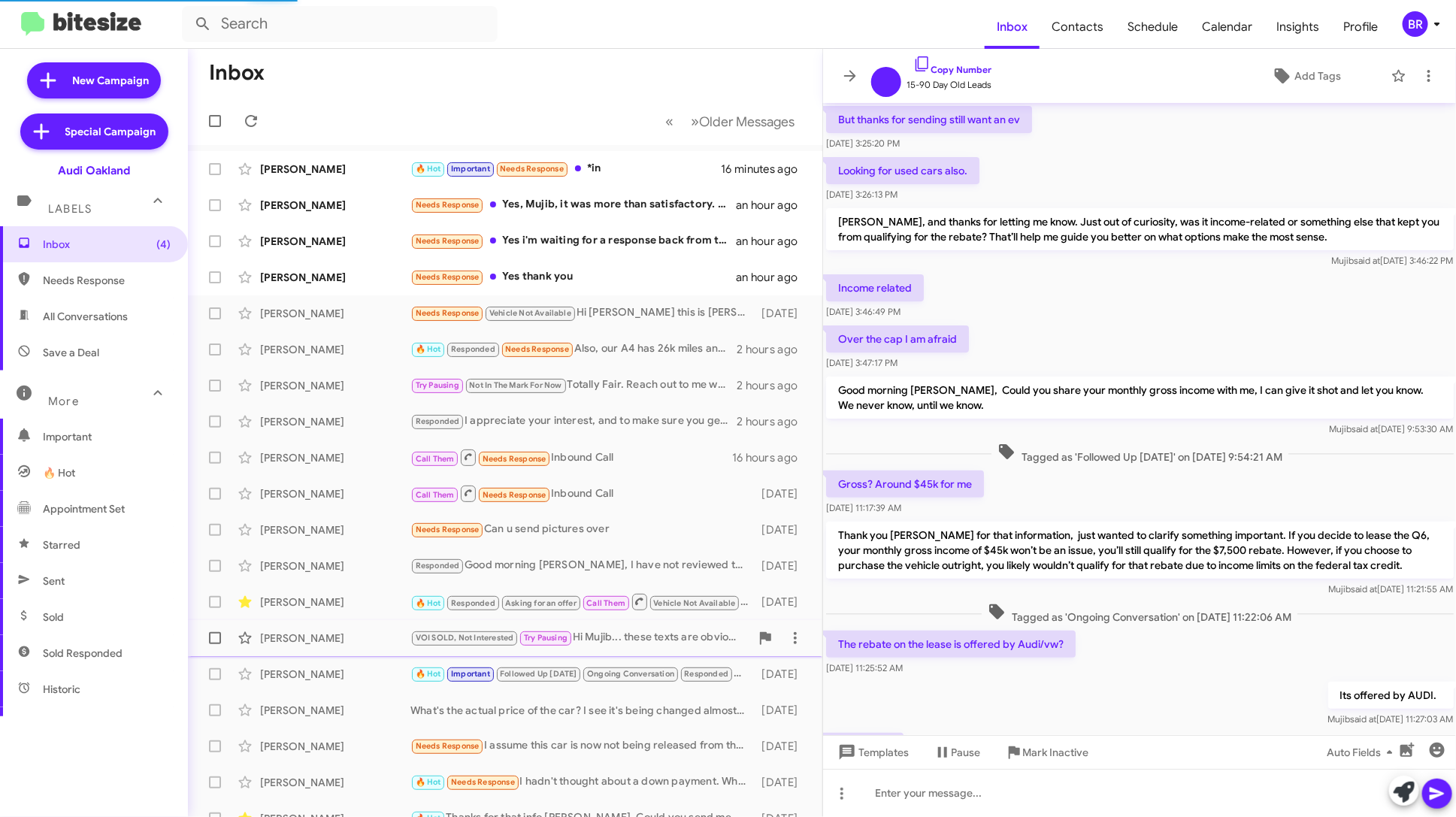
scroll to position [500, 0]
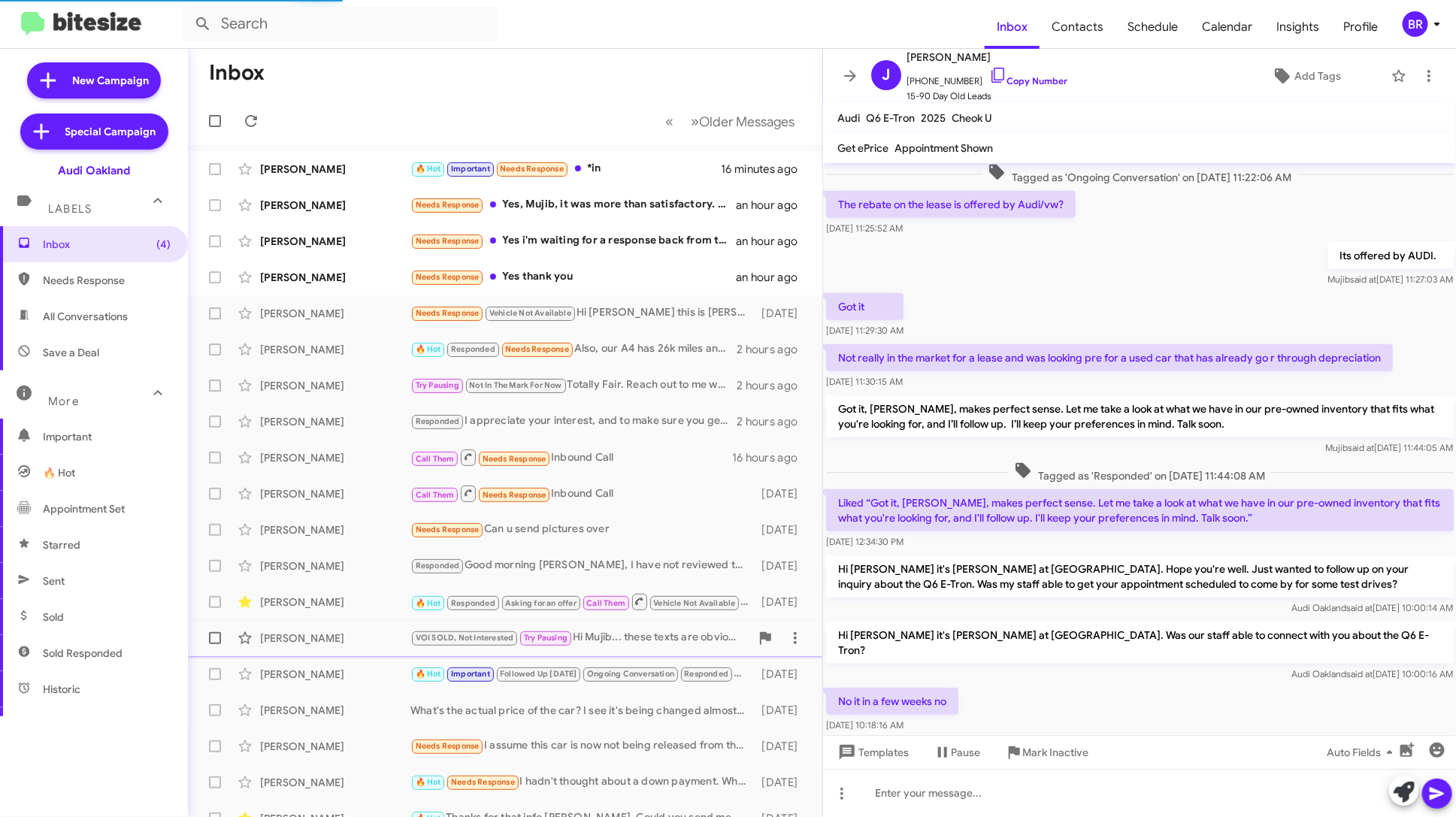
click at [667, 637] on div "VOI SOLD, Not Interested Try Pausing Hi Mujib... these texts are obviously auto…" at bounding box center [580, 638] width 340 height 17
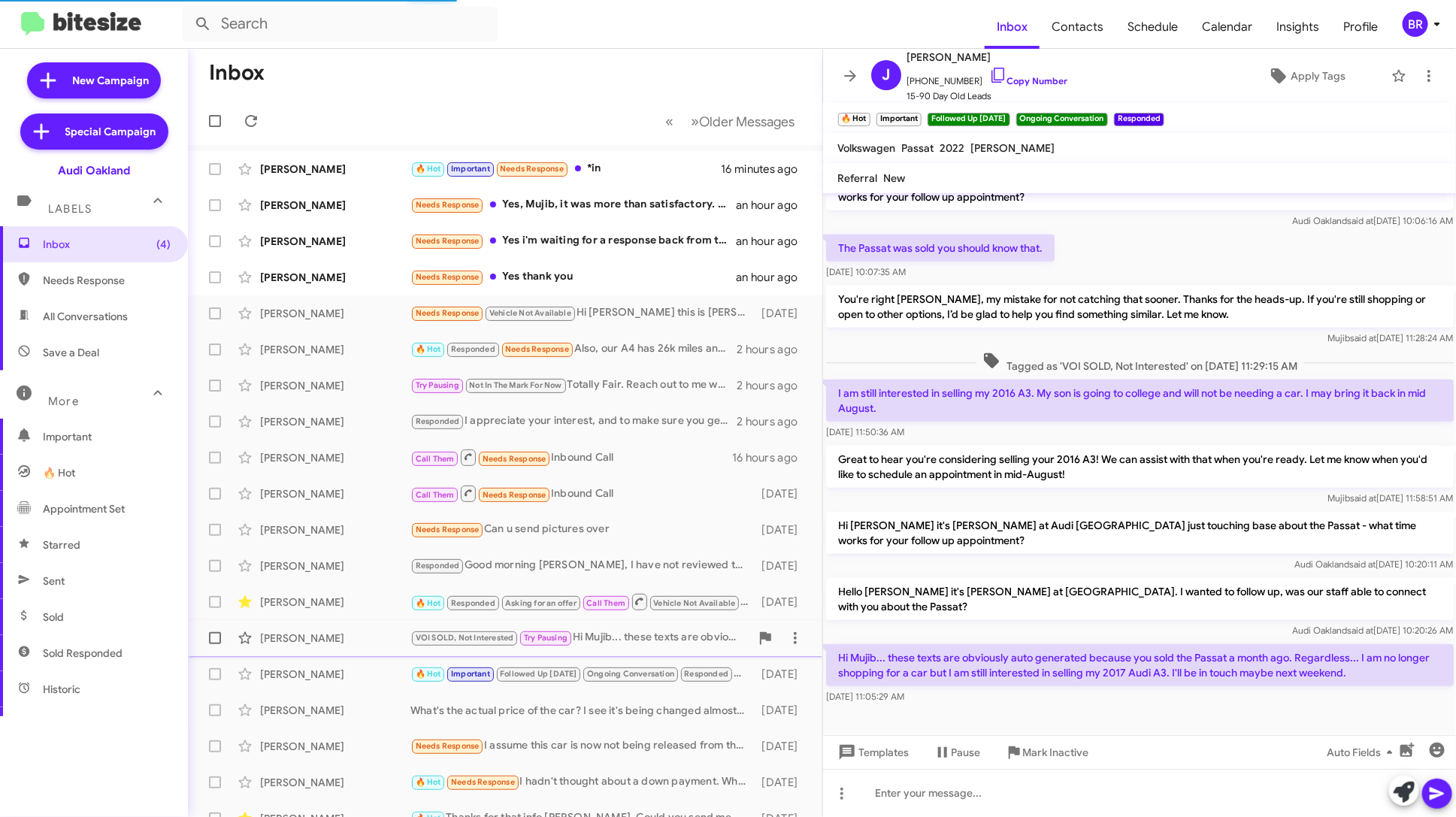
scroll to position [482, 0]
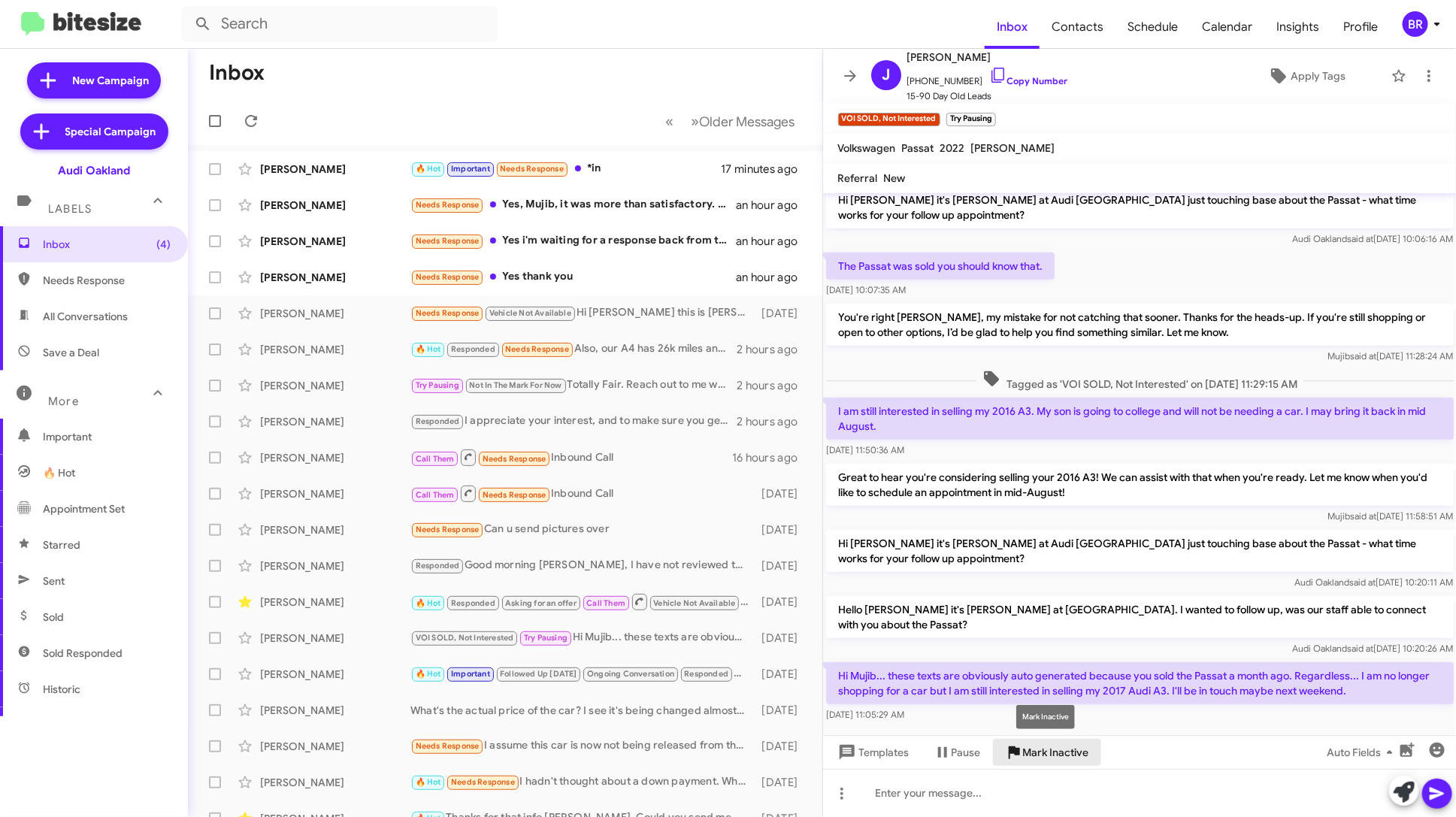
click at [1071, 748] on span "Mark Inactive" at bounding box center [1056, 752] width 66 height 27
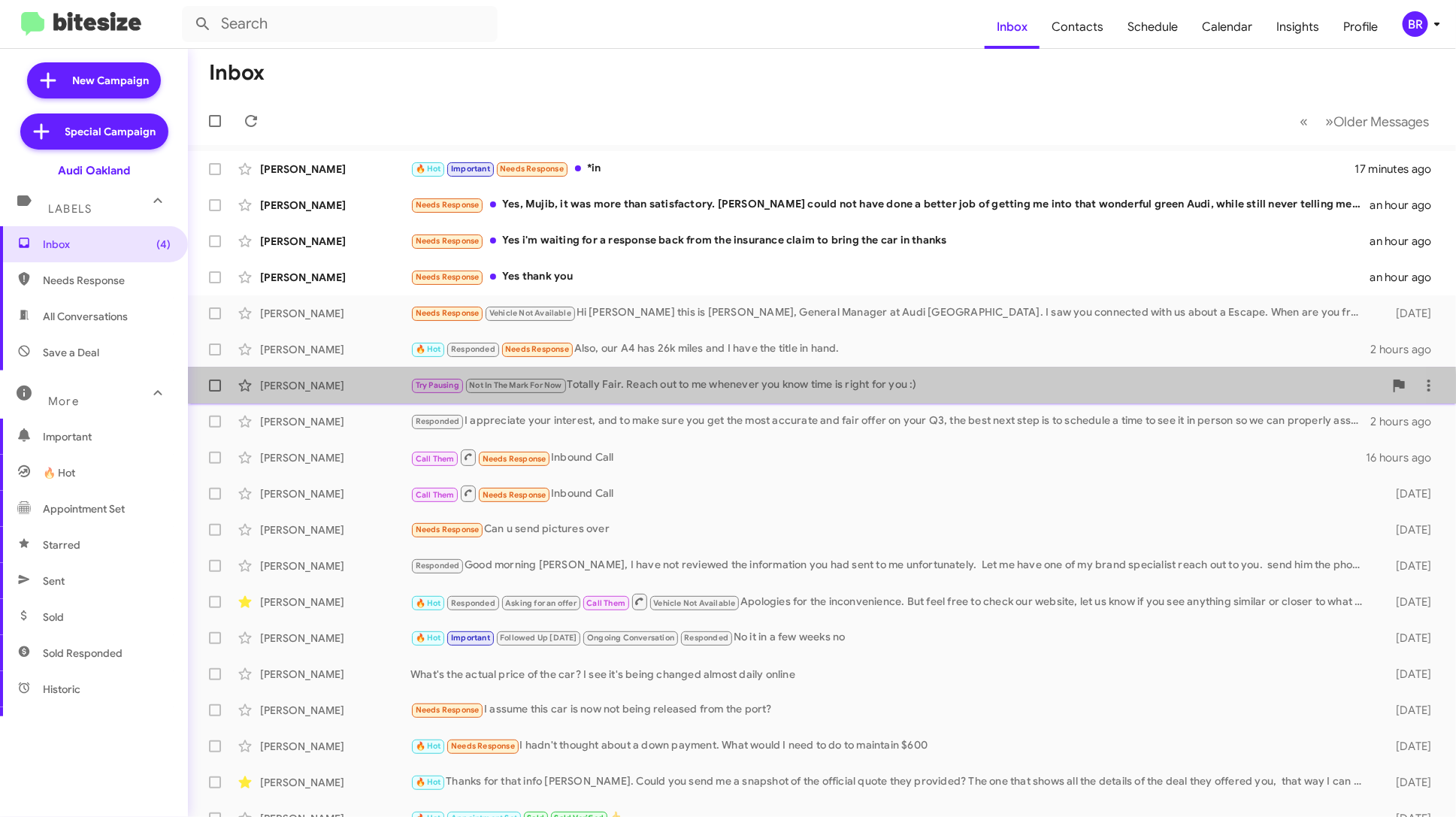
click at [678, 394] on div "Randolph Gibson Try Pausing Not In The Mark For Now Totally Fair. Reach out to …" at bounding box center [822, 385] width 1244 height 30
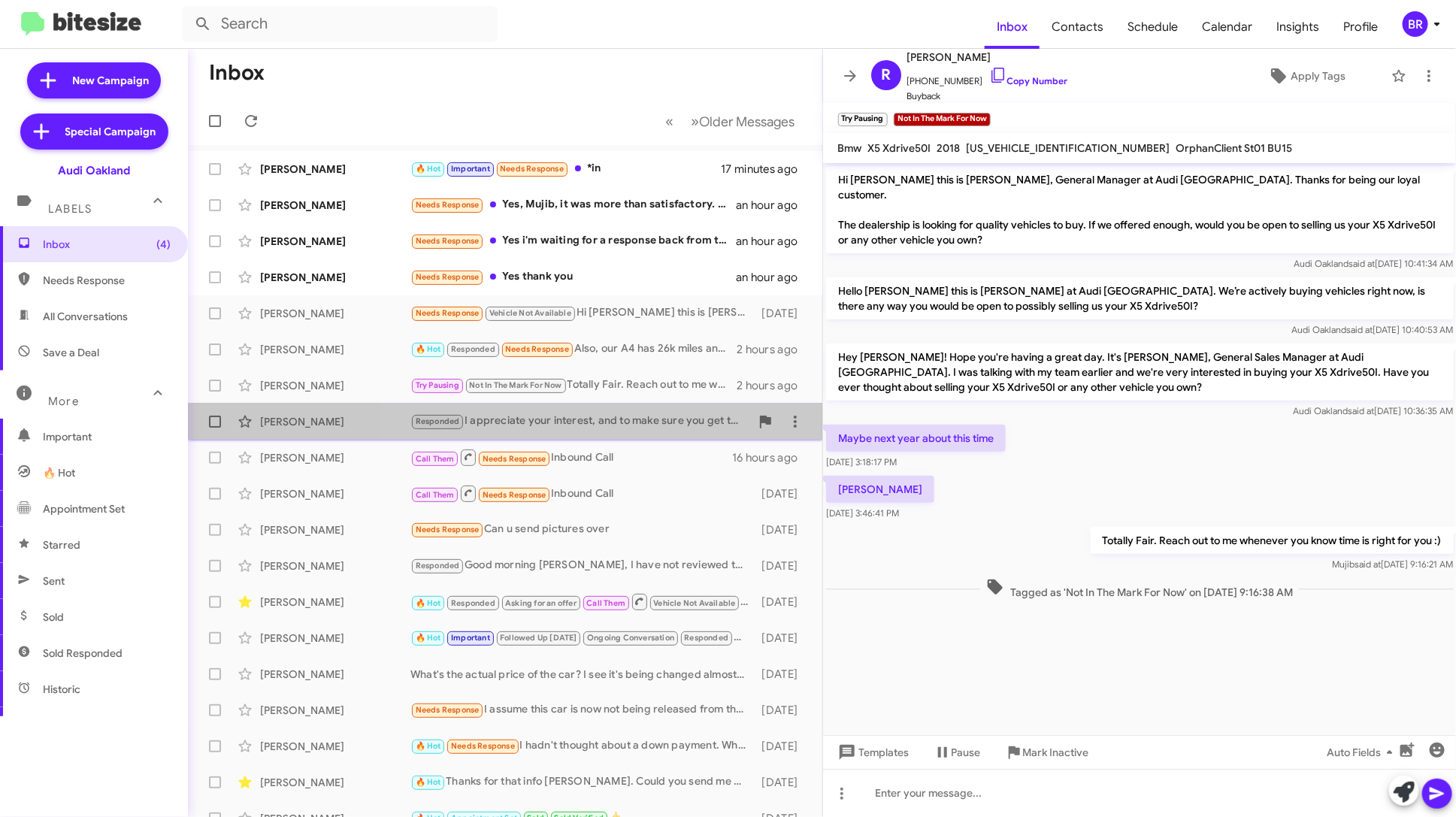
click at [663, 419] on div "Responded I appreciate your interest, and to make sure you get the most accurat…" at bounding box center [580, 421] width 340 height 17
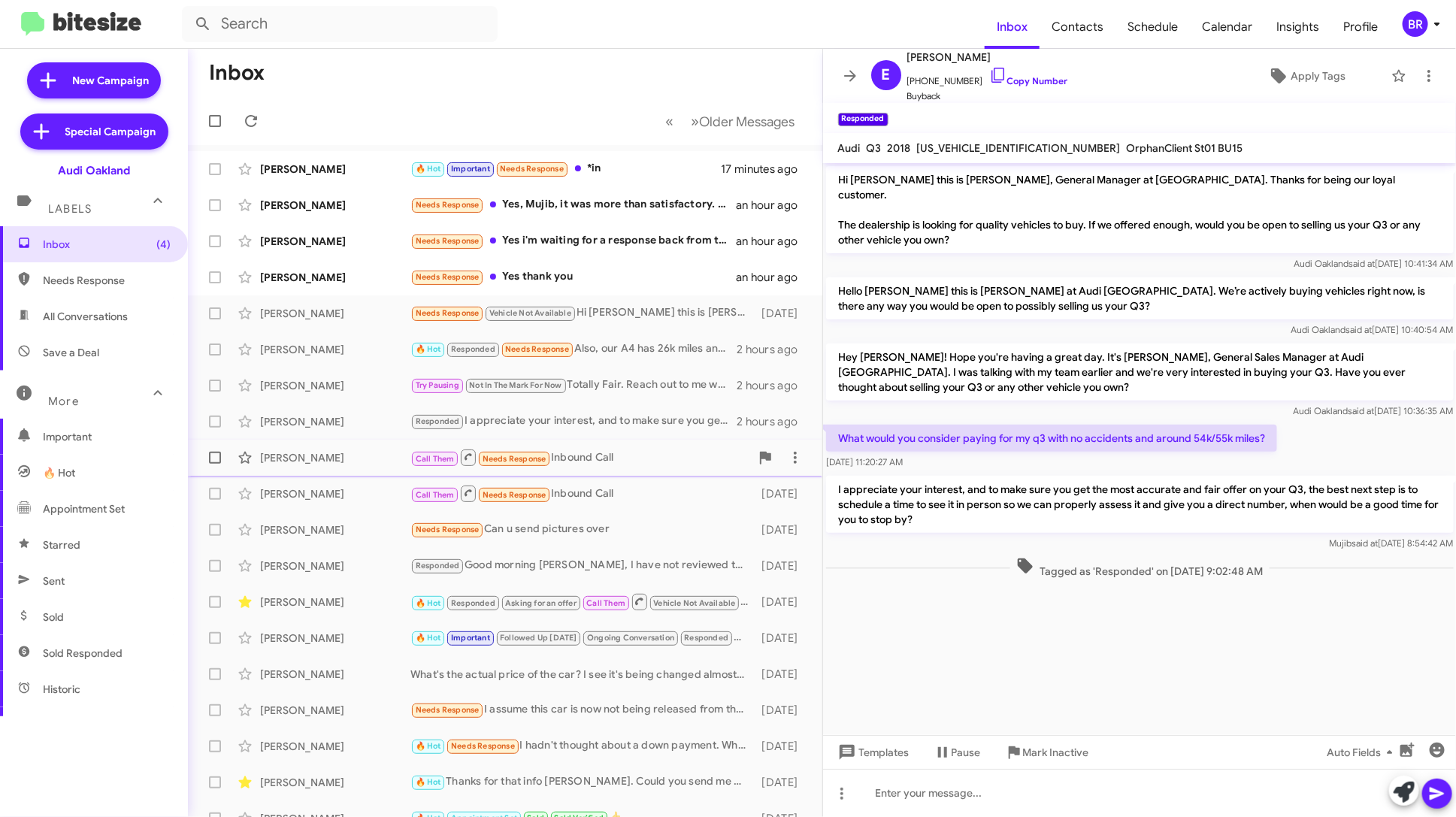
click at [643, 455] on div "Call Them Needs Response Inbound Call" at bounding box center [580, 457] width 340 height 19
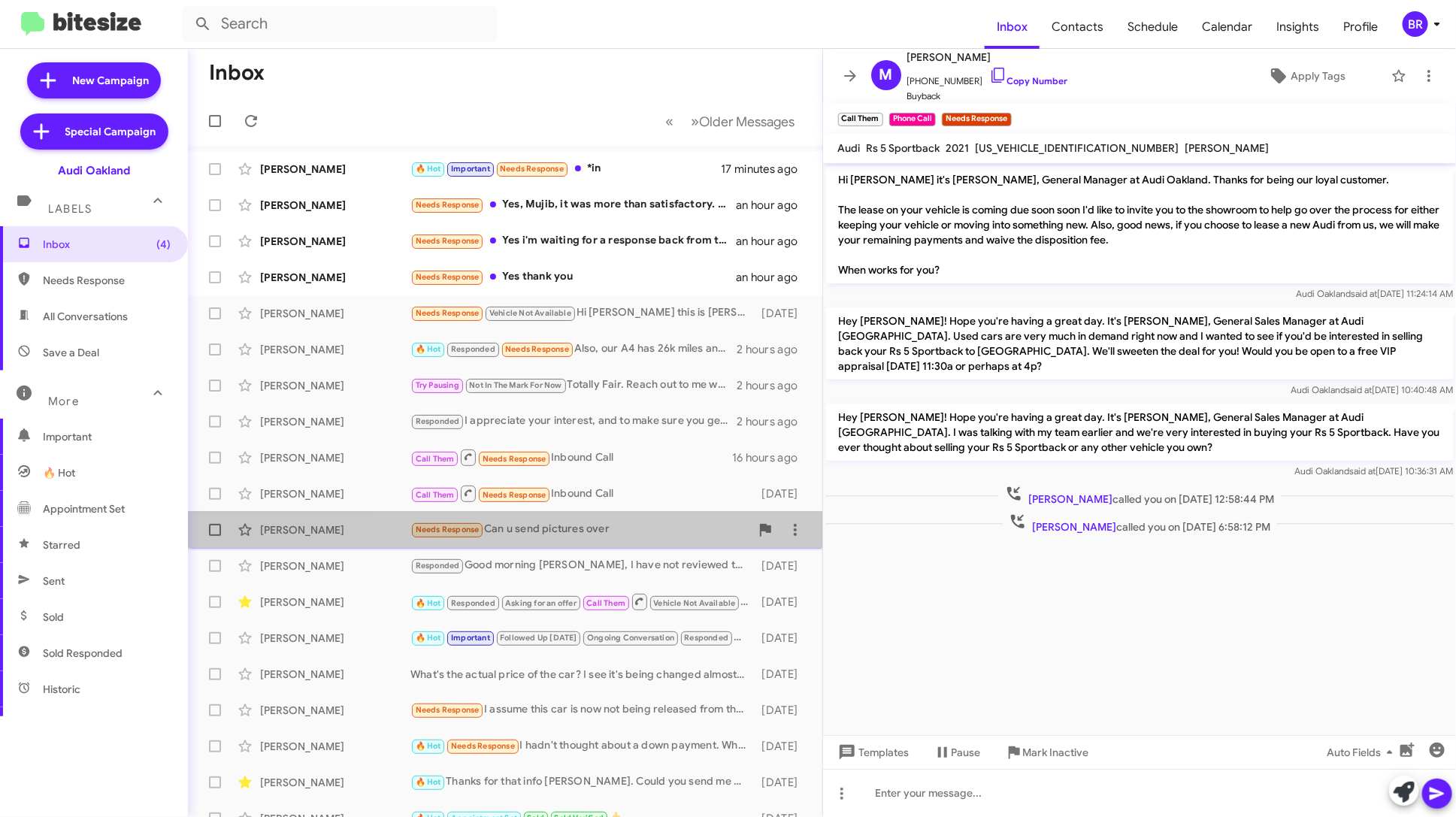
click at [630, 516] on div "Ben T Needs Response Can u send pictures over 2 days ago" at bounding box center [505, 529] width 611 height 30
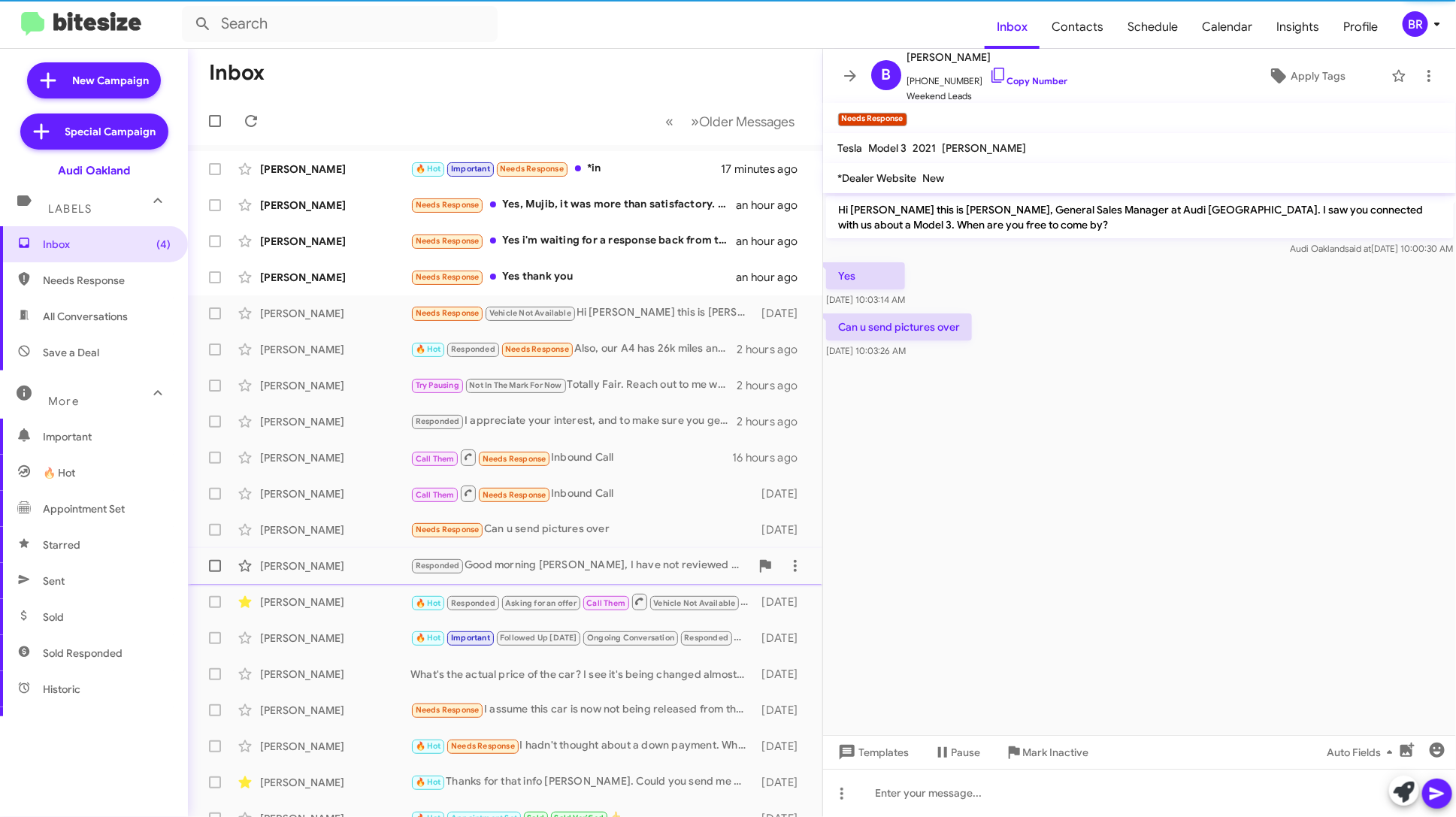
click at [632, 555] on div "Alexandru Pop Responded Good morning Alex, I have not reviewed the information …" at bounding box center [505, 565] width 611 height 30
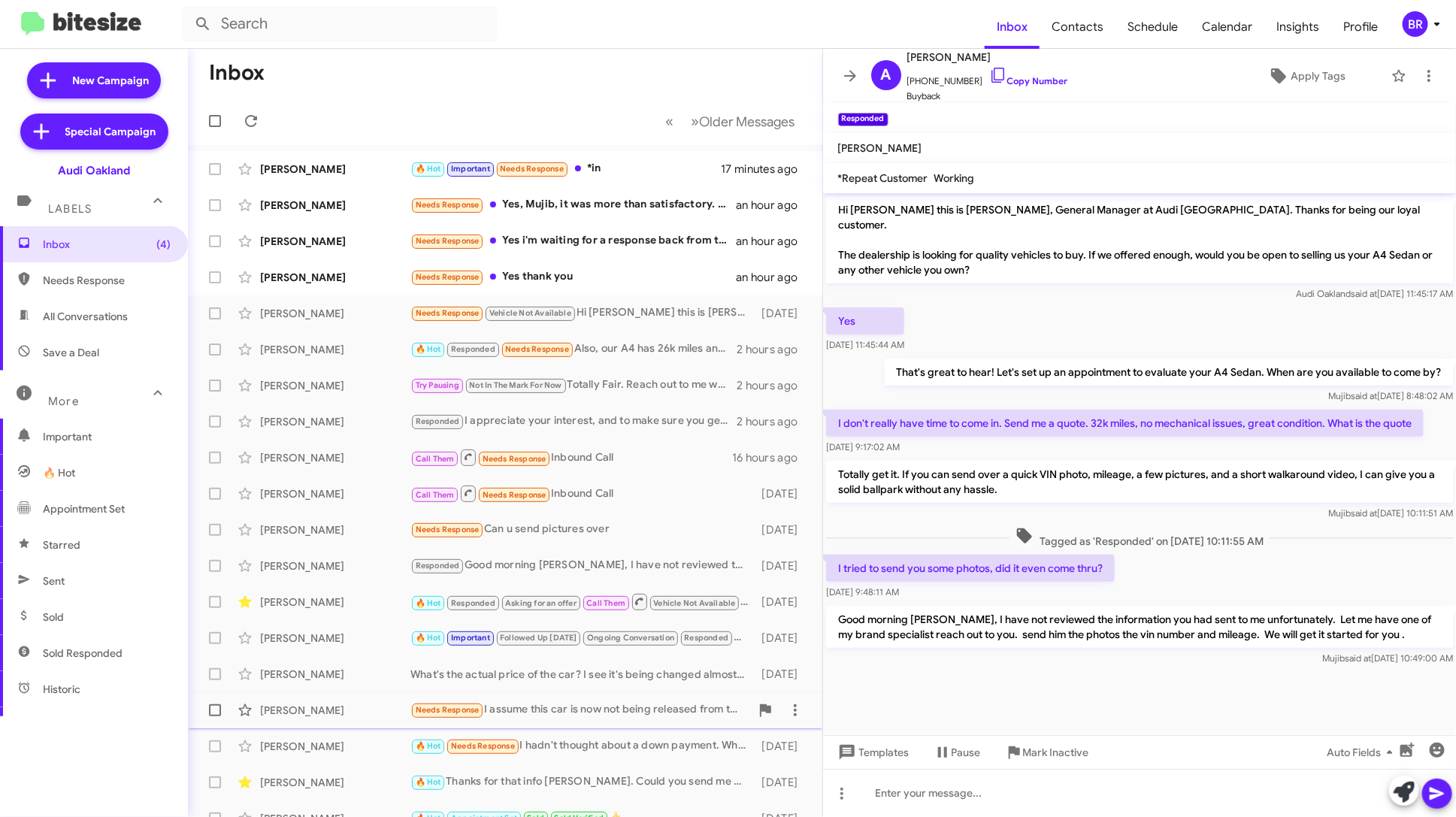
click at [664, 715] on div "Needs Response I assume this car is now not being released from the port?" at bounding box center [580, 709] width 340 height 17
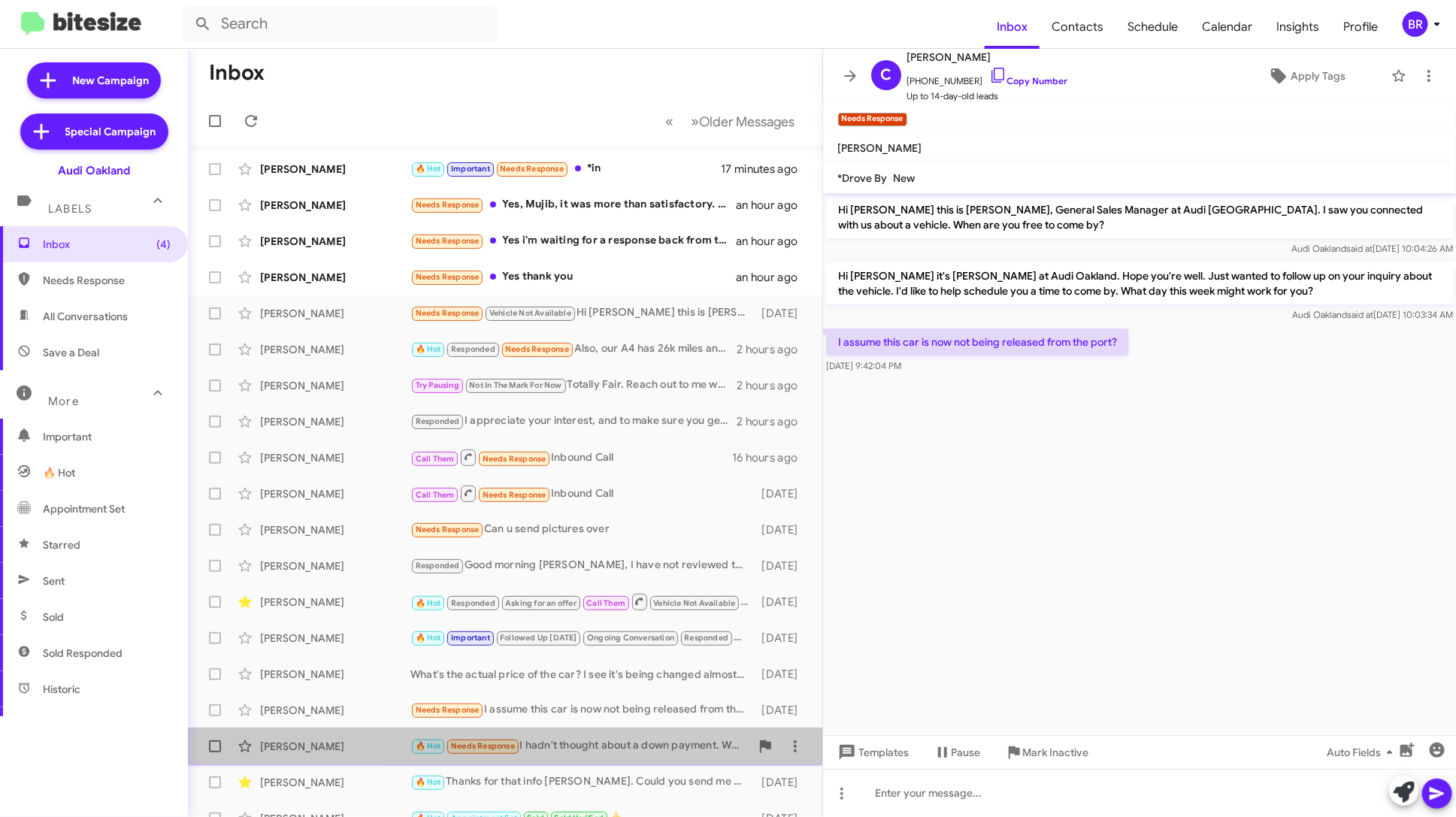
click at [663, 737] on div "Rasheedah Polk 🔥 Hot Needs Response I hadn't thought about a down payment. What…" at bounding box center [505, 745] width 611 height 30
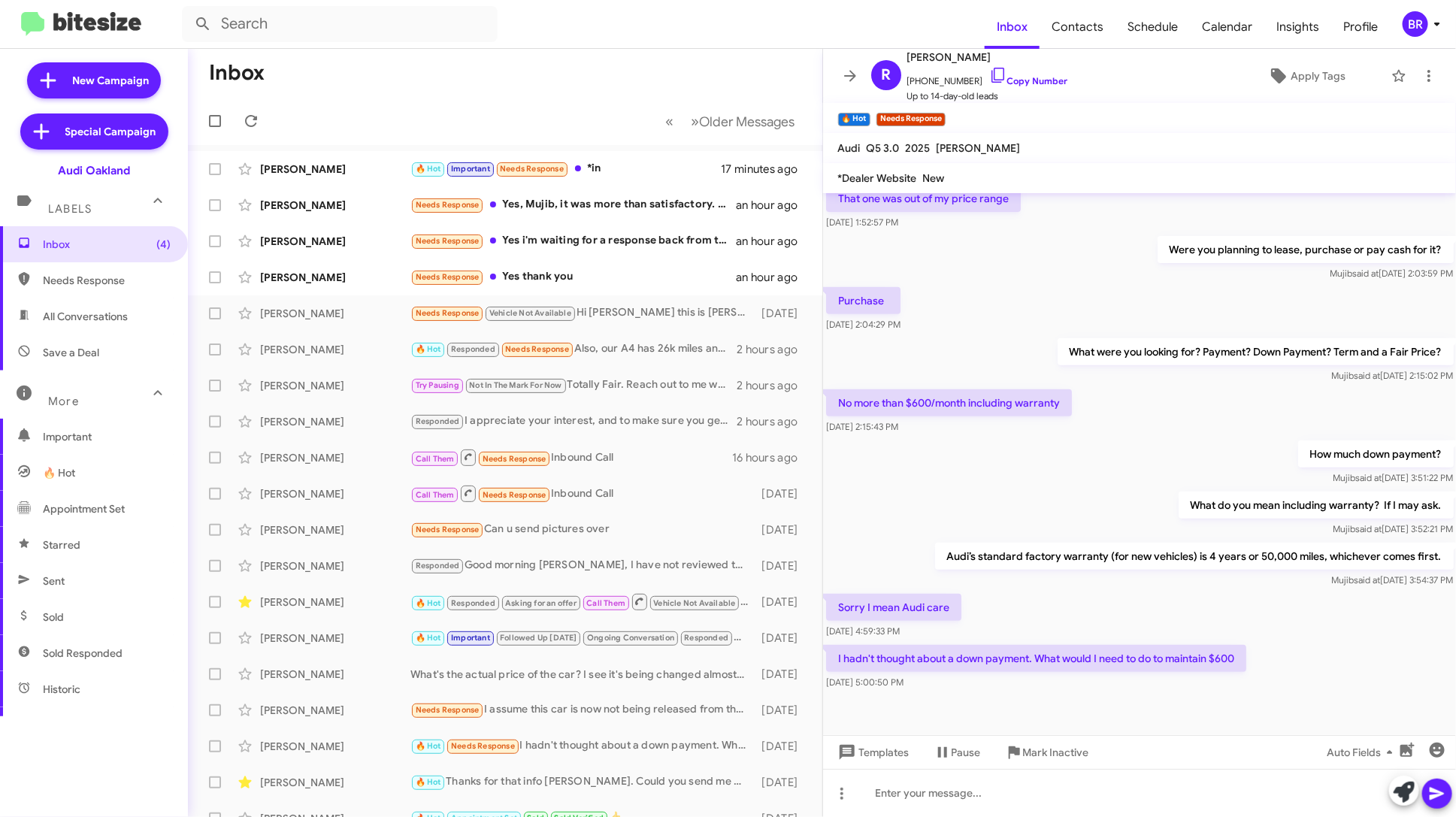
scroll to position [295, 0]
